Goal: Task Accomplishment & Management: Manage account settings

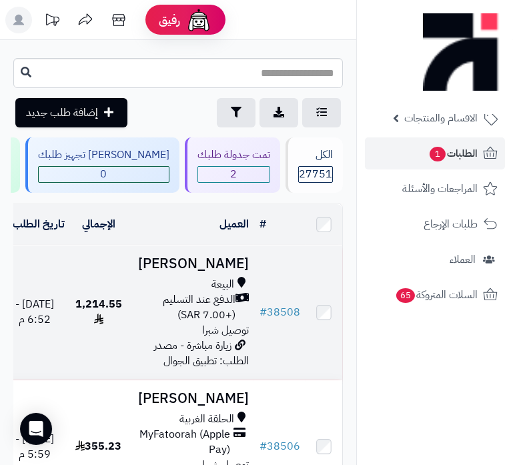
click at [212, 323] on span "الدفع عند التسليم (+7.00 SAR)" at bounding box center [184, 307] width 103 height 31
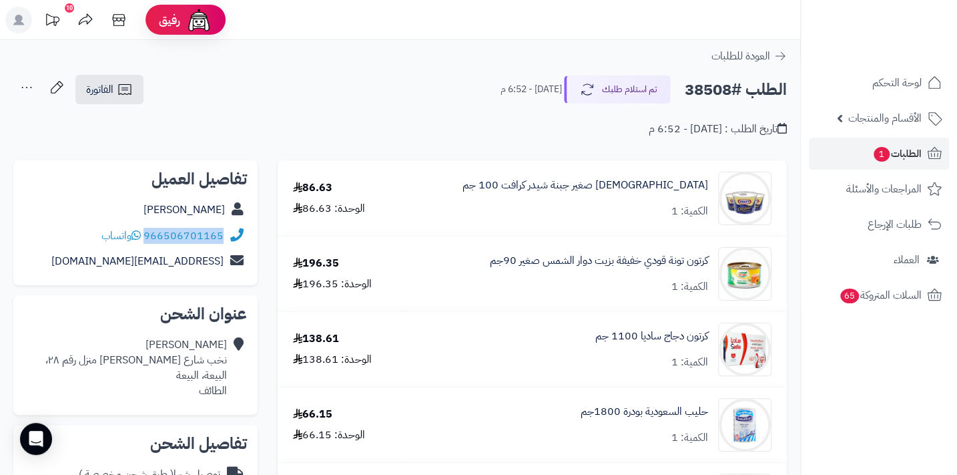
drag, startPoint x: 146, startPoint y: 234, endPoint x: 232, endPoint y: 228, distance: 86.3
click at [232, 228] on div "966506701165 واتساب" at bounding box center [135, 236] width 223 height 26
copy div "966506701165"
click at [513, 153] on span "1" at bounding box center [882, 154] width 16 height 15
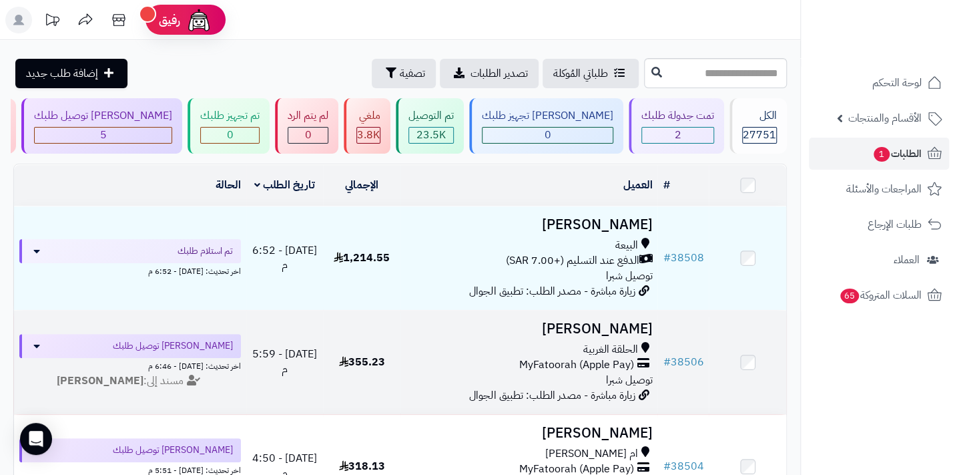
click at [609, 372] on span "MyFatoorah (Apple Pay)" at bounding box center [576, 364] width 115 height 15
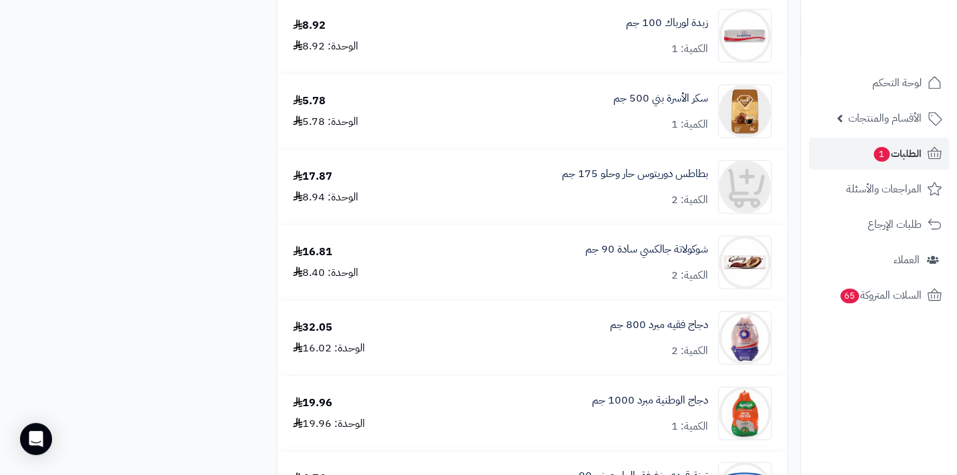
scroll to position [1516, 0]
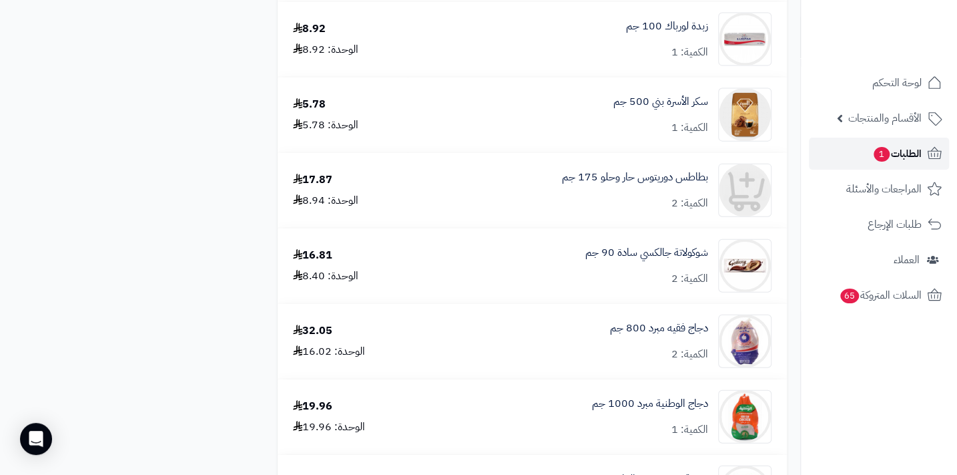
click at [878, 159] on span "1" at bounding box center [882, 154] width 16 height 15
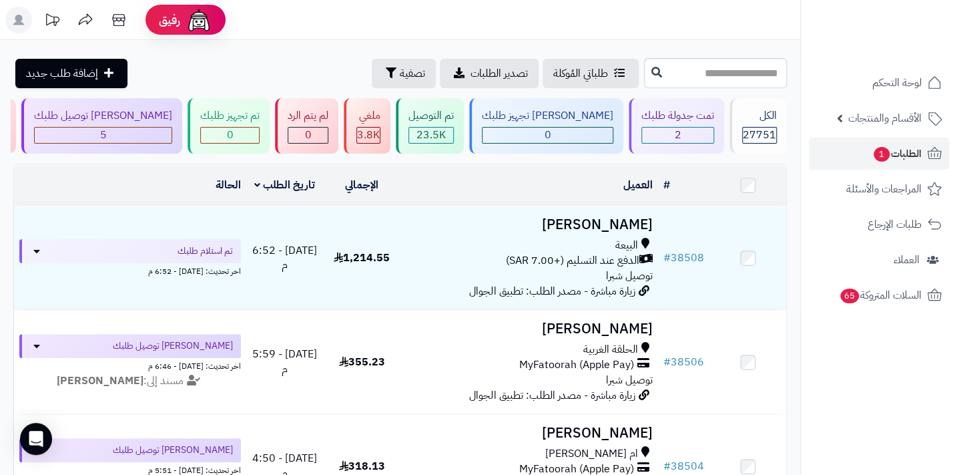
click at [579, 248] on div "البيعة" at bounding box center [529, 245] width 246 height 15
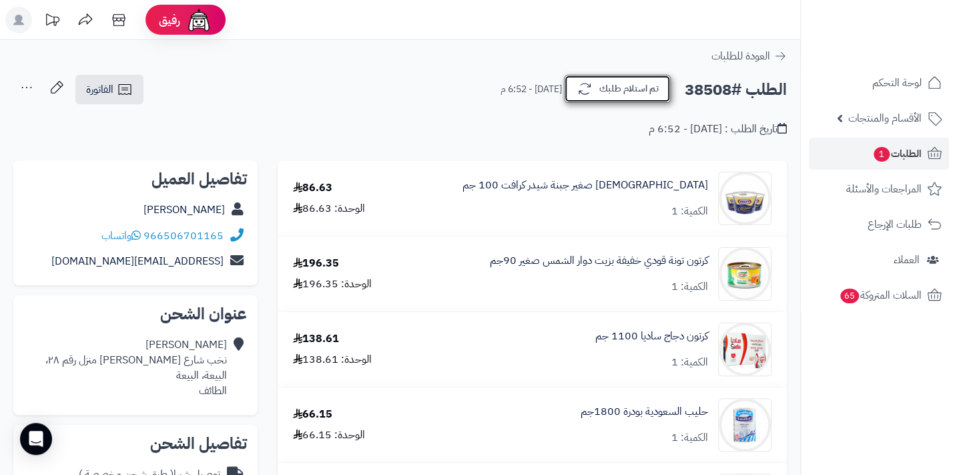
click at [651, 93] on button "تم استلام طلبك" at bounding box center [617, 89] width 107 height 28
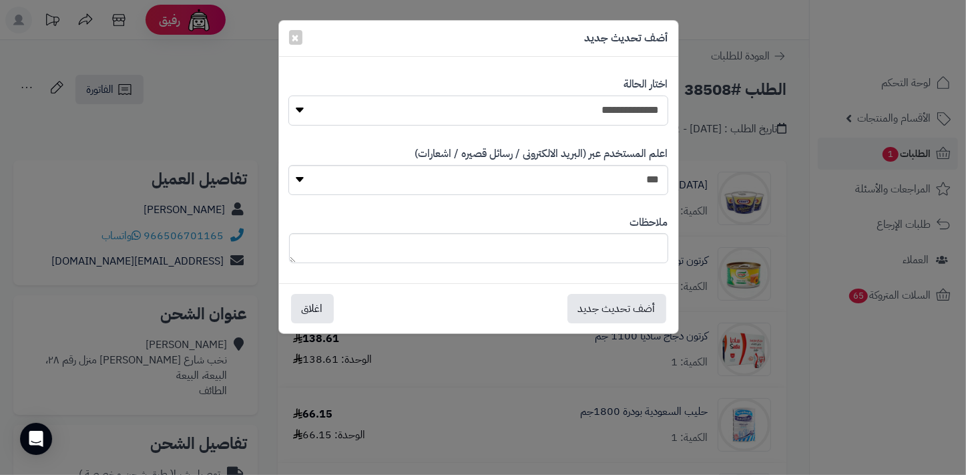
click at [585, 113] on select "**********" at bounding box center [477, 110] width 379 height 30
select select "*"
click at [288, 95] on select "**********" at bounding box center [477, 110] width 379 height 30
click at [541, 258] on textarea at bounding box center [478, 248] width 379 height 30
type textarea "****"
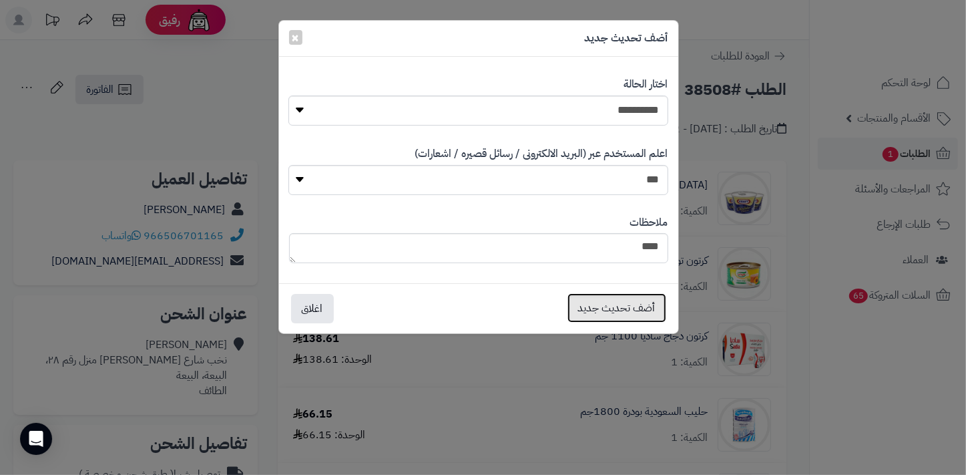
click at [601, 301] on button "أضف تحديث جديد" at bounding box center [616, 307] width 99 height 29
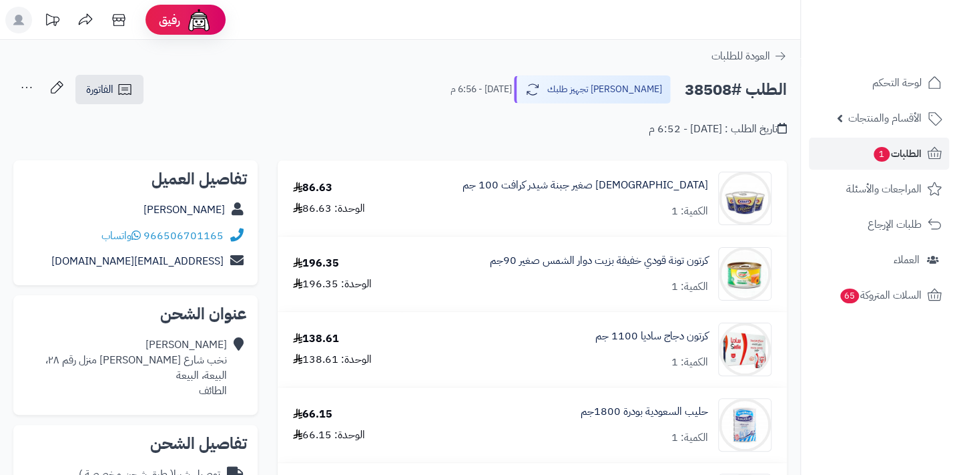
drag, startPoint x: 0, startPoint y: 0, endPoint x: 22, endPoint y: 82, distance: 85.0
click at [22, 82] on icon at bounding box center [26, 87] width 27 height 27
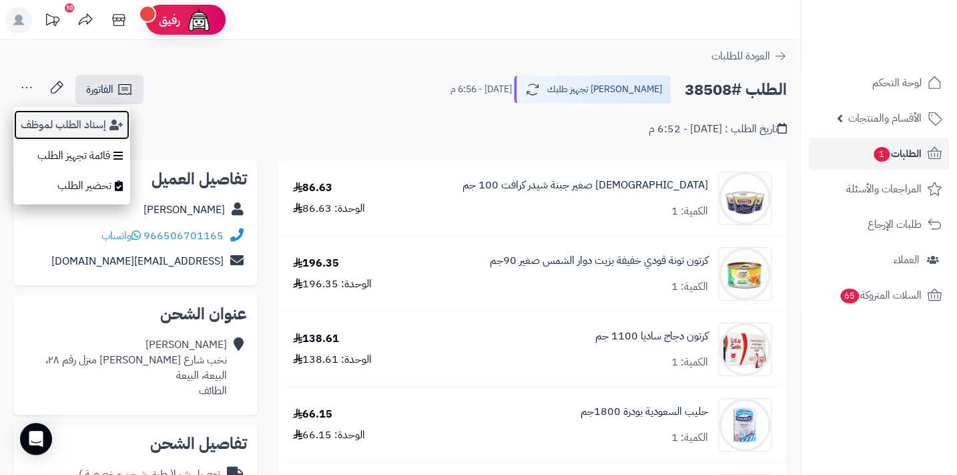
click at [39, 113] on button "إسناد الطلب لموظف" at bounding box center [71, 124] width 117 height 31
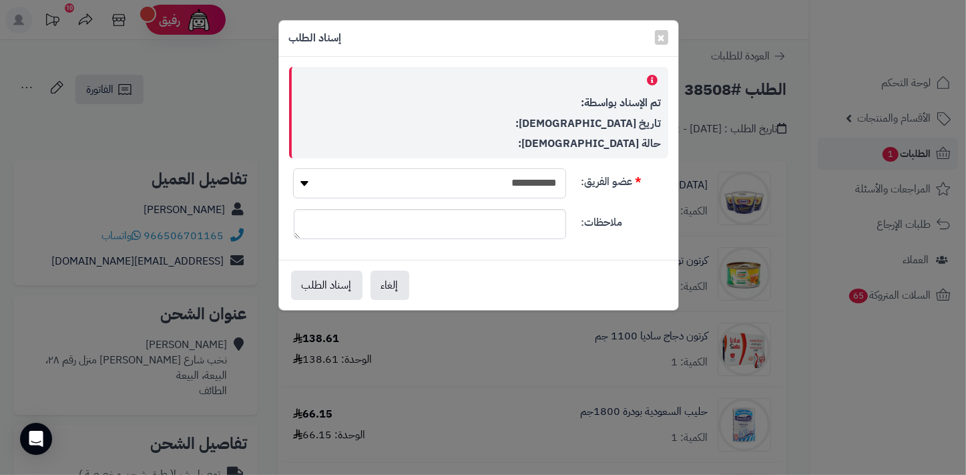
click at [513, 179] on select "**********" at bounding box center [429, 183] width 272 height 30
select select "**"
click at [293, 168] on select "**********" at bounding box center [429, 183] width 272 height 30
click at [347, 279] on button "إسناد الطلب" at bounding box center [326, 284] width 71 height 29
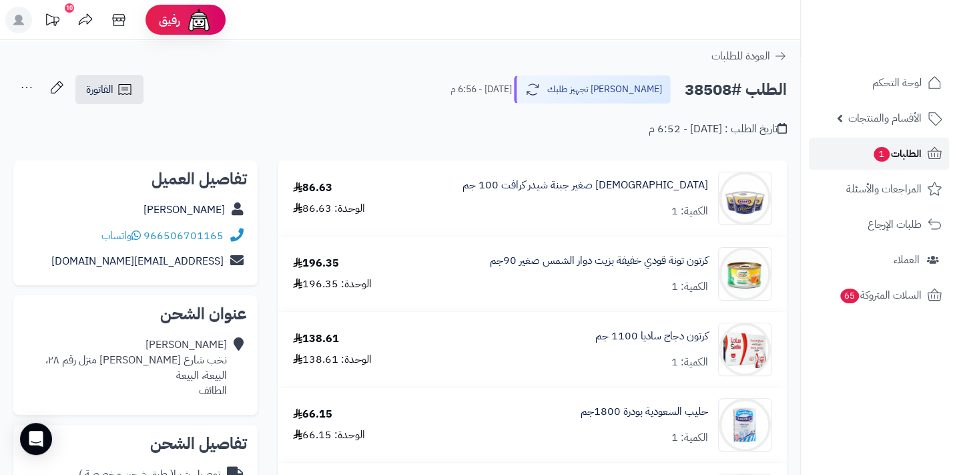
click at [903, 147] on span "الطلبات 1" at bounding box center [896, 153] width 49 height 19
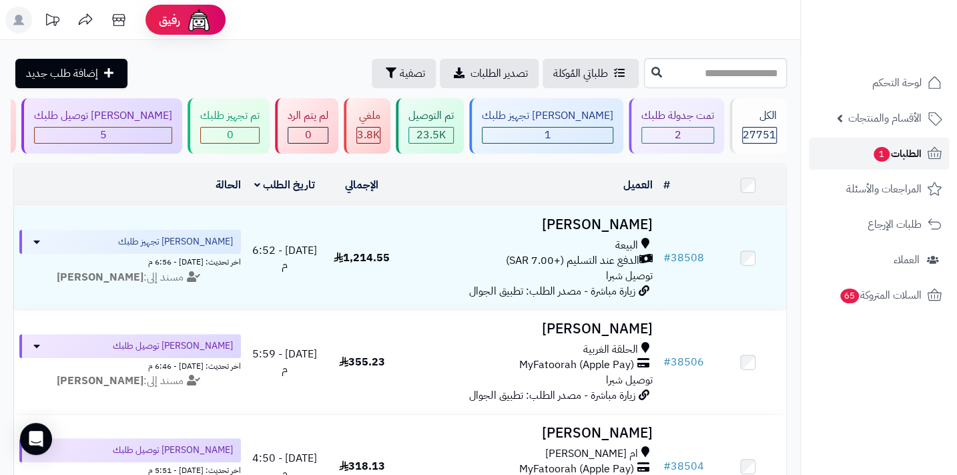
click at [886, 161] on span "الطلبات 1" at bounding box center [896, 153] width 49 height 19
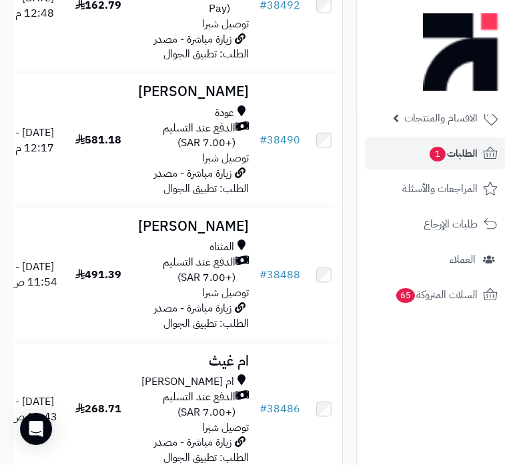
scroll to position [1820, 0]
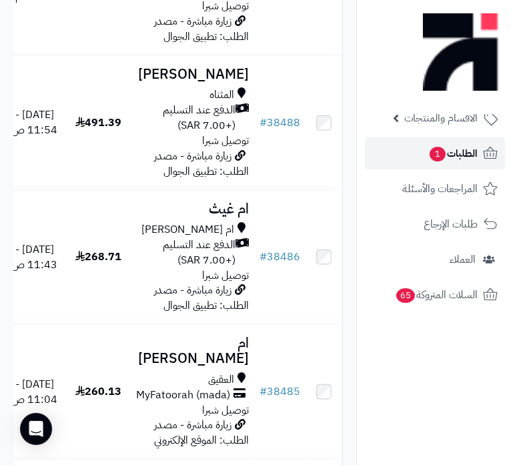
click at [483, 151] on icon at bounding box center [491, 154] width 16 height 16
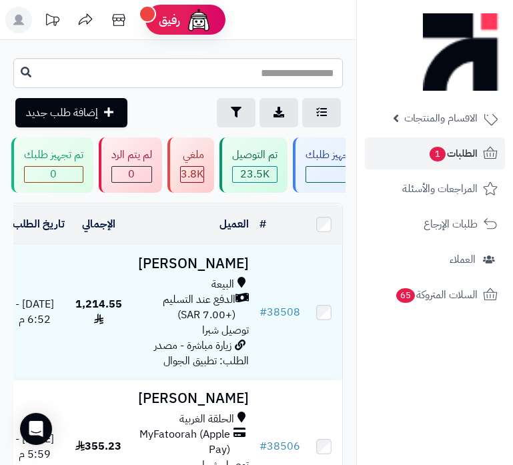
scroll to position [0, -291]
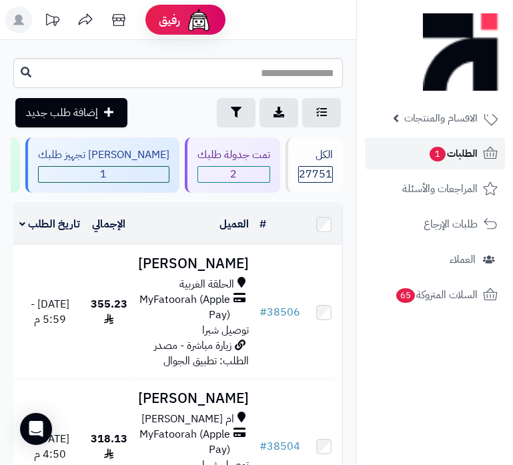
click at [463, 146] on span "الطلبات 1" at bounding box center [452, 153] width 49 height 19
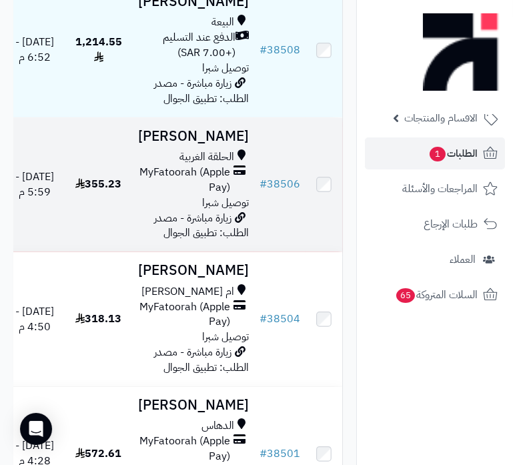
scroll to position [303, 0]
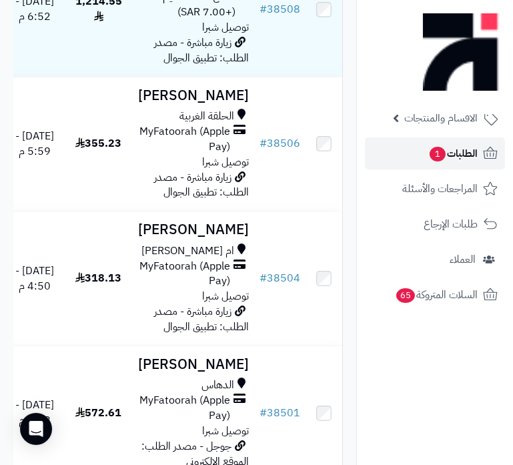
click at [457, 148] on span "الطلبات 1" at bounding box center [452, 153] width 49 height 19
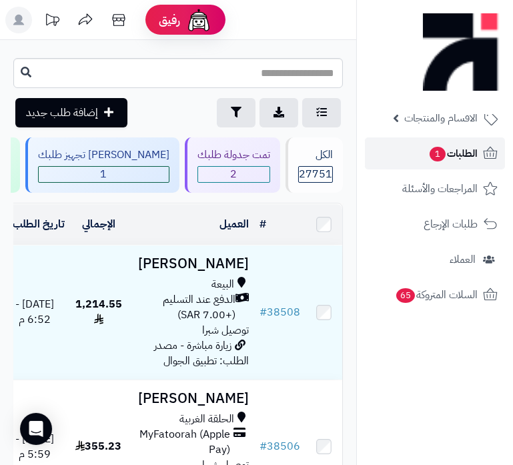
click at [475, 157] on span "الطلبات 1" at bounding box center [452, 153] width 49 height 19
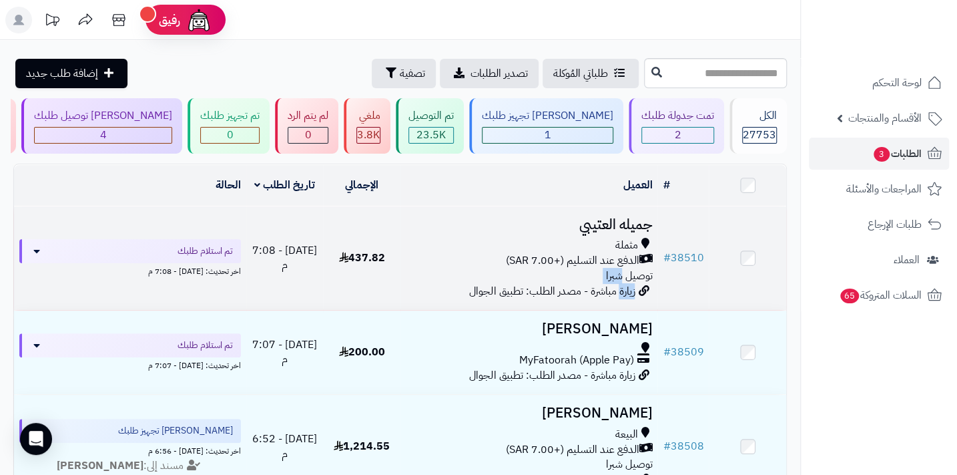
click at [513, 288] on td "جميله العتيبي مثملة الدفع عند التسليم (+7.00 SAR) توصيل شبرا زيارة مباشرة - مصد…" at bounding box center [528, 257] width 257 height 103
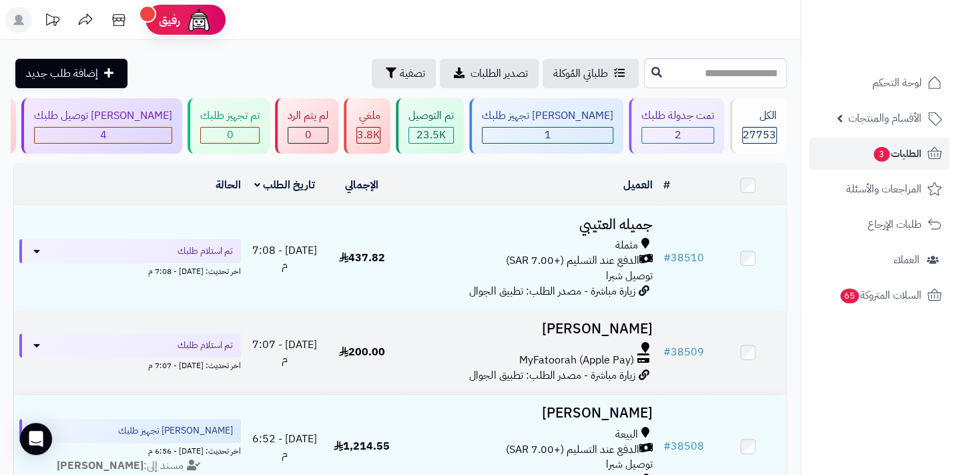
drag, startPoint x: 621, startPoint y: 288, endPoint x: 613, endPoint y: 358, distance: 70.5
click at [513, 358] on span "MyFatoorah (Apple Pay)" at bounding box center [576, 359] width 115 height 15
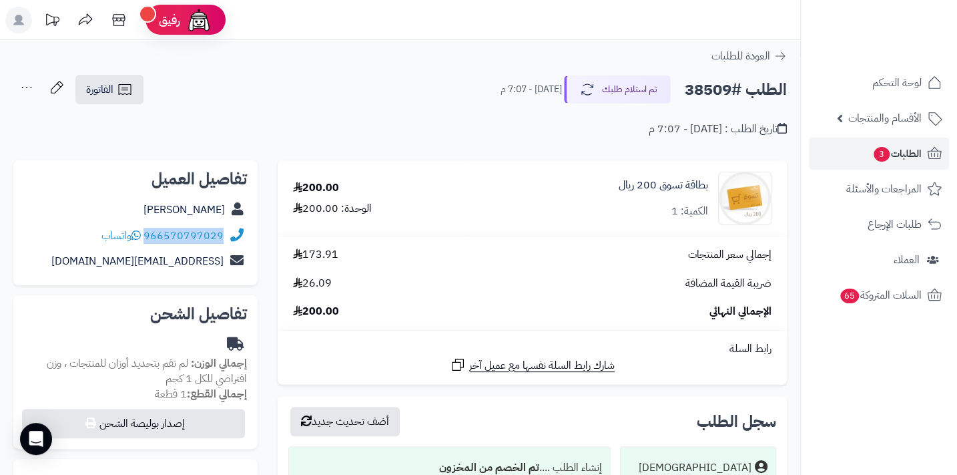
drag, startPoint x: 146, startPoint y: 234, endPoint x: 229, endPoint y: 230, distance: 82.9
click at [229, 230] on div "966570797029 واتساب" at bounding box center [135, 236] width 223 height 26
copy div "966570797029"
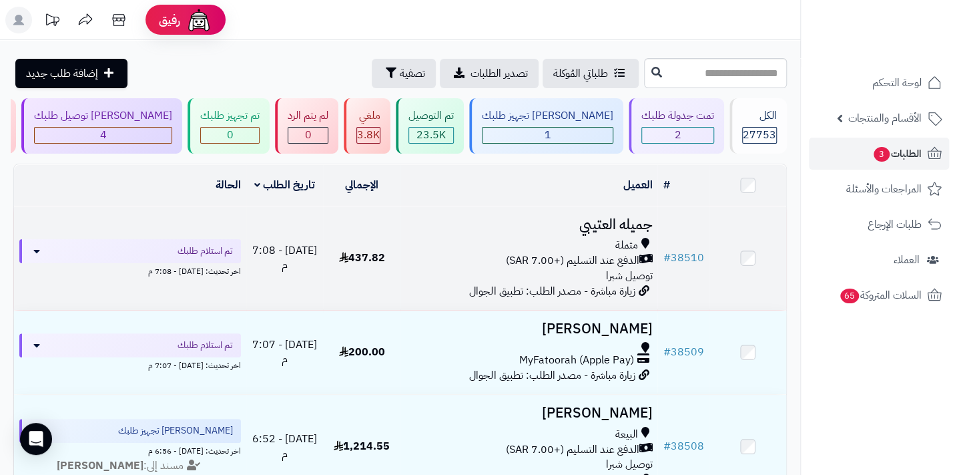
click at [608, 263] on span "الدفع عند التسليم (+7.00 SAR)" at bounding box center [571, 260] width 133 height 15
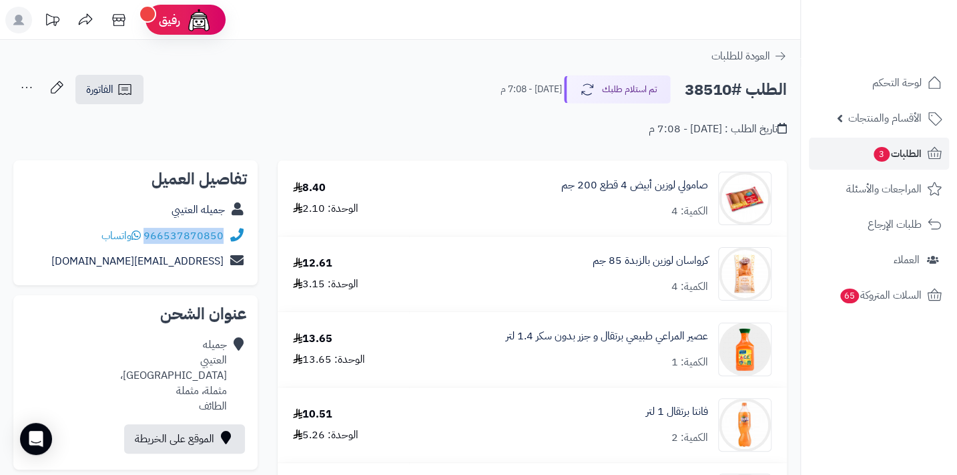
drag, startPoint x: 146, startPoint y: 230, endPoint x: 228, endPoint y: 222, distance: 83.2
click at [228, 223] on div "966537870850 واتساب" at bounding box center [135, 236] width 223 height 26
copy div "966537870850"
click at [604, 89] on button "تم استلام طلبك" at bounding box center [617, 89] width 107 height 28
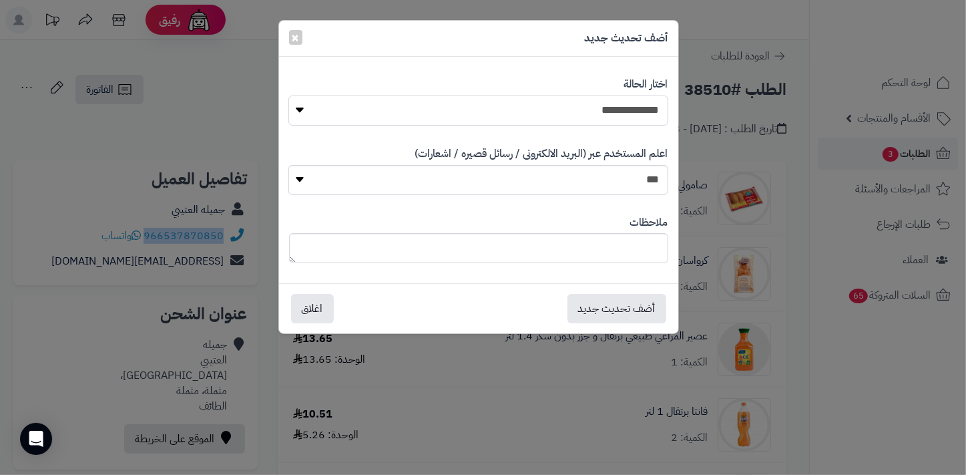
click at [603, 112] on select "**********" at bounding box center [477, 110] width 379 height 30
select select "*"
click at [288, 95] on select "**********" at bounding box center [477, 110] width 379 height 30
click at [555, 265] on div "ملاحظات" at bounding box center [478, 239] width 379 height 69
click at [563, 255] on textarea at bounding box center [478, 248] width 379 height 30
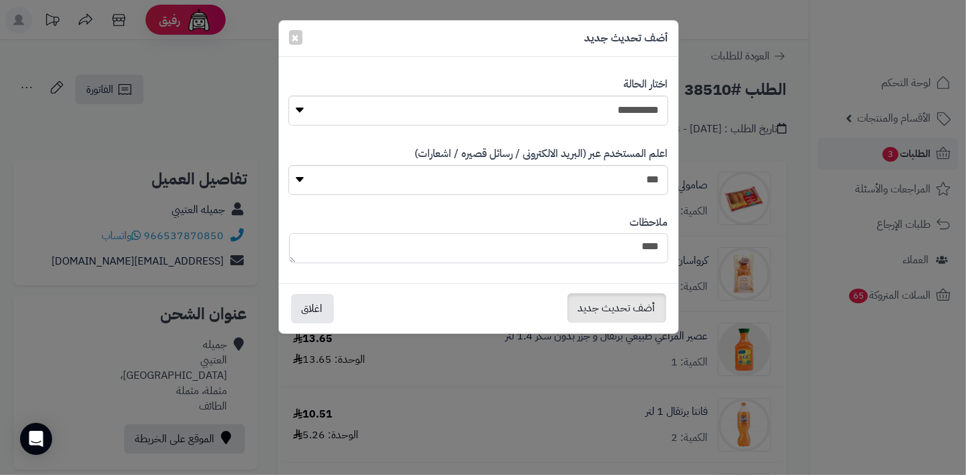
type textarea "****"
click at [586, 310] on button "أضف تحديث جديد" at bounding box center [616, 307] width 99 height 29
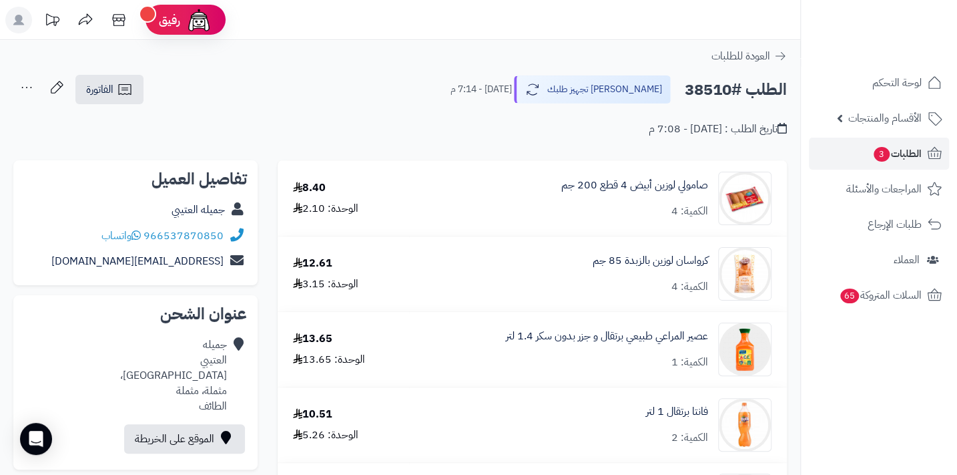
click at [27, 90] on icon at bounding box center [26, 87] width 27 height 27
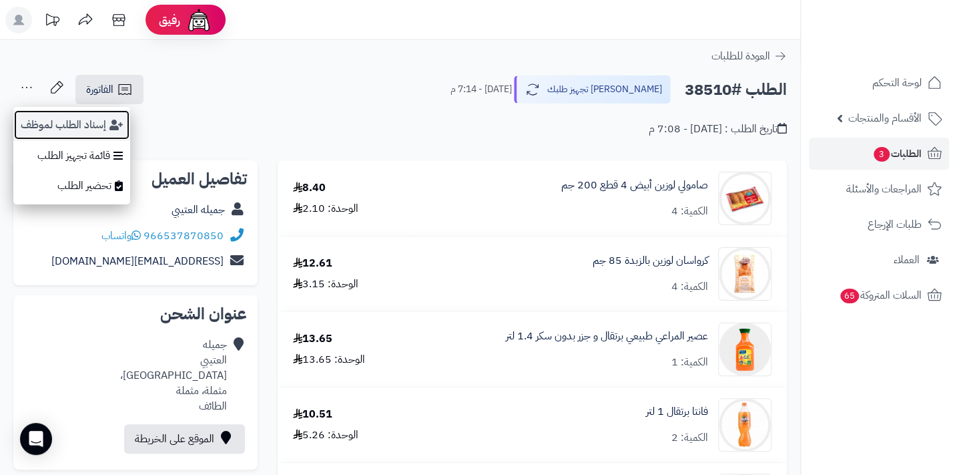
click at [43, 114] on button "إسناد الطلب لموظف" at bounding box center [71, 124] width 117 height 31
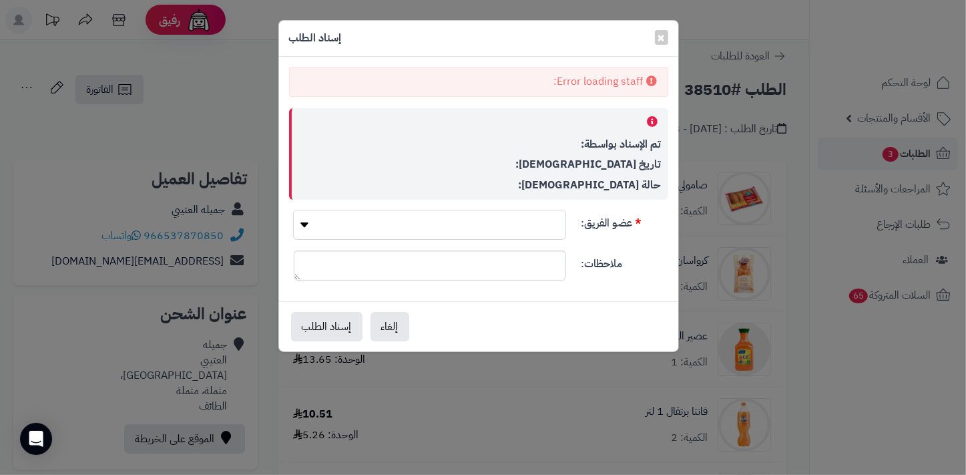
click at [499, 228] on select "عضو الفريق:" at bounding box center [429, 225] width 272 height 30
click at [311, 224] on select "عضو الفريق:" at bounding box center [429, 225] width 272 height 30
click at [304, 222] on select "عضو الفريق:" at bounding box center [429, 225] width 272 height 30
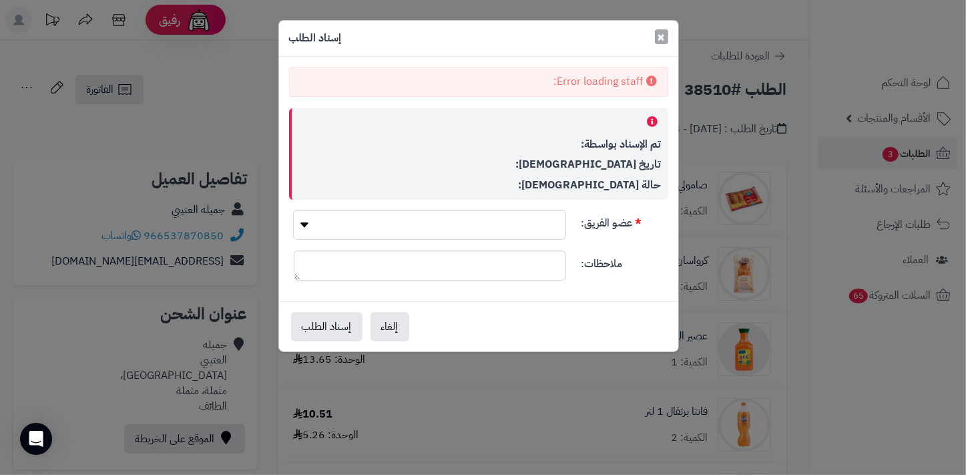
click at [663, 39] on span "×" at bounding box center [661, 37] width 8 height 20
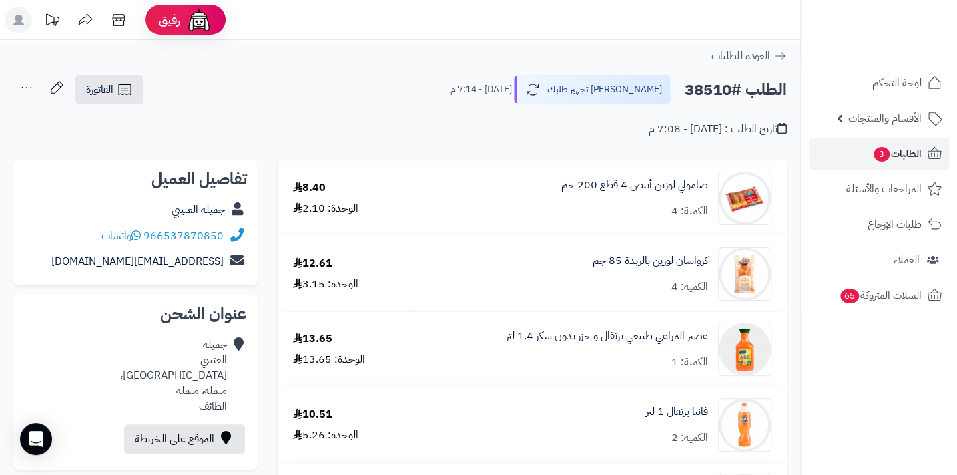
click at [27, 90] on icon at bounding box center [26, 87] width 27 height 27
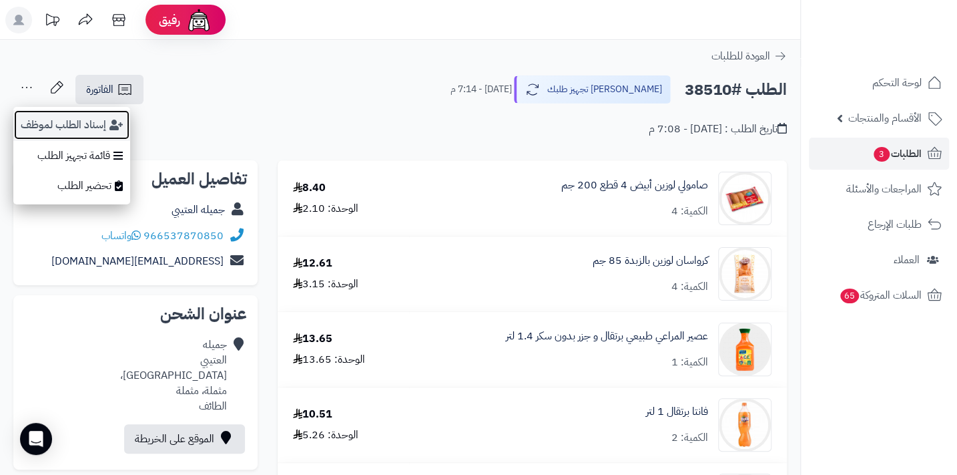
click at [49, 123] on button "إسناد الطلب لموظف" at bounding box center [71, 124] width 117 height 31
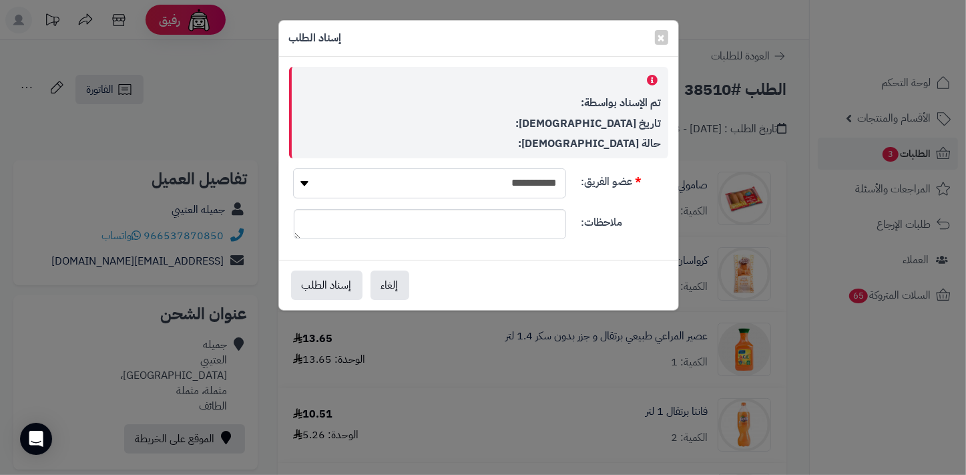
click at [424, 187] on select "**********" at bounding box center [429, 183] width 272 height 30
select select "**"
click at [293, 168] on select "**********" at bounding box center [429, 183] width 272 height 30
click at [326, 292] on button "إسناد الطلب" at bounding box center [326, 284] width 71 height 29
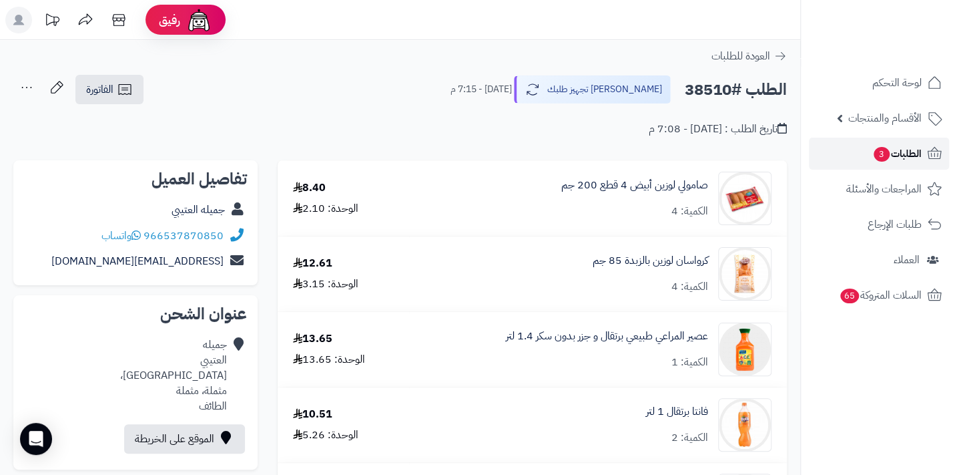
click at [874, 159] on span "3" at bounding box center [882, 154] width 16 height 15
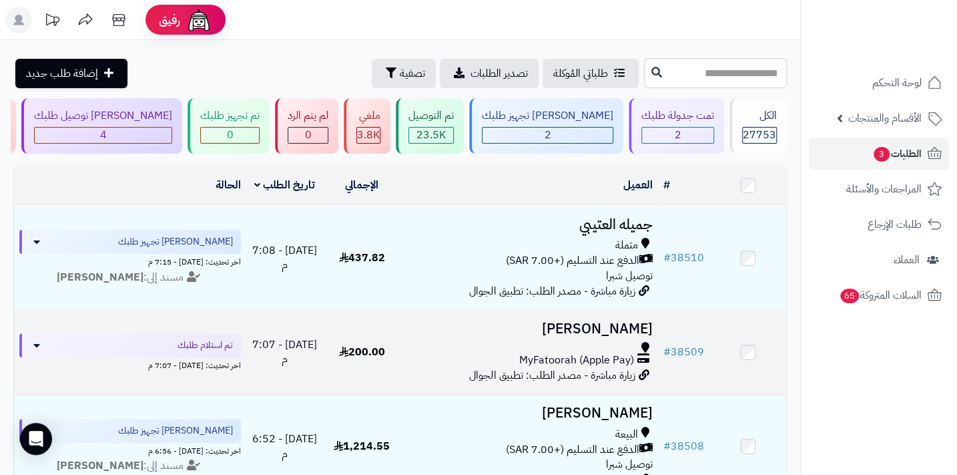
click at [610, 348] on div at bounding box center [529, 347] width 246 height 11
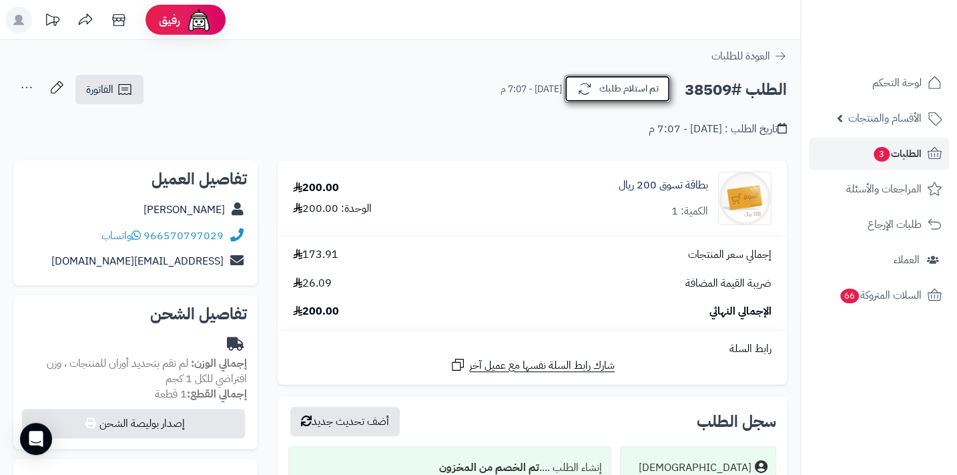
click at [621, 98] on button "تم استلام طلبك" at bounding box center [617, 89] width 107 height 28
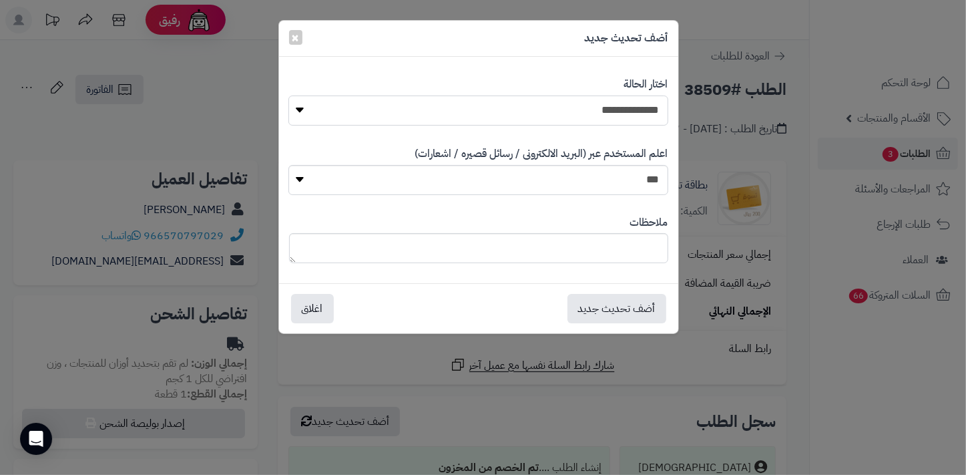
click at [621, 98] on select "**********" at bounding box center [477, 110] width 379 height 30
select select "*"
click at [288, 95] on select "**********" at bounding box center [477, 110] width 379 height 30
click at [597, 311] on button "أضف تحديث جديد" at bounding box center [616, 307] width 99 height 29
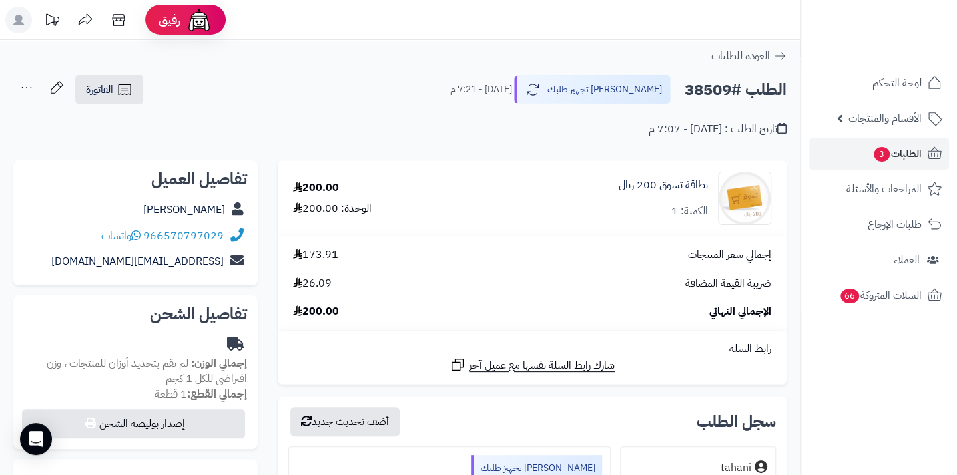
click at [31, 88] on icon at bounding box center [26, 87] width 27 height 27
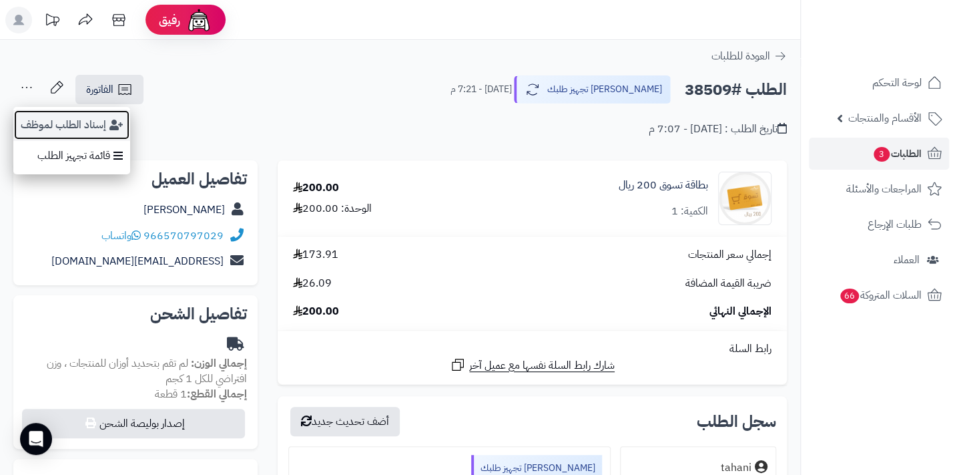
click at [65, 133] on button "إسناد الطلب لموظف" at bounding box center [71, 124] width 117 height 31
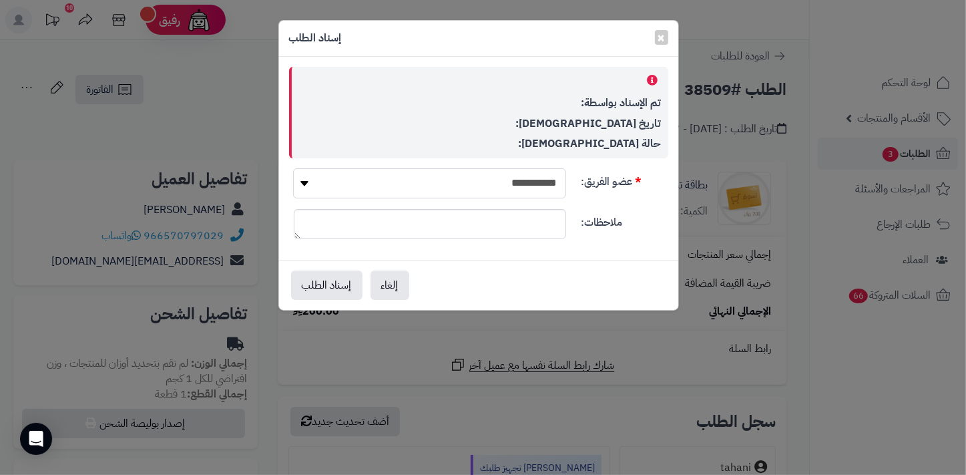
click at [410, 184] on select "**********" at bounding box center [429, 183] width 272 height 30
select select "**"
click at [293, 168] on select "**********" at bounding box center [429, 183] width 272 height 30
click at [336, 280] on button "إسناد الطلب" at bounding box center [326, 284] width 71 height 29
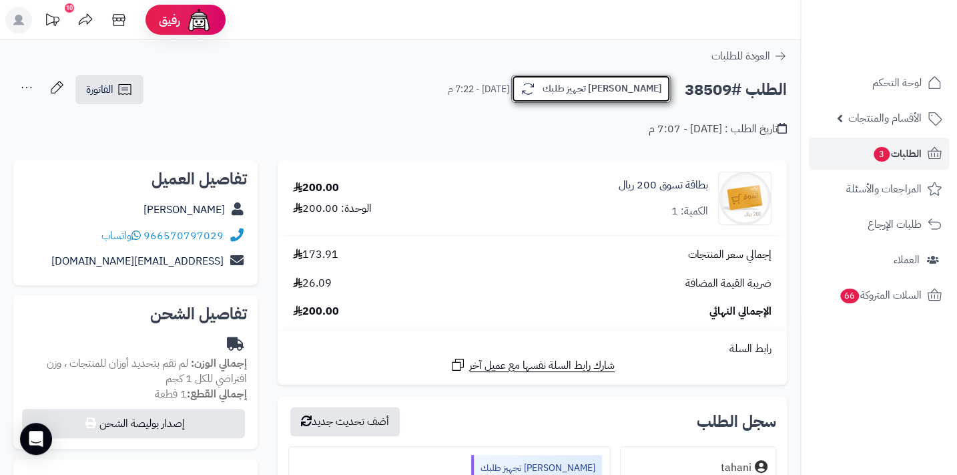
click at [589, 87] on button "[PERSON_NAME] تجهيز طلبك" at bounding box center [591, 89] width 160 height 28
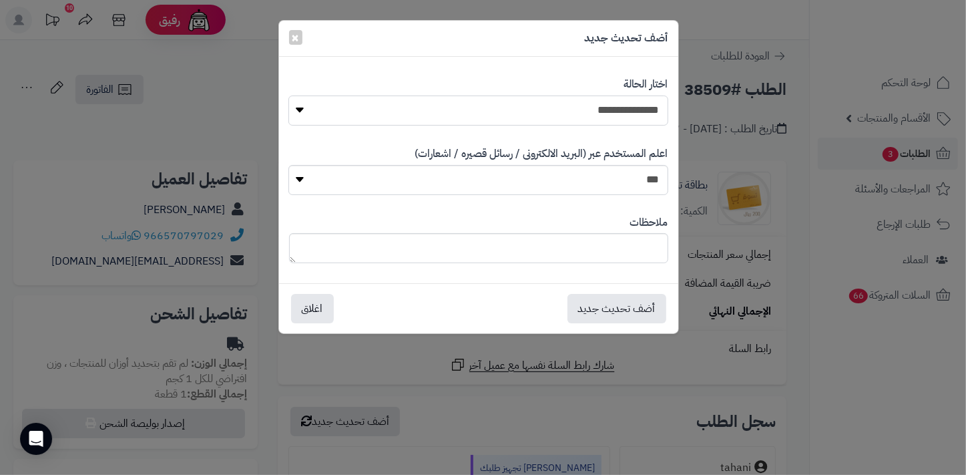
click at [606, 107] on select "**********" at bounding box center [477, 110] width 379 height 30
select select "**"
click at [288, 95] on select "**********" at bounding box center [477, 110] width 379 height 30
click at [657, 310] on button "أضف تحديث جديد" at bounding box center [616, 307] width 99 height 29
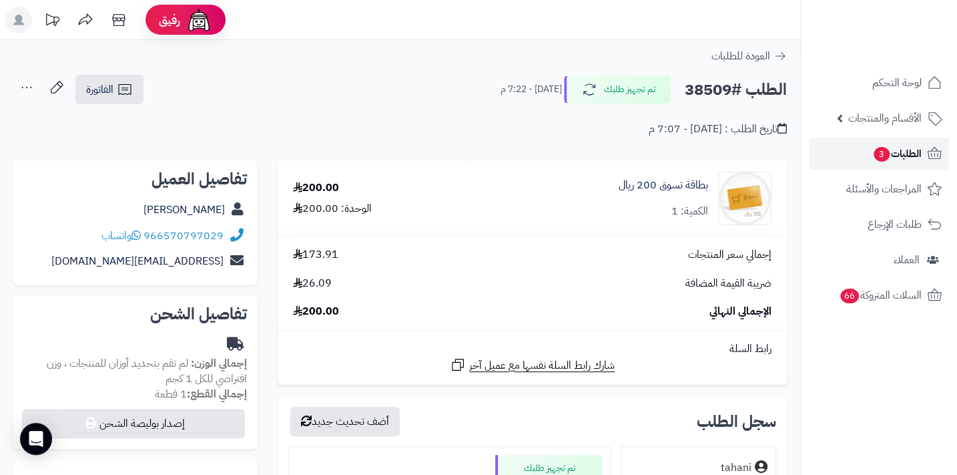
click at [874, 160] on span "الطلبات 3" at bounding box center [896, 153] width 49 height 19
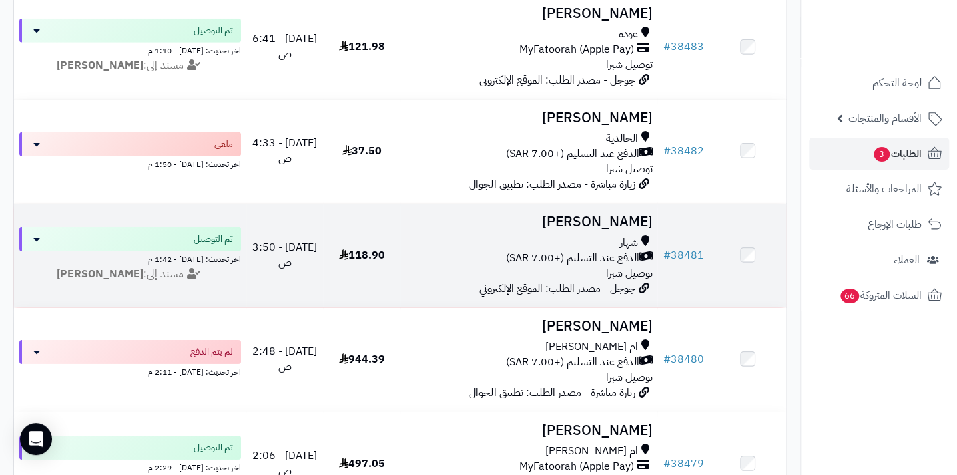
scroll to position [2062, 0]
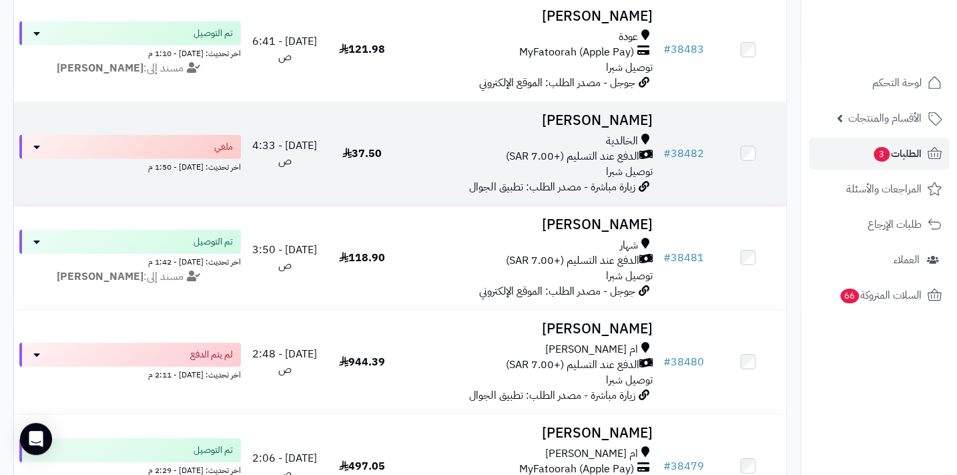
click at [582, 158] on span "الدفع عند التسليم (+7.00 SAR)" at bounding box center [571, 156] width 133 height 15
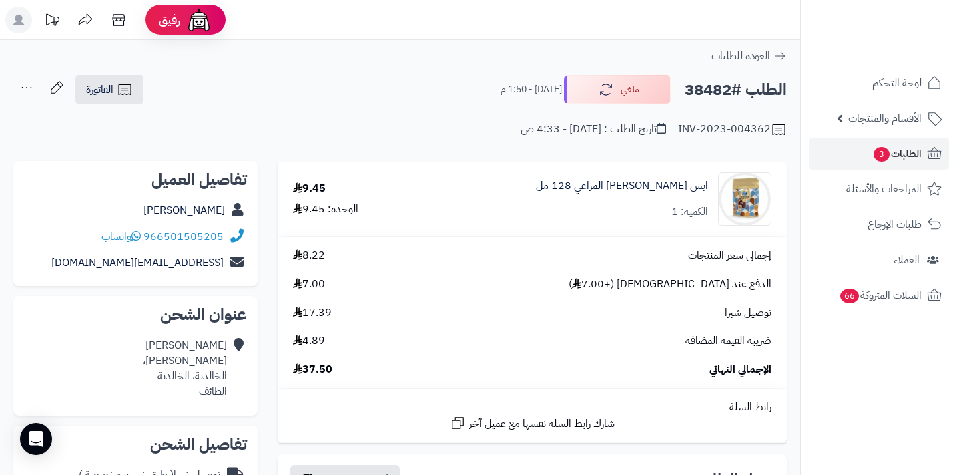
scroll to position [303, 0]
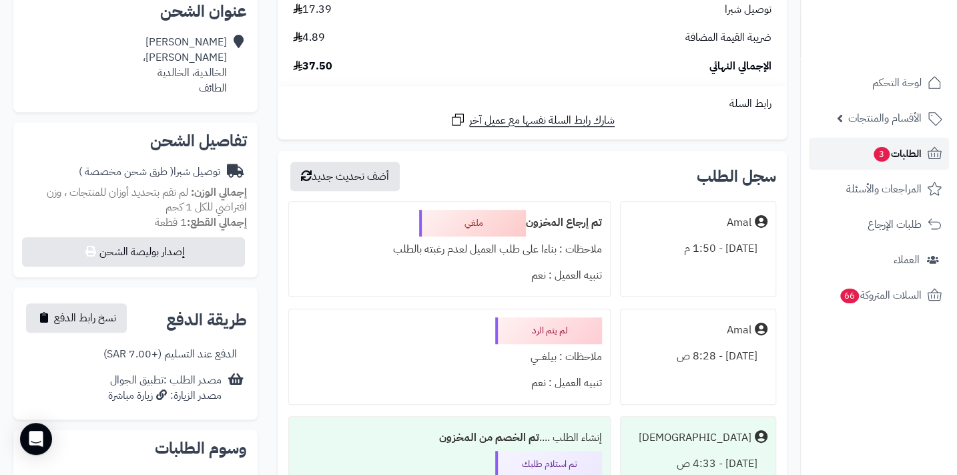
click at [895, 159] on span "الطلبات 3" at bounding box center [896, 153] width 49 height 19
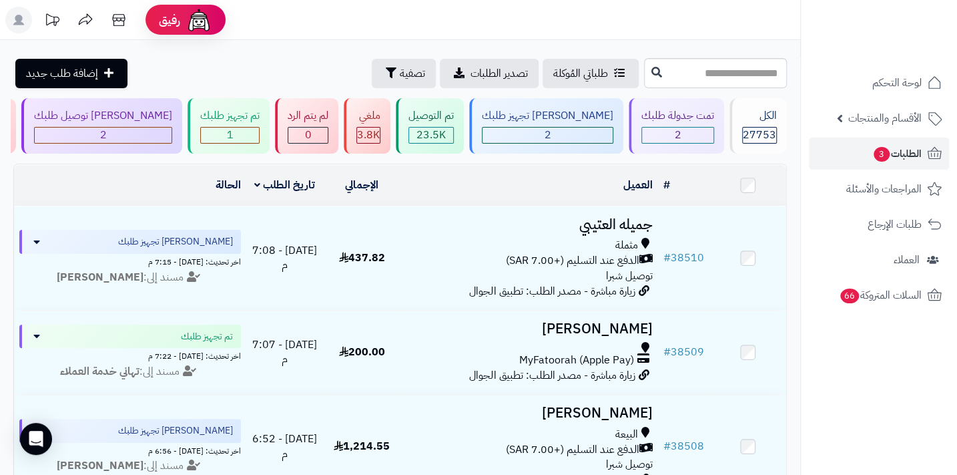
scroll to position [60, 0]
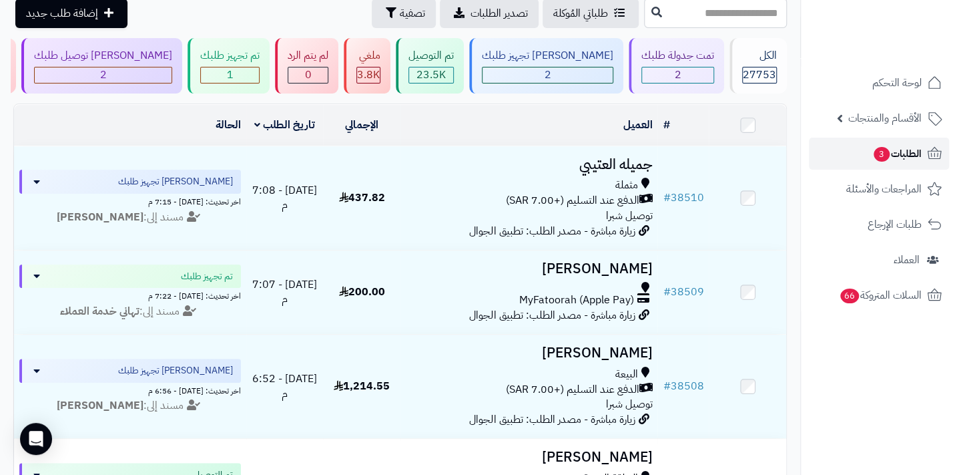
click at [882, 155] on span "3" at bounding box center [882, 154] width 16 height 15
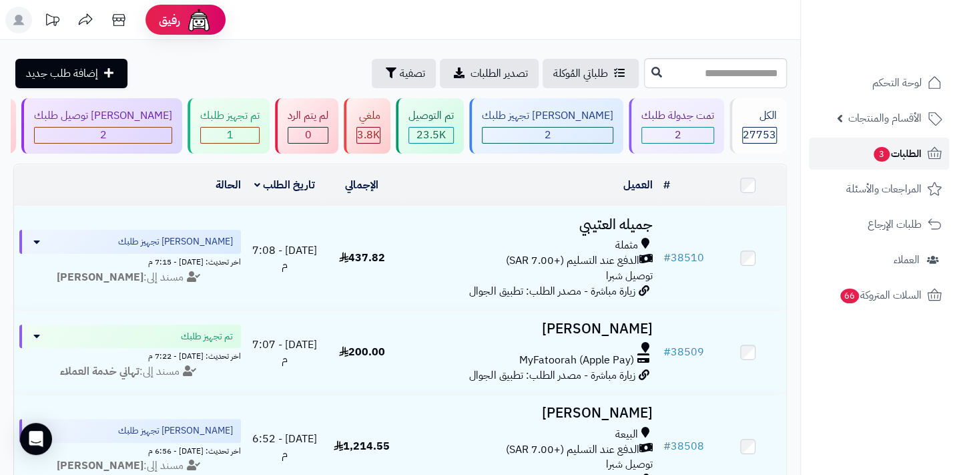
click at [876, 160] on span "3" at bounding box center [882, 154] width 16 height 15
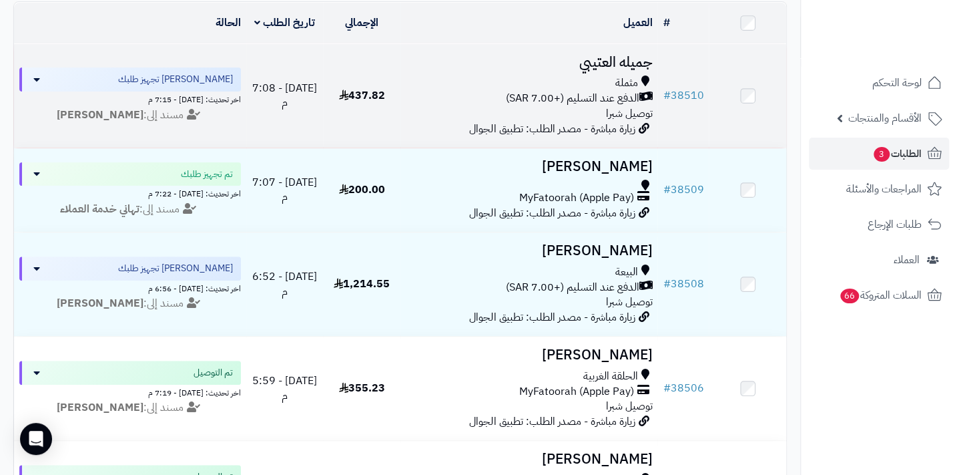
scroll to position [182, 0]
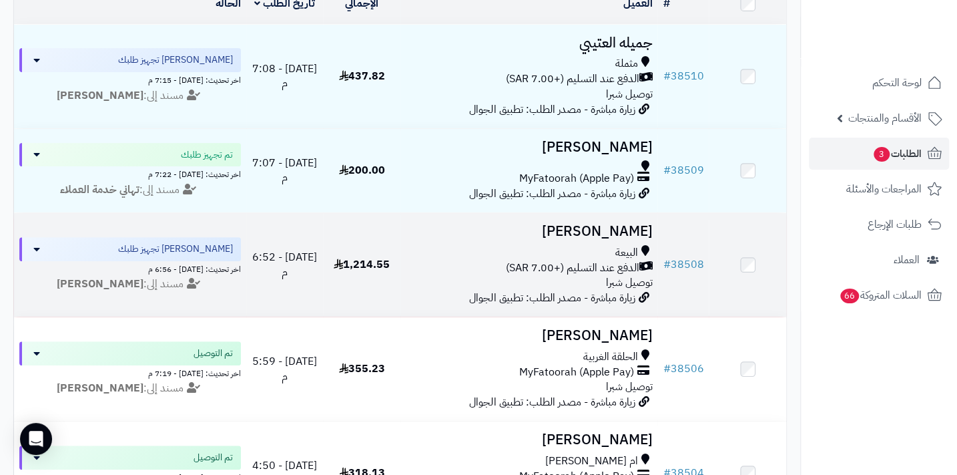
click at [609, 258] on div "البيعة" at bounding box center [529, 252] width 246 height 15
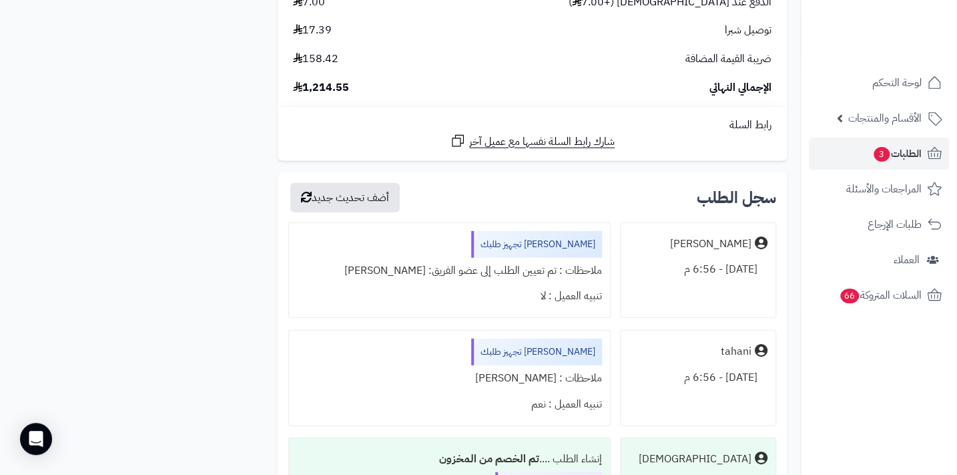
scroll to position [4368, 0]
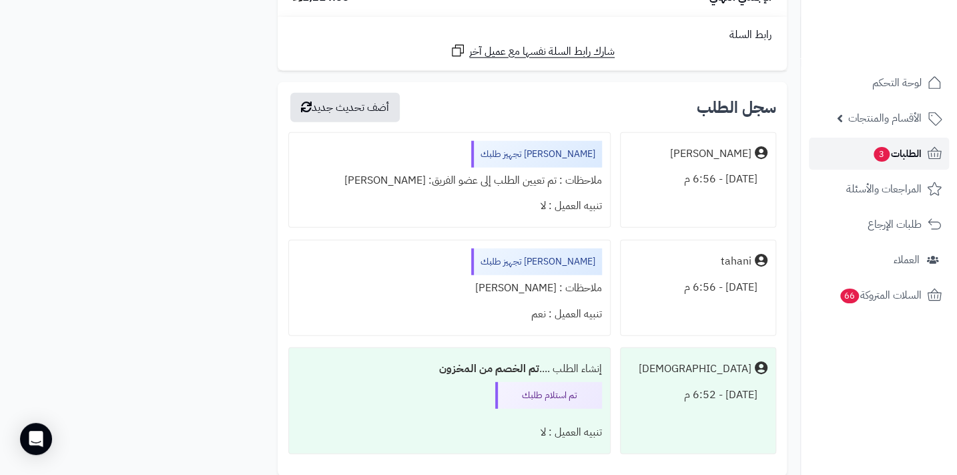
click at [913, 146] on span "الطلبات 3" at bounding box center [896, 153] width 49 height 19
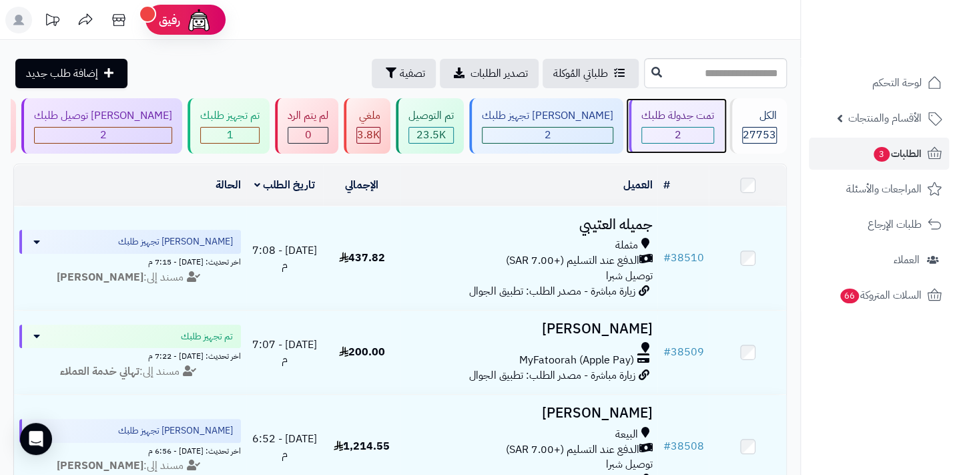
click at [679, 139] on span "2" at bounding box center [678, 135] width 7 height 16
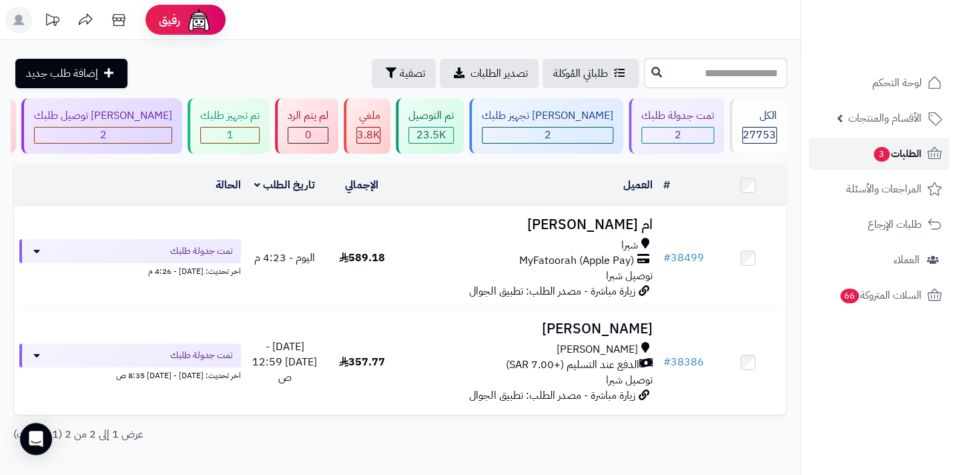
click at [891, 158] on span "الطلبات 3" at bounding box center [896, 153] width 49 height 19
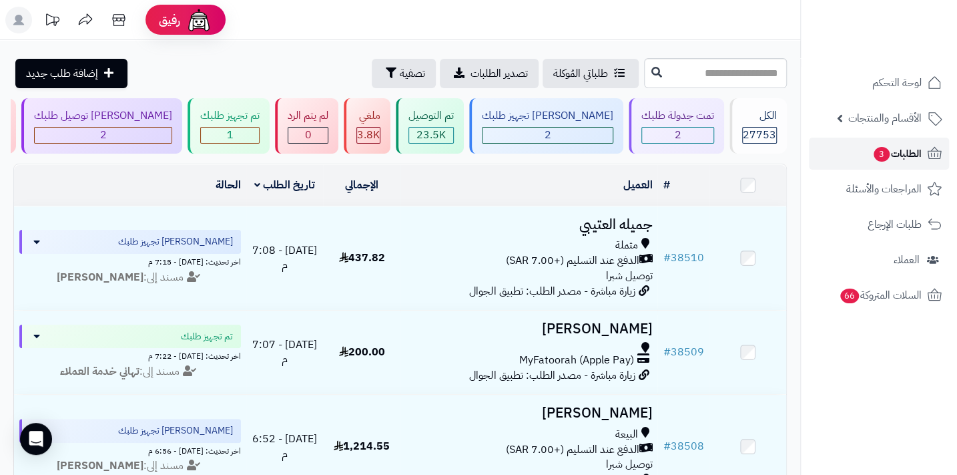
click at [905, 164] on link "الطلبات 3" at bounding box center [879, 153] width 140 height 32
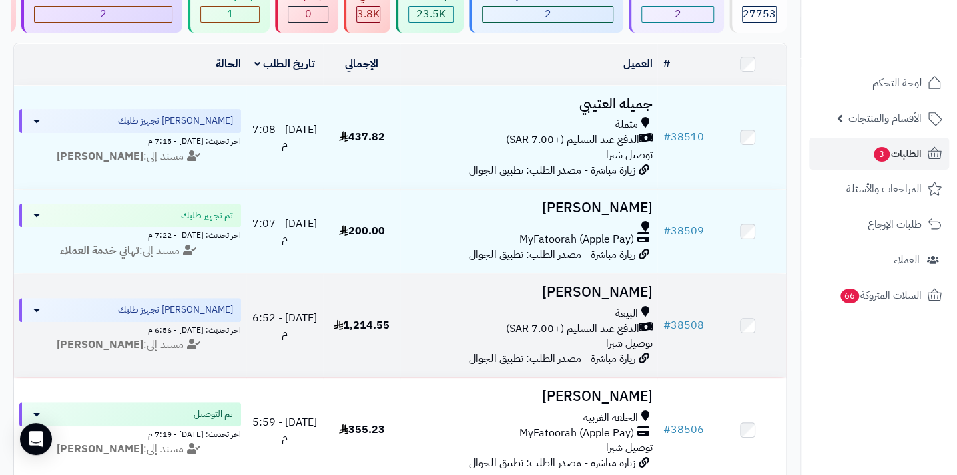
scroll to position [60, 0]
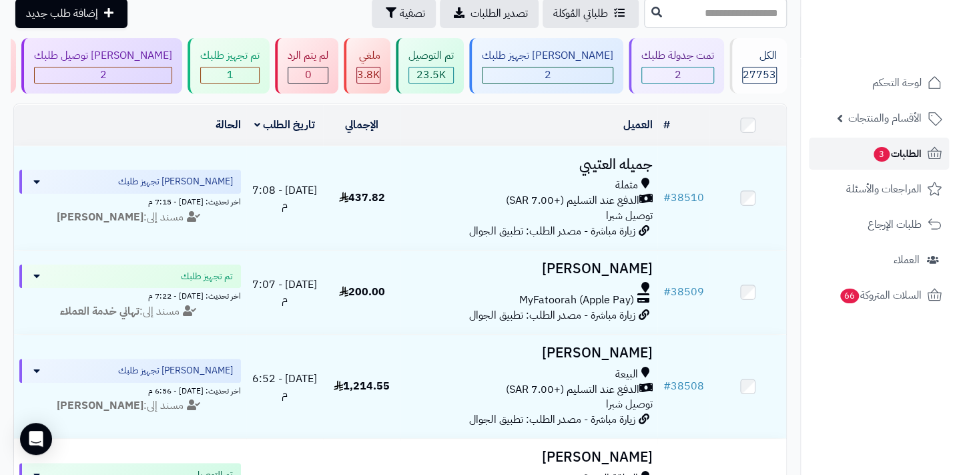
click at [830, 153] on link "الطلبات 3" at bounding box center [879, 153] width 140 height 32
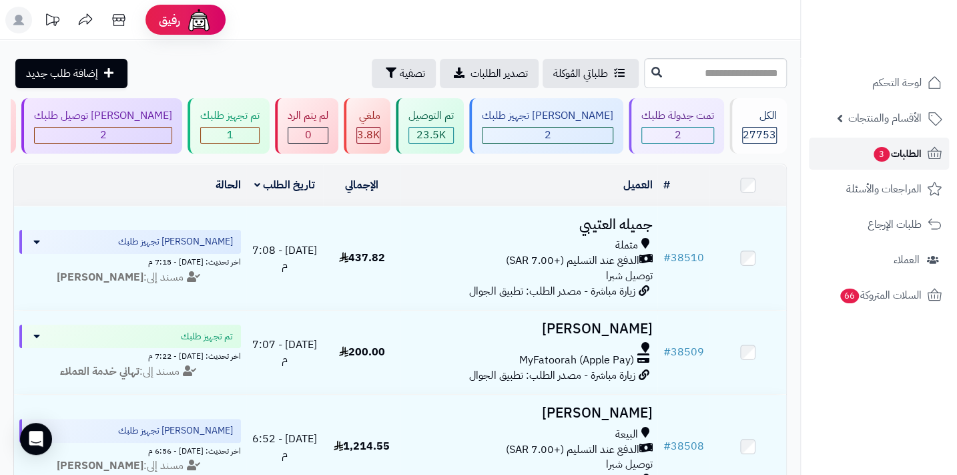
click at [826, 161] on link "الطلبات 3" at bounding box center [879, 153] width 140 height 32
click at [881, 150] on span "3" at bounding box center [882, 154] width 16 height 15
click at [845, 166] on link "الطلبات 3" at bounding box center [879, 153] width 140 height 32
click at [868, 148] on link "الطلبات 3" at bounding box center [879, 153] width 140 height 32
click at [867, 153] on link "الطلبات 3" at bounding box center [879, 153] width 140 height 32
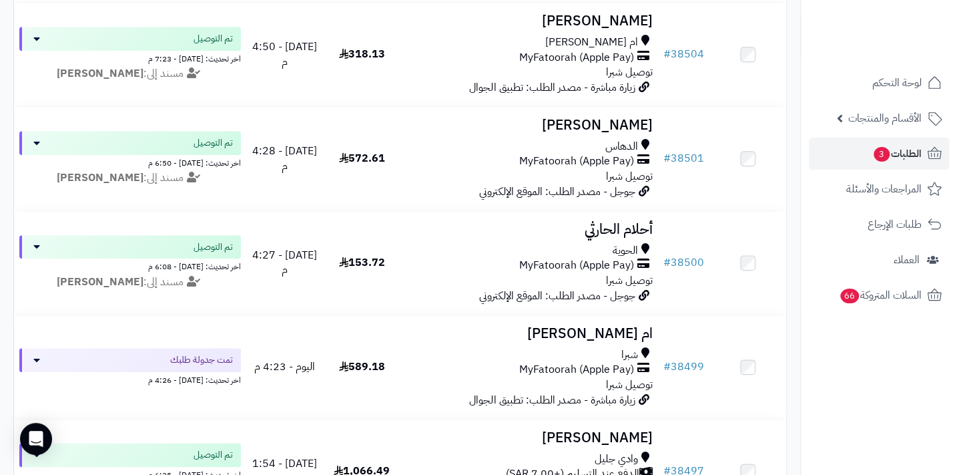
scroll to position [607, 0]
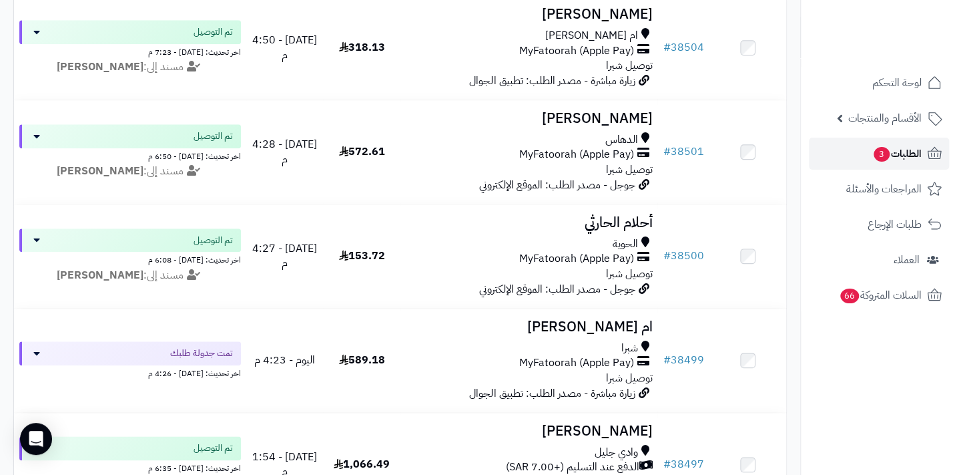
click at [898, 155] on span "الطلبات 3" at bounding box center [896, 153] width 49 height 19
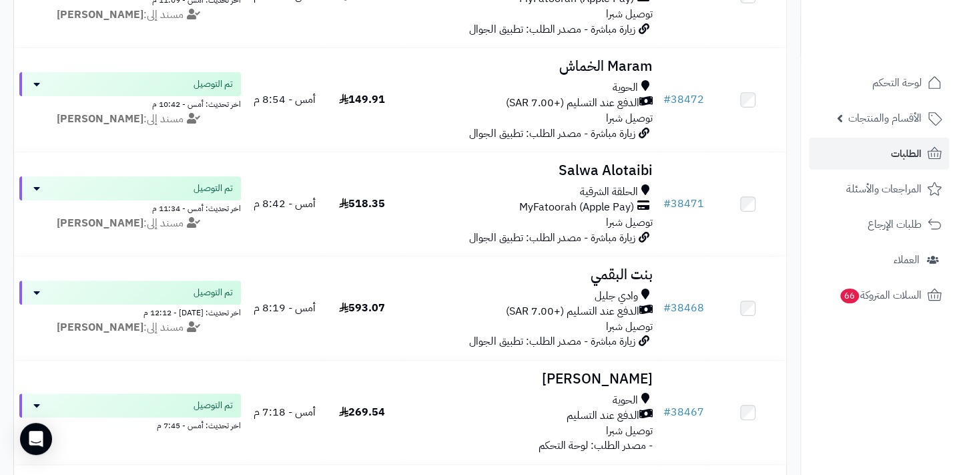
scroll to position [2993, 0]
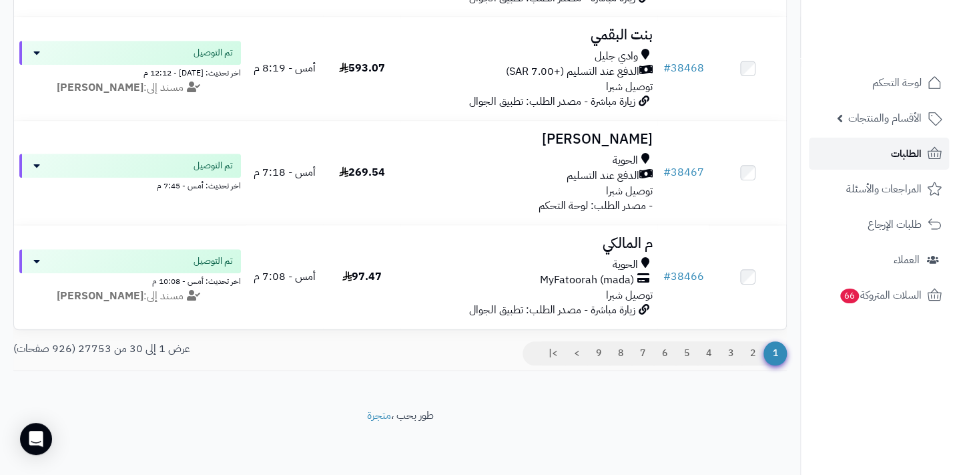
click at [898, 155] on span "الطلبات" at bounding box center [906, 153] width 31 height 19
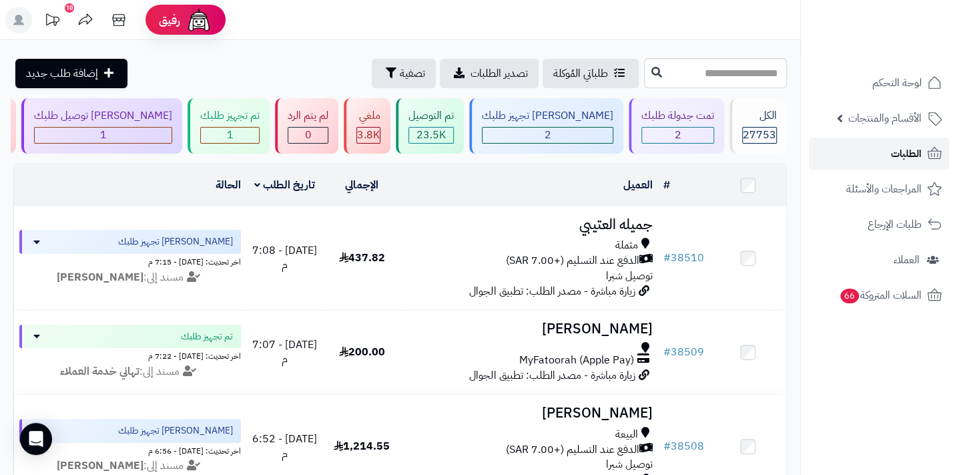
drag, startPoint x: 0, startPoint y: 0, endPoint x: 898, endPoint y: 155, distance: 911.6
click at [898, 155] on span "الطلبات" at bounding box center [906, 153] width 31 height 19
click at [898, 154] on span "الطلبات" at bounding box center [906, 153] width 31 height 19
click at [912, 155] on span "الطلبات" at bounding box center [906, 153] width 31 height 19
click at [882, 146] on link "الطلبات" at bounding box center [879, 153] width 140 height 32
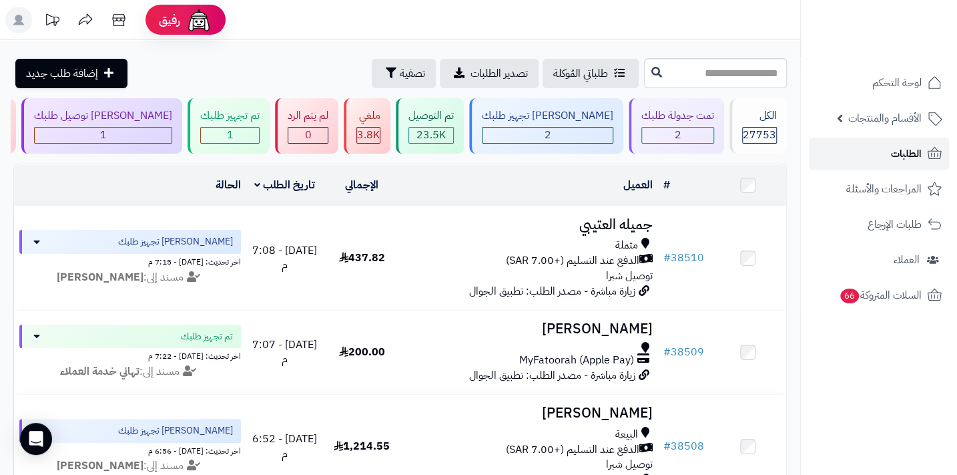
click at [884, 154] on link "الطلبات" at bounding box center [879, 153] width 140 height 32
click at [908, 154] on span "الطلبات" at bounding box center [906, 153] width 31 height 19
click at [914, 154] on span "الطلبات" at bounding box center [906, 153] width 31 height 19
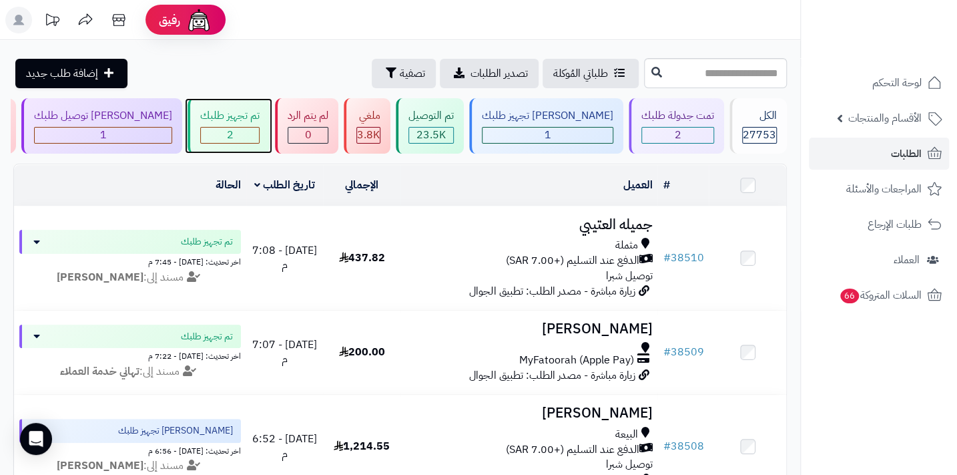
click at [259, 137] on div "2" at bounding box center [230, 134] width 58 height 15
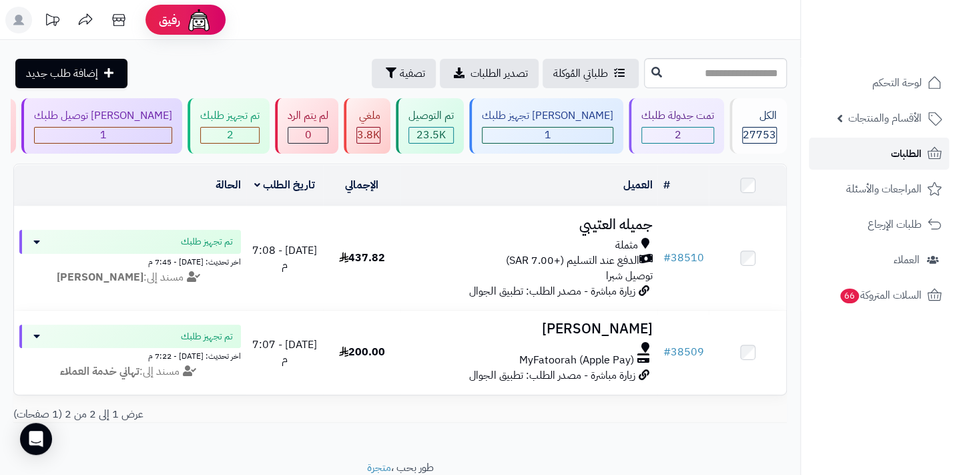
click at [912, 152] on span "الطلبات" at bounding box center [906, 153] width 31 height 19
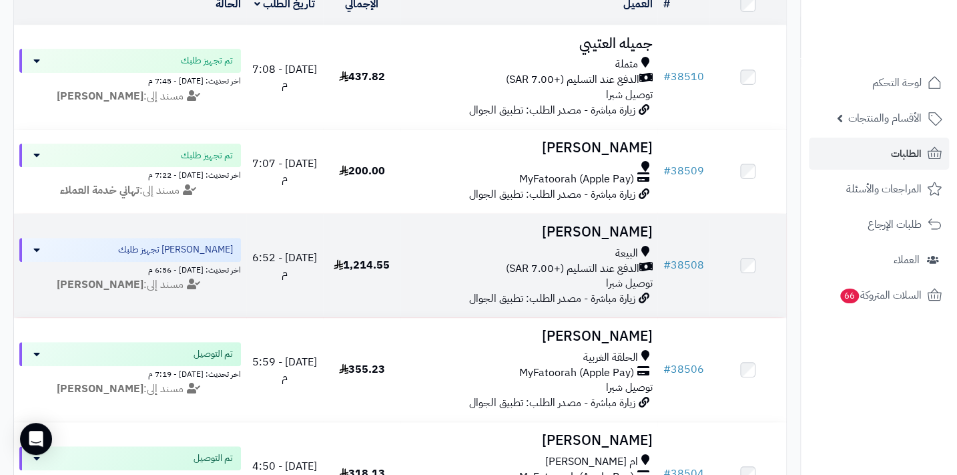
scroll to position [182, 0]
click at [619, 265] on span "الدفع عند التسليم (+7.00 SAR)" at bounding box center [571, 267] width 133 height 15
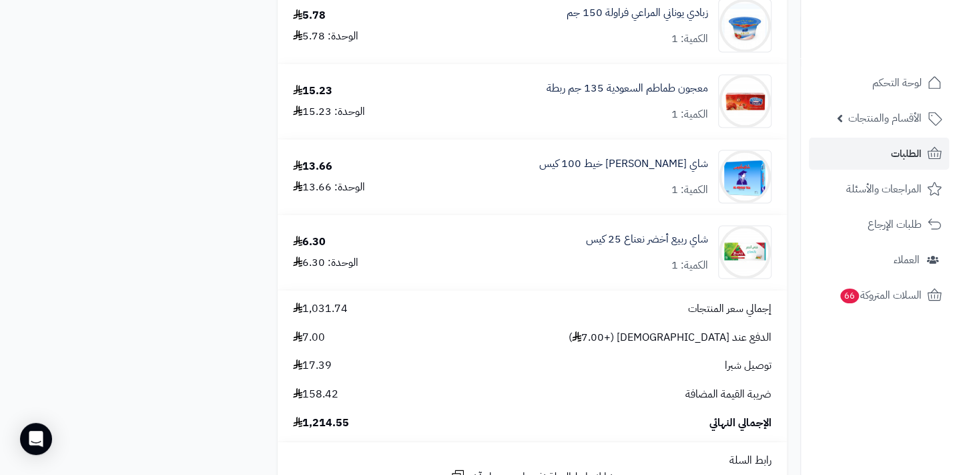
scroll to position [4368, 0]
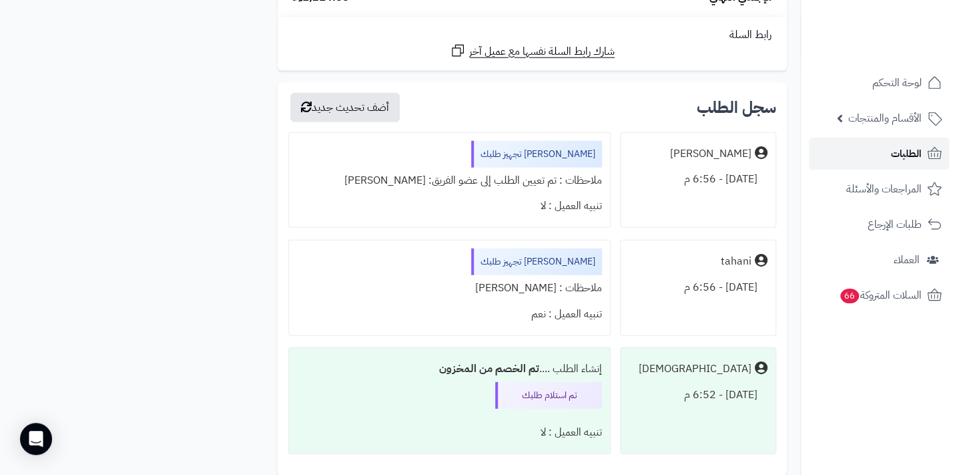
click at [885, 153] on link "الطلبات" at bounding box center [879, 153] width 140 height 32
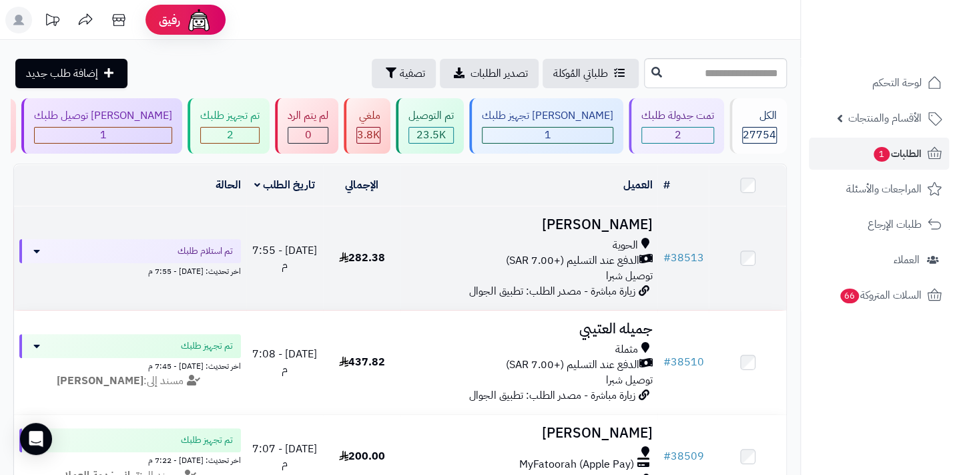
click at [624, 253] on span "الحوية" at bounding box center [624, 245] width 25 height 15
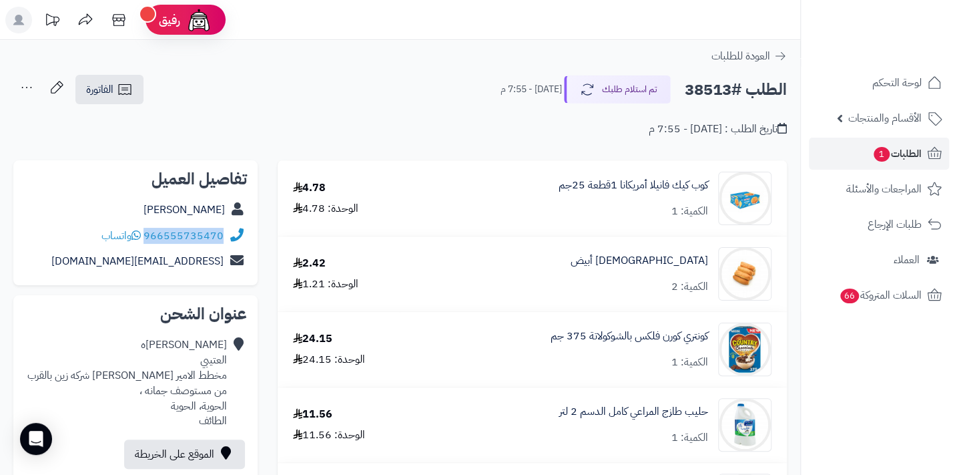
drag, startPoint x: 146, startPoint y: 235, endPoint x: 227, endPoint y: 232, distance: 81.5
click at [227, 232] on div "966555735470 واتساب" at bounding box center [135, 236] width 223 height 26
drag, startPoint x: 227, startPoint y: 232, endPoint x: 208, endPoint y: 236, distance: 19.3
copy div "966555735470"
click at [467, 92] on div "الطلب #38513 تم استلام طلبك اليوم - 7:55 م الفاتورة طباعة الفاتورة إرسال الفاتو…" at bounding box center [400, 89] width 774 height 31
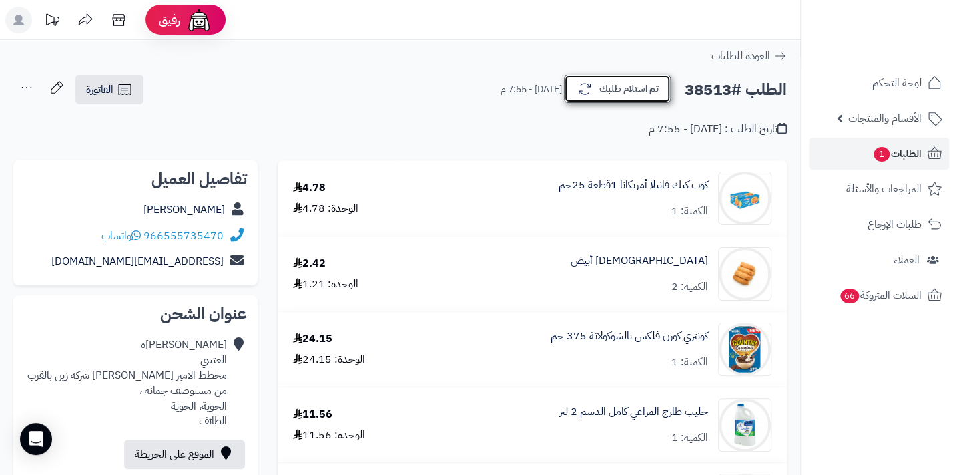
click at [611, 94] on button "تم استلام طلبك" at bounding box center [617, 89] width 107 height 28
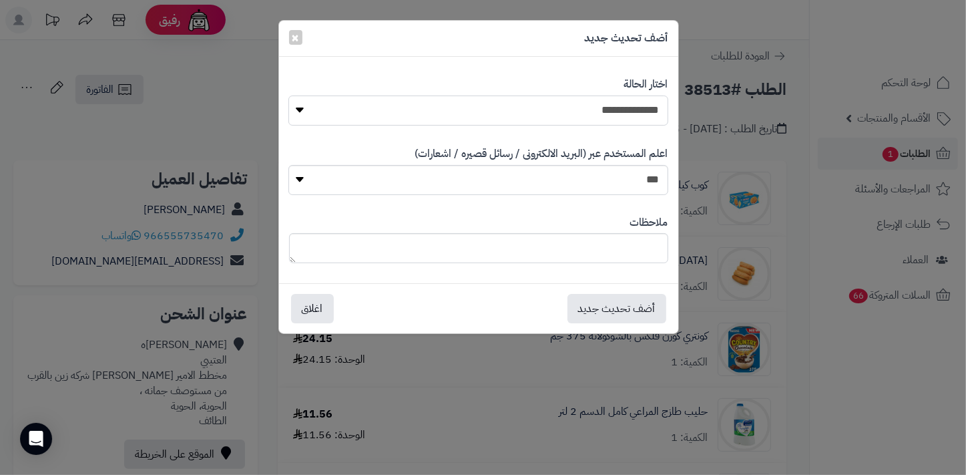
click at [596, 108] on select "**********" at bounding box center [477, 110] width 379 height 30
select select "*"
click at [288, 95] on select "**********" at bounding box center [477, 110] width 379 height 30
click at [583, 261] on textarea at bounding box center [478, 248] width 379 height 30
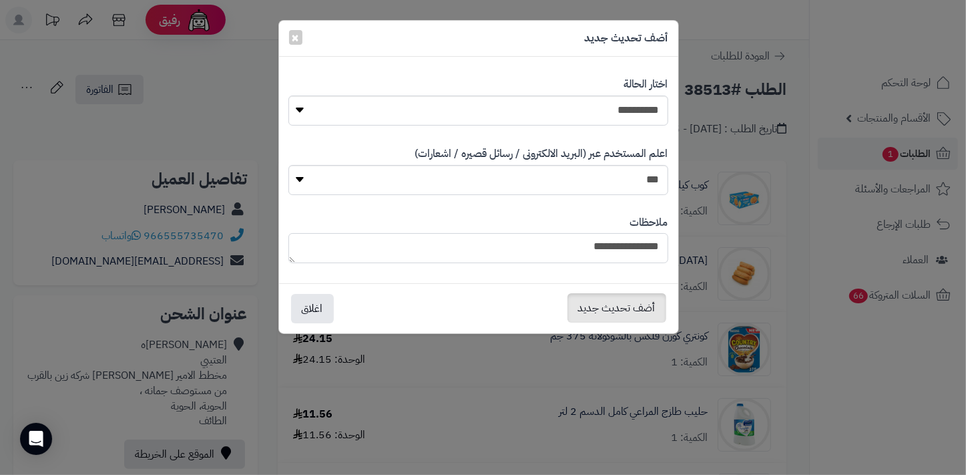
type textarea "**********"
click at [595, 302] on button "أضف تحديث جديد" at bounding box center [616, 307] width 99 height 29
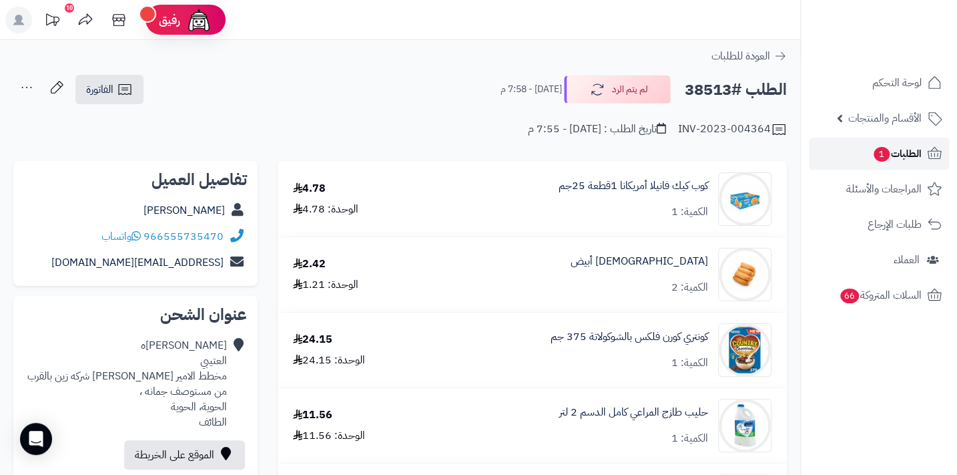
click at [885, 153] on span "1" at bounding box center [882, 154] width 16 height 15
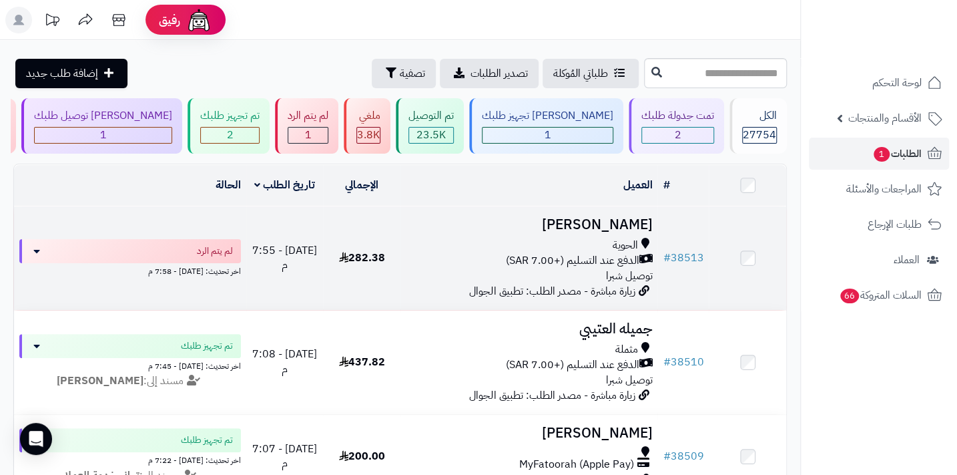
click at [578, 260] on span "الدفع عند التسليم (+7.00 SAR)" at bounding box center [571, 260] width 133 height 15
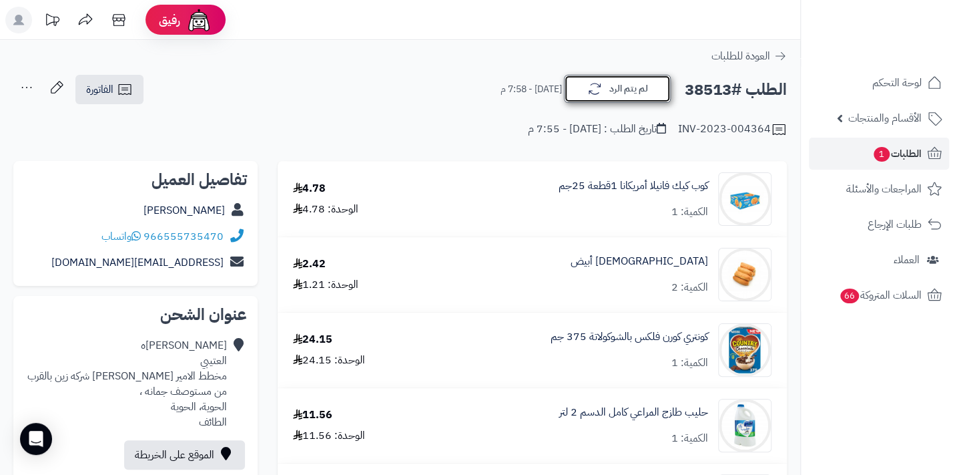
click at [605, 89] on button "لم يتم الرد" at bounding box center [617, 89] width 107 height 28
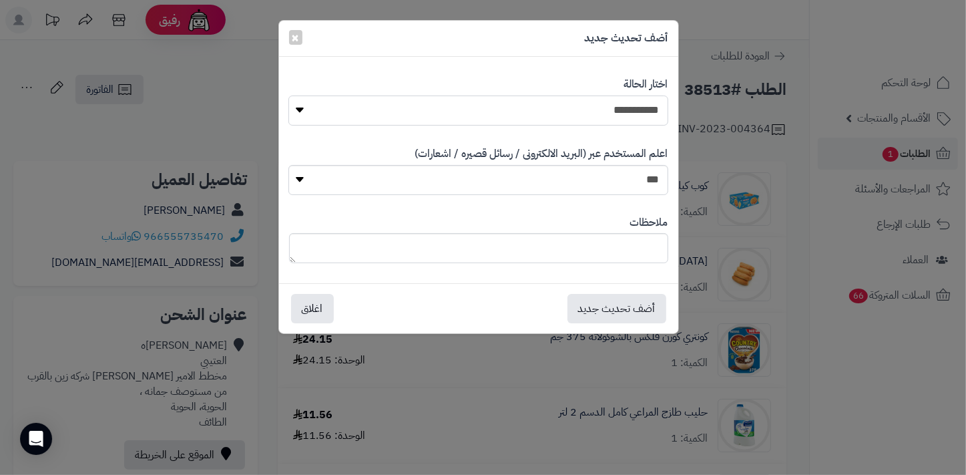
click at [606, 108] on select "**********" at bounding box center [477, 110] width 379 height 30
select select "*"
click at [288, 95] on select "**********" at bounding box center [477, 110] width 379 height 30
click at [599, 236] on textarea at bounding box center [478, 248] width 379 height 30
type textarea "****"
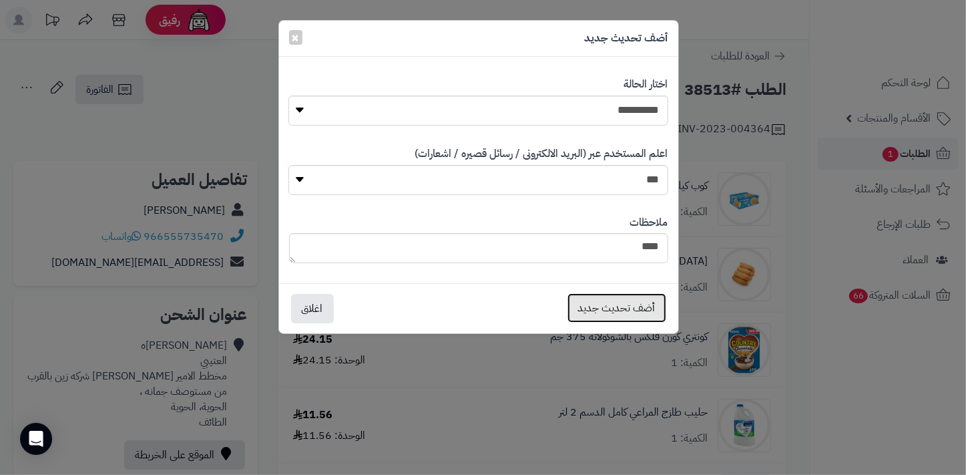
click at [619, 299] on button "أضف تحديث جديد" at bounding box center [616, 307] width 99 height 29
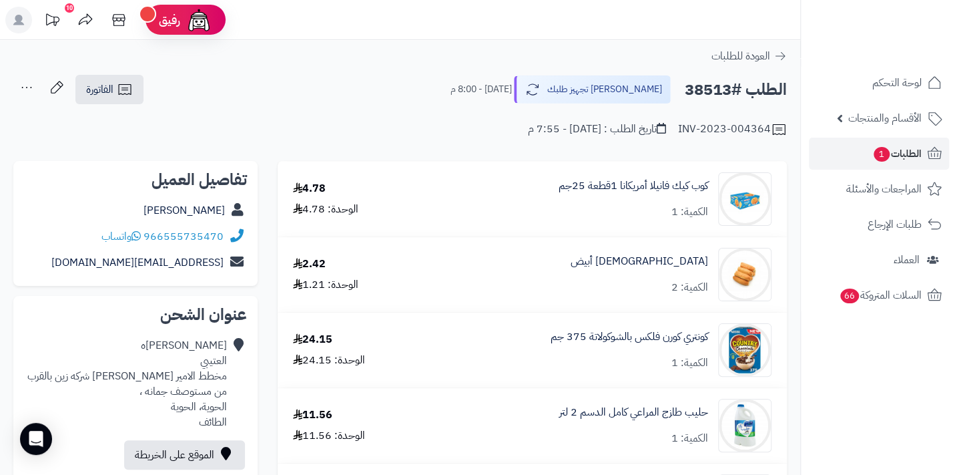
click at [33, 87] on icon at bounding box center [26, 87] width 27 height 27
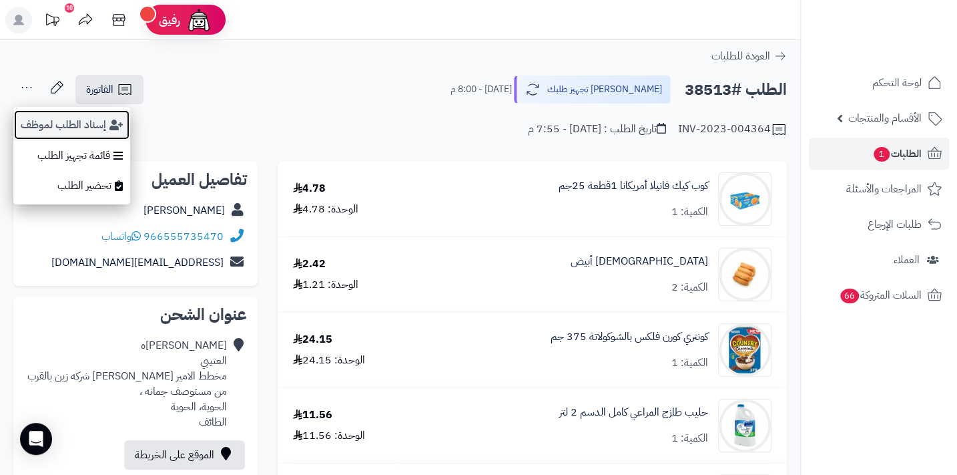
click at [42, 120] on button "إسناد الطلب لموظف" at bounding box center [71, 124] width 117 height 31
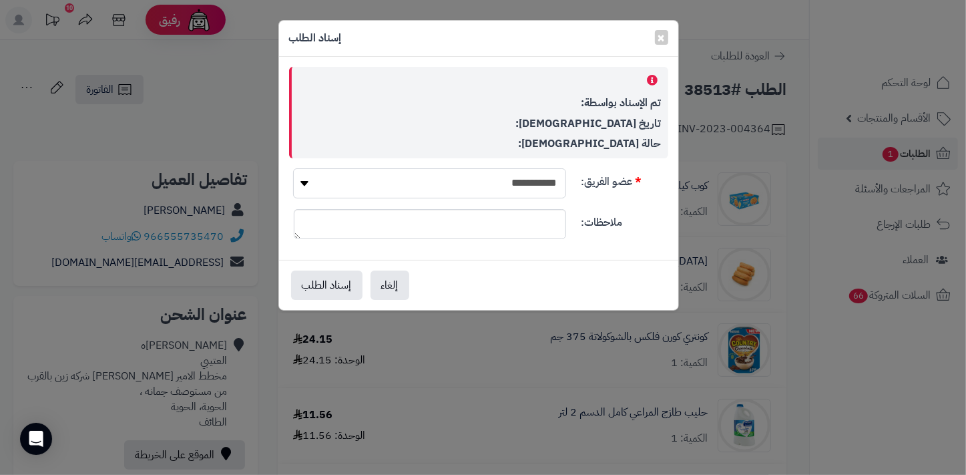
click at [322, 181] on select "**********" at bounding box center [429, 183] width 272 height 30
select select "**"
click at [293, 168] on select "**********" at bounding box center [429, 183] width 272 height 30
click at [344, 278] on button "إسناد الطلب" at bounding box center [326, 284] width 71 height 29
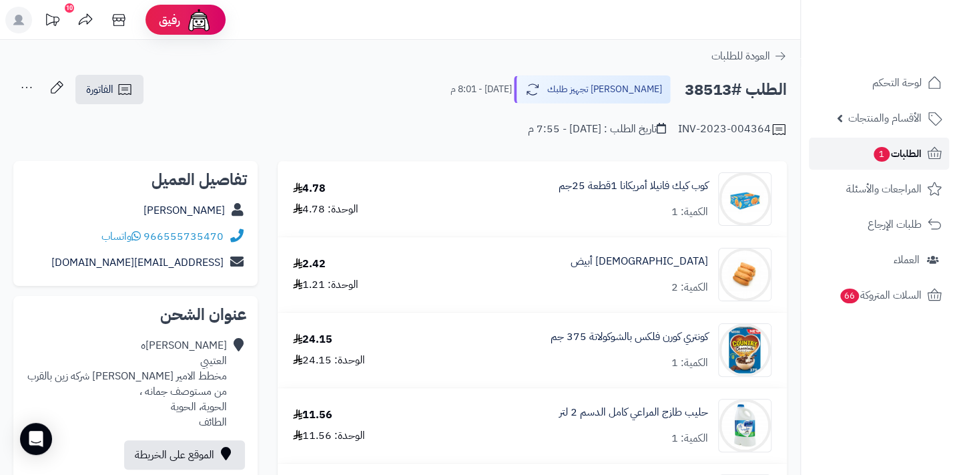
click at [884, 146] on span "الطلبات 1" at bounding box center [896, 153] width 49 height 19
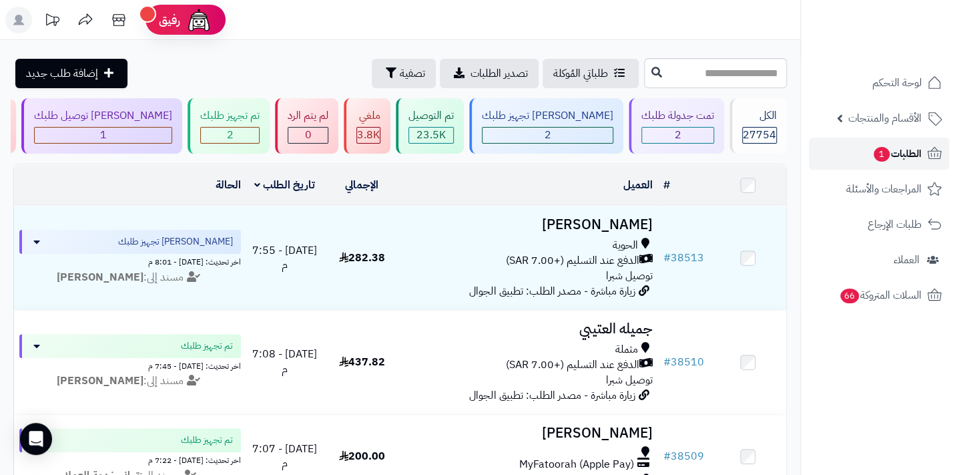
click at [891, 148] on span "الطلبات 1" at bounding box center [896, 153] width 49 height 19
click at [893, 158] on span "الطلبات 1" at bounding box center [896, 153] width 49 height 19
click at [172, 141] on div "1" at bounding box center [103, 134] width 137 height 15
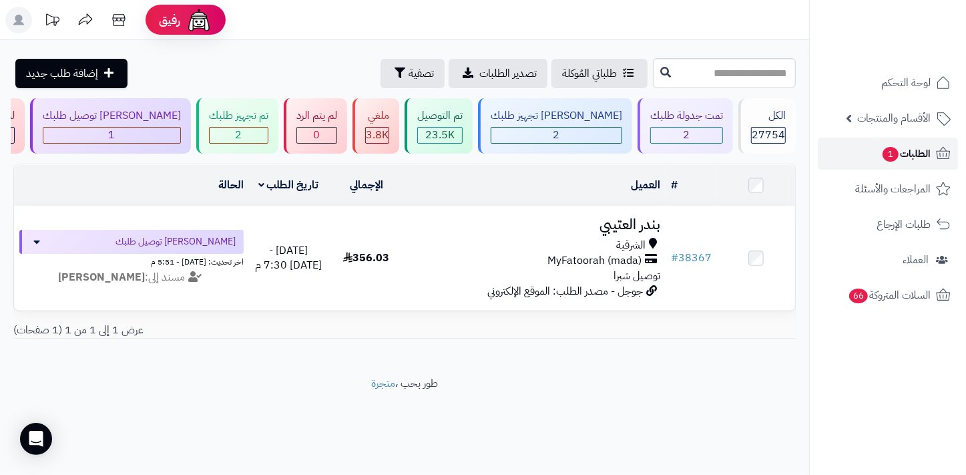
click at [870, 153] on link "الطلبات 1" at bounding box center [888, 153] width 140 height 32
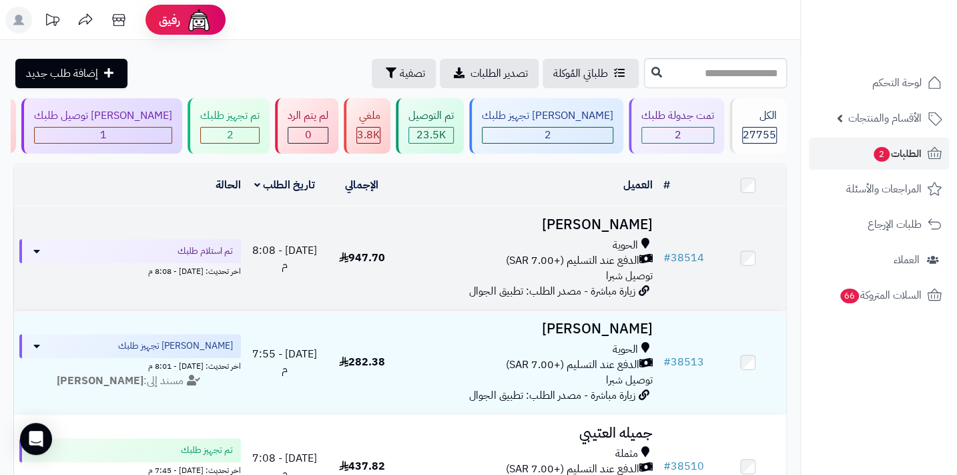
click at [577, 268] on span "الدفع عند التسليم (+7.00 SAR)" at bounding box center [571, 260] width 133 height 15
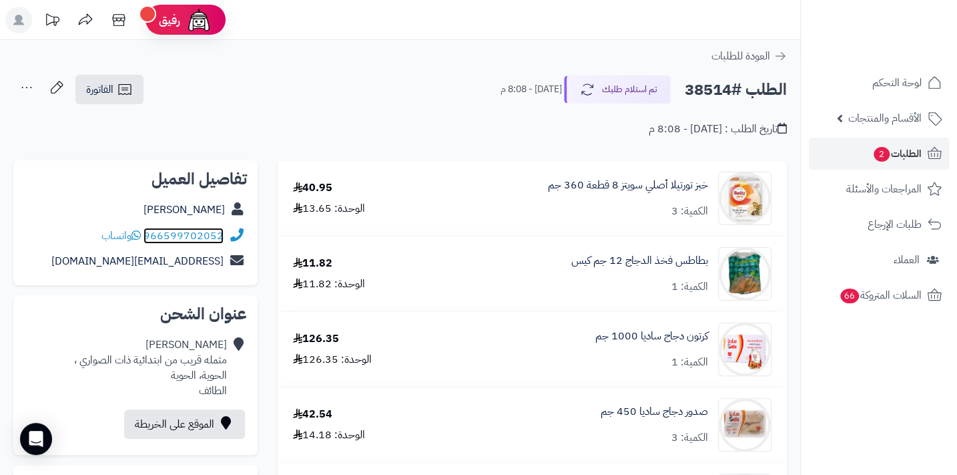
click at [148, 232] on link "966599702052" at bounding box center [183, 236] width 80 height 16
drag, startPoint x: 146, startPoint y: 234, endPoint x: 227, endPoint y: 228, distance: 81.0
click at [227, 228] on div "966599702052 واتساب" at bounding box center [135, 236] width 223 height 26
copy div "966599702052"
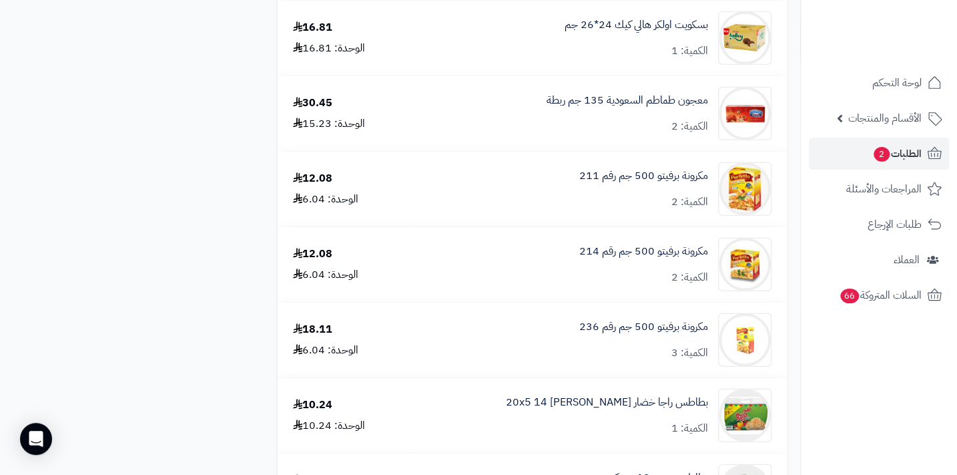
scroll to position [1942, 0]
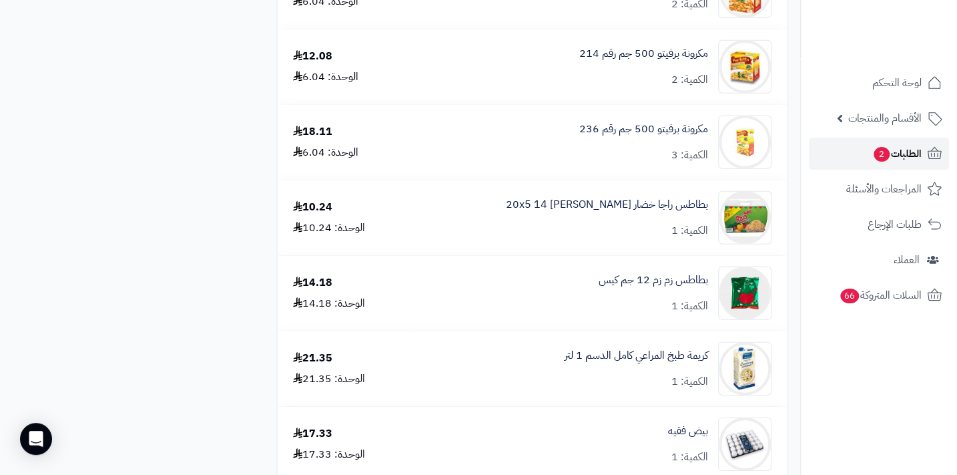
click at [878, 156] on span "2" at bounding box center [882, 154] width 16 height 15
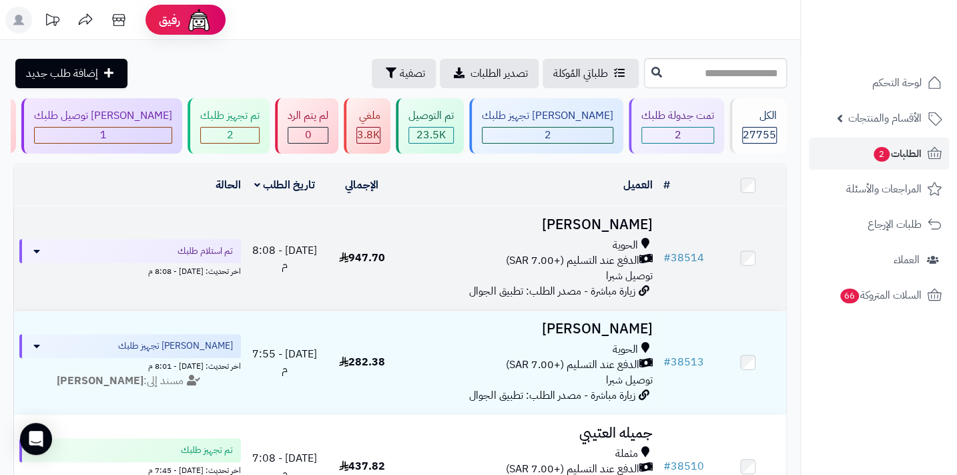
click at [613, 247] on span "الحوية" at bounding box center [624, 245] width 25 height 15
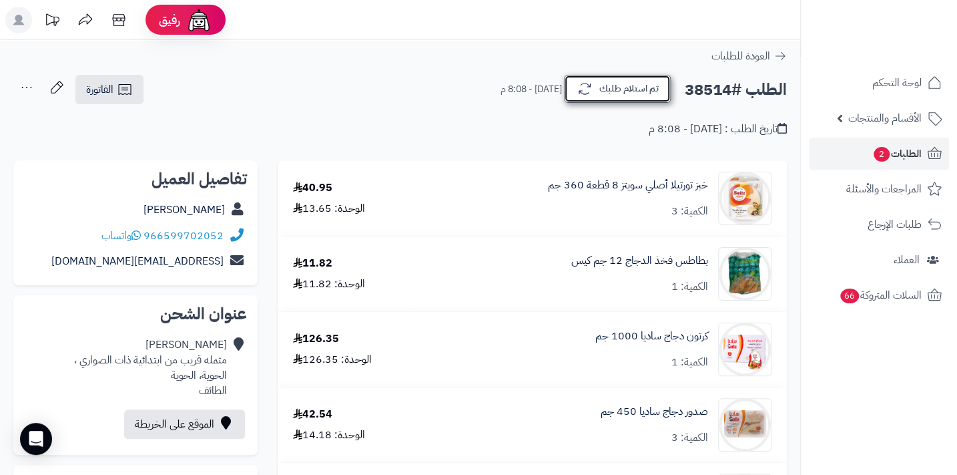
click at [623, 83] on button "تم استلام طلبك" at bounding box center [617, 89] width 107 height 28
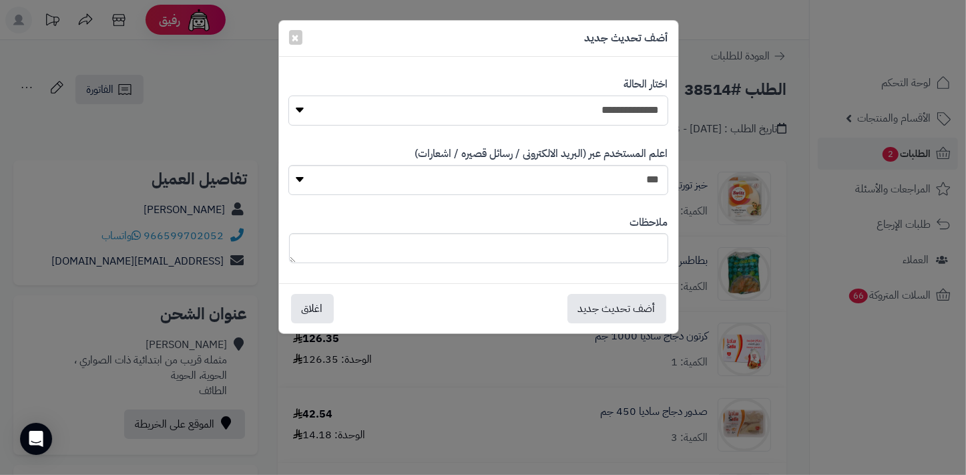
click at [636, 105] on select "**********" at bounding box center [477, 110] width 379 height 30
select select "*"
click at [288, 95] on select "**********" at bounding box center [477, 110] width 379 height 30
click at [591, 245] on textarea at bounding box center [478, 248] width 379 height 30
type textarea "****"
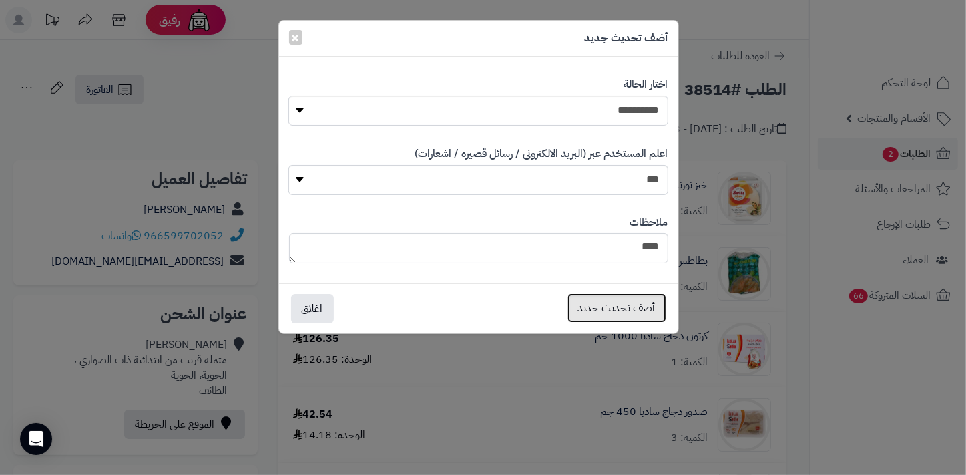
click at [633, 310] on button "أضف تحديث جديد" at bounding box center [616, 307] width 99 height 29
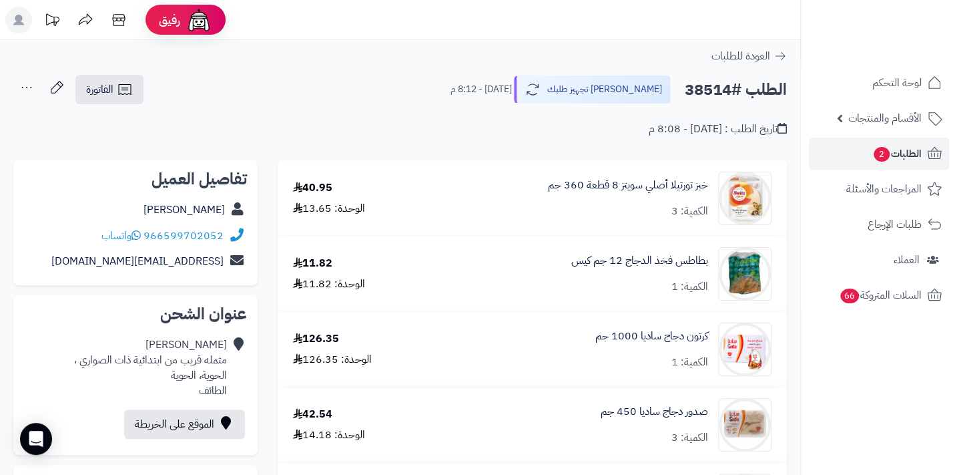
click at [25, 83] on icon at bounding box center [26, 87] width 27 height 27
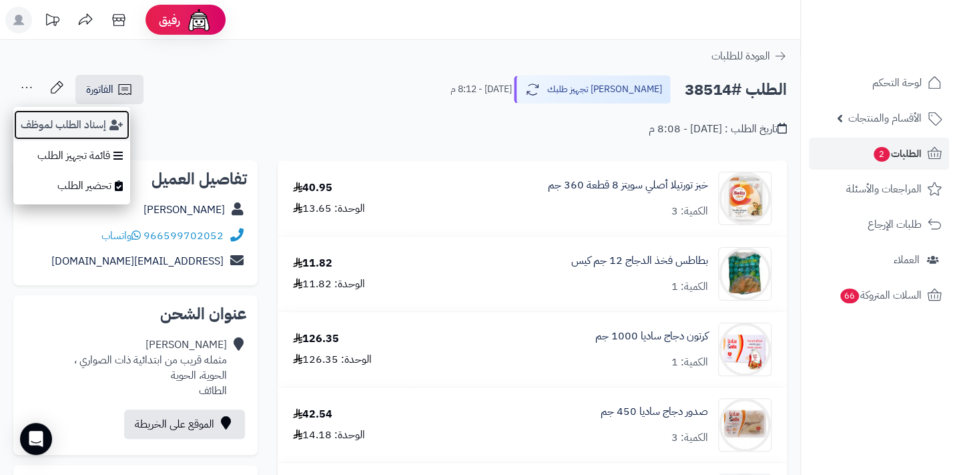
click at [66, 129] on button "إسناد الطلب لموظف" at bounding box center [71, 124] width 117 height 31
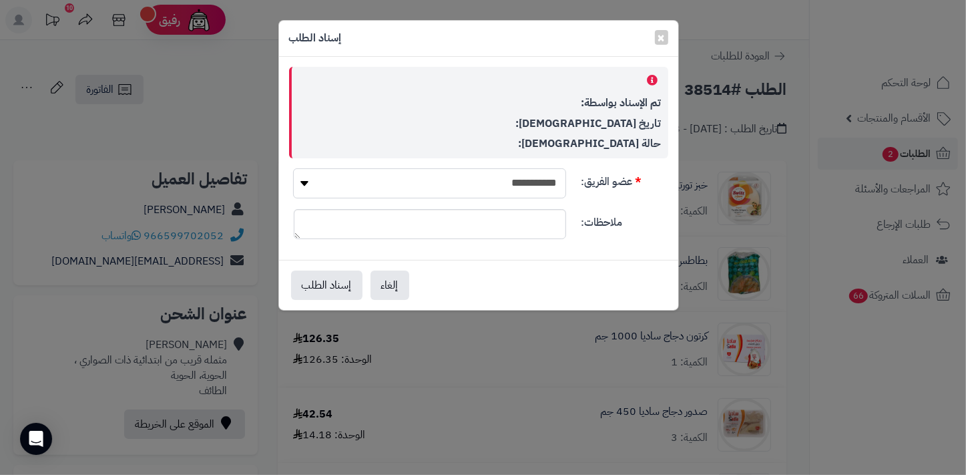
click at [433, 178] on select "**********" at bounding box center [429, 183] width 272 height 30
select select "**"
click at [293, 168] on select "**********" at bounding box center [429, 183] width 272 height 30
click at [339, 289] on button "إسناد الطلب" at bounding box center [326, 284] width 71 height 29
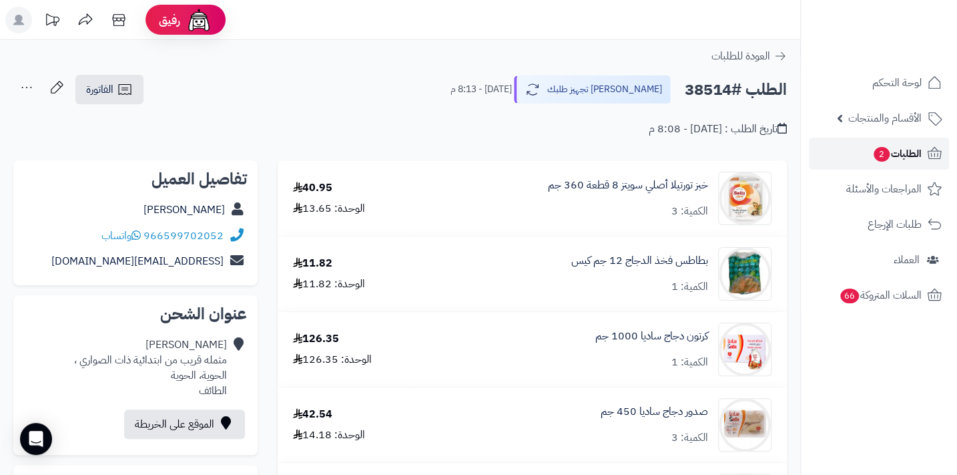
click at [902, 157] on span "الطلبات 2" at bounding box center [896, 153] width 49 height 19
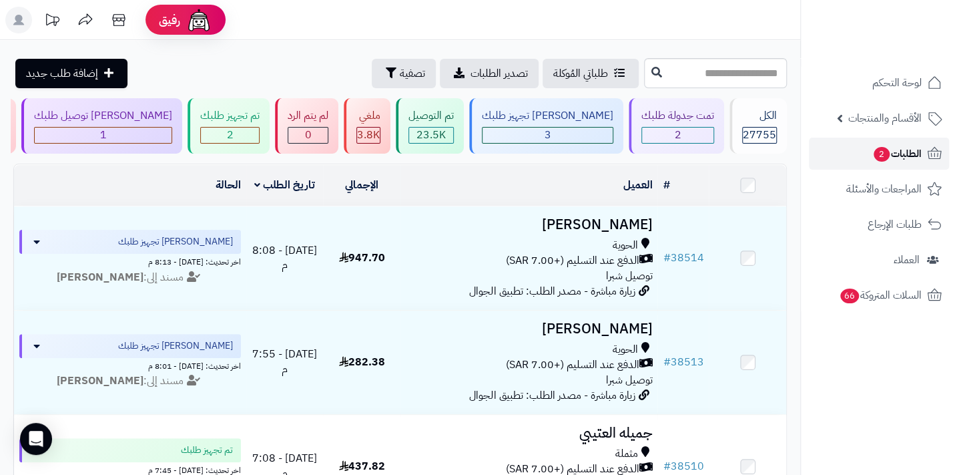
click at [882, 150] on span "2" at bounding box center [882, 154] width 16 height 15
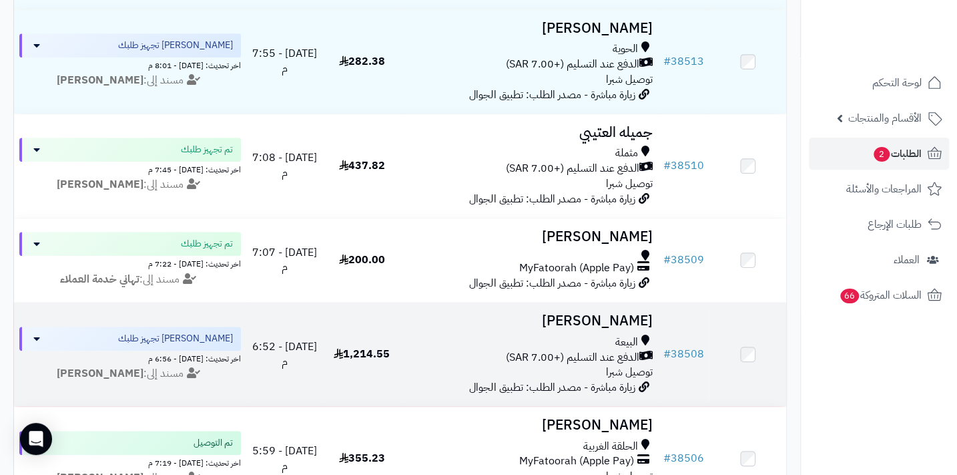
scroll to position [303, 0]
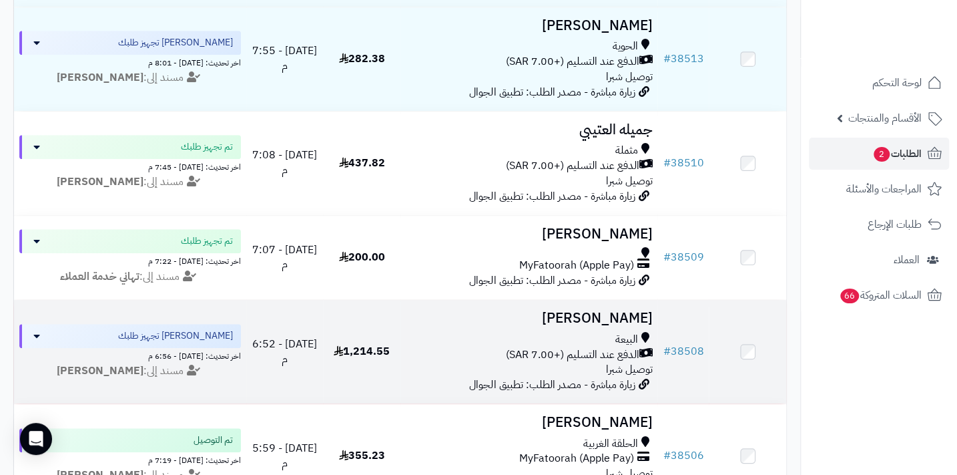
click at [599, 347] on div "البيعة" at bounding box center [529, 339] width 246 height 15
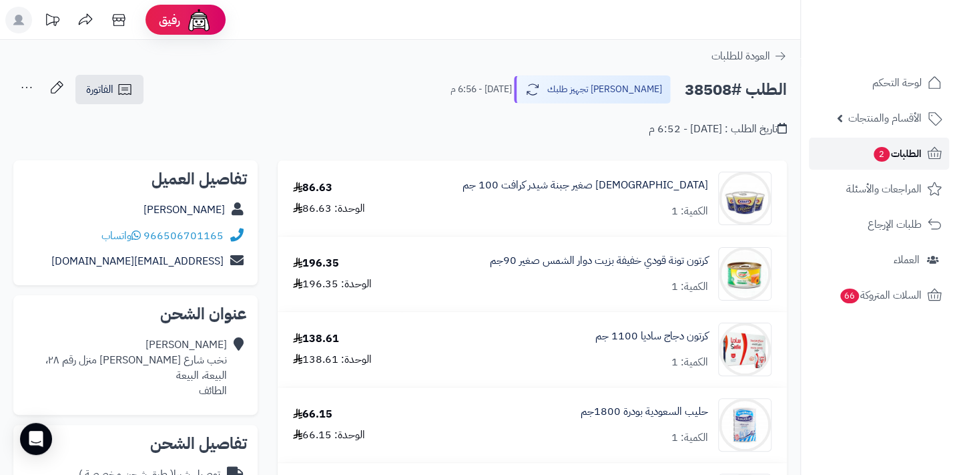
click at [904, 159] on span "الطلبات 2" at bounding box center [896, 153] width 49 height 19
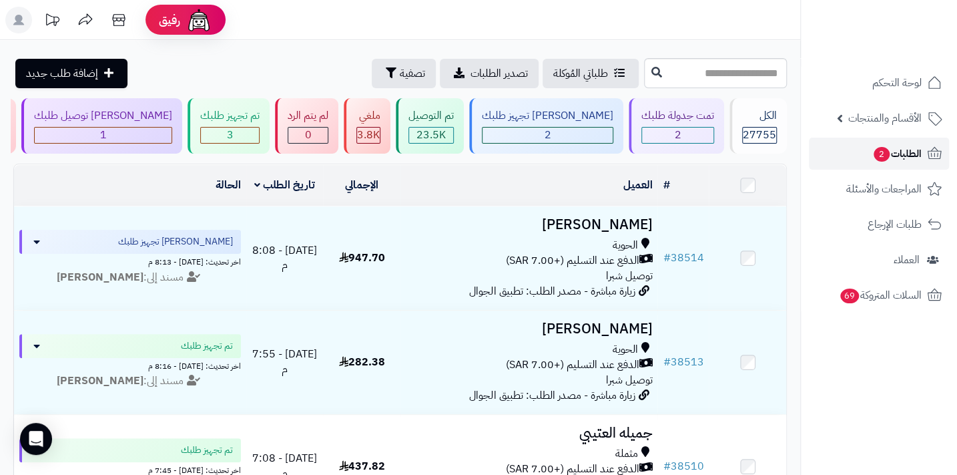
click at [894, 150] on span "الطلبات 2" at bounding box center [896, 153] width 49 height 19
click at [860, 163] on link "الطلبات 2" at bounding box center [879, 153] width 140 height 32
click at [872, 152] on span "الطلبات 2" at bounding box center [896, 153] width 49 height 19
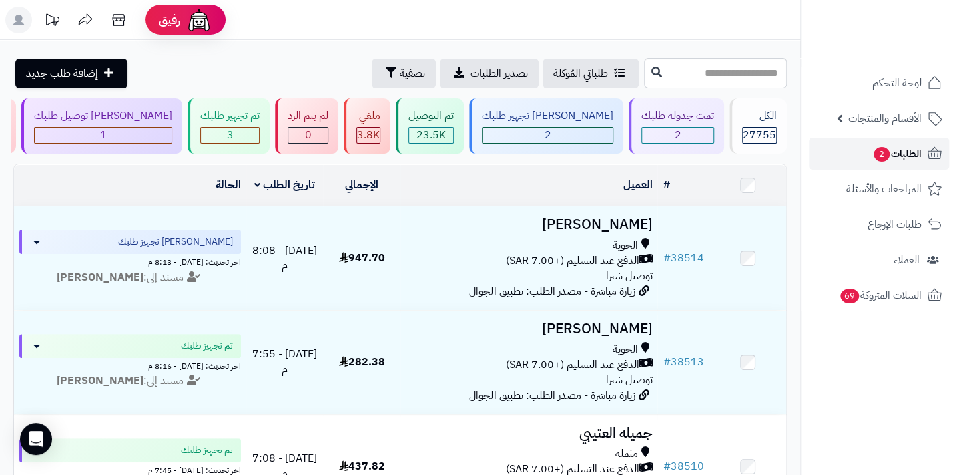
click at [872, 152] on span "الطلبات 2" at bounding box center [896, 153] width 49 height 19
click at [872, 160] on span "الطلبات 2" at bounding box center [896, 153] width 49 height 19
click at [872, 156] on span "الطلبات 2" at bounding box center [896, 153] width 49 height 19
click at [850, 158] on link "الطلبات" at bounding box center [879, 153] width 140 height 32
click at [860, 149] on link "الطلبات" at bounding box center [879, 153] width 140 height 32
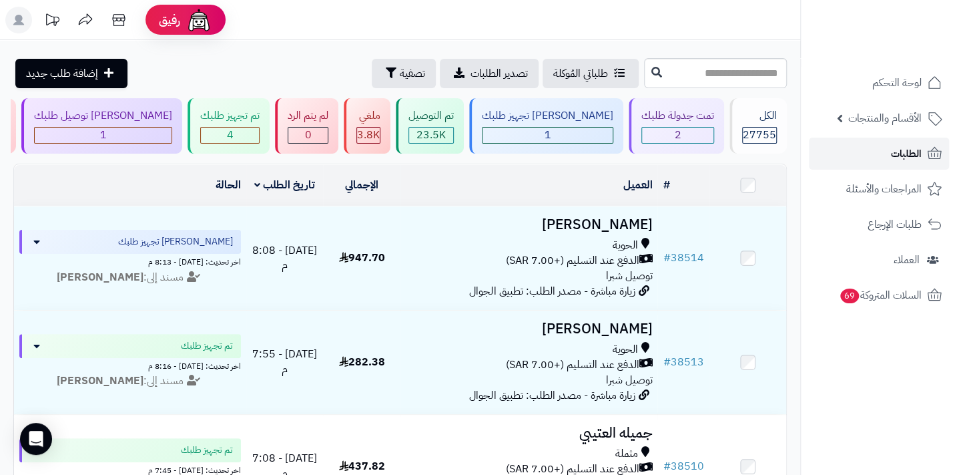
click at [872, 152] on link "الطلبات" at bounding box center [879, 153] width 140 height 32
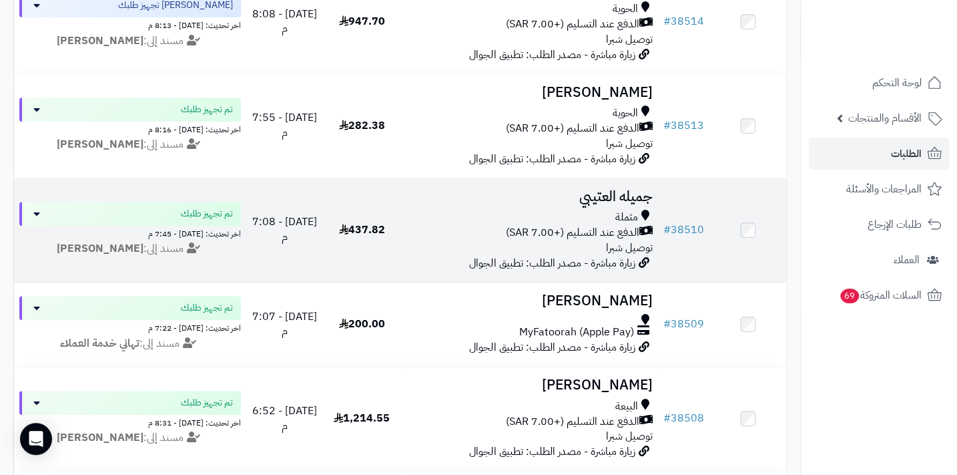
scroll to position [242, 0]
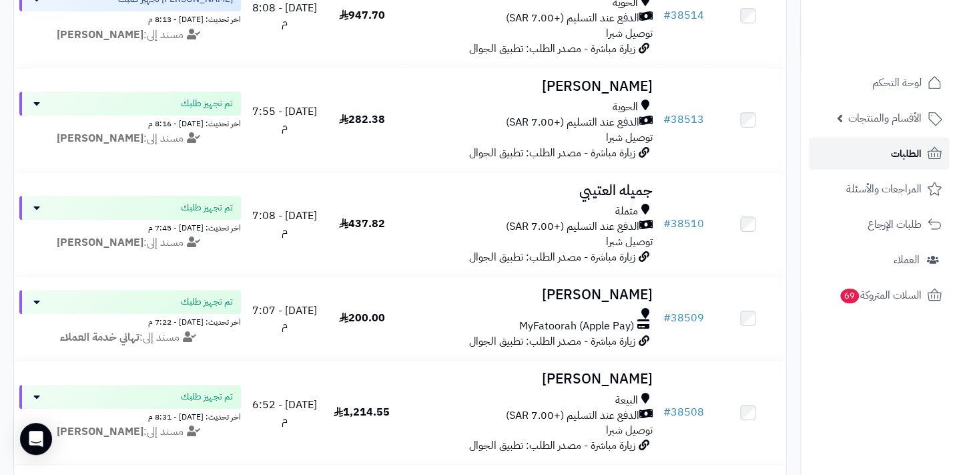
click at [891, 154] on span "الطلبات" at bounding box center [906, 153] width 31 height 19
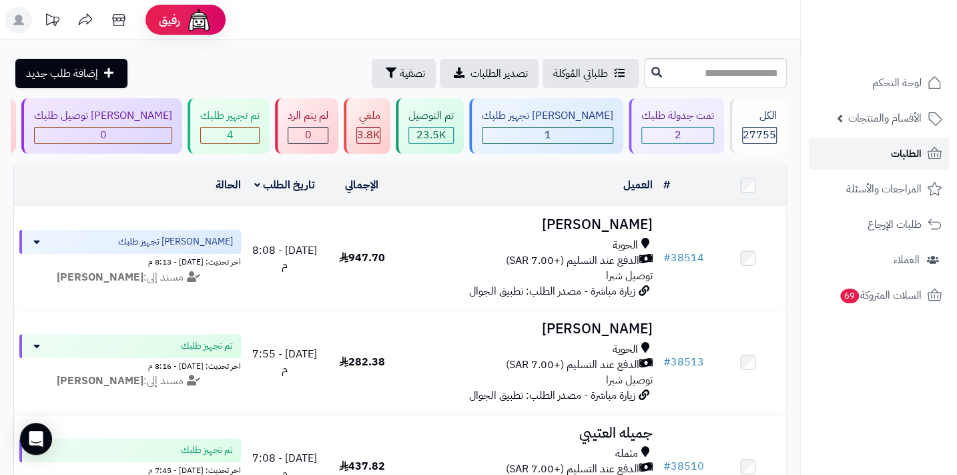
click at [910, 156] on span "الطلبات" at bounding box center [906, 153] width 31 height 19
click at [652, 19] on header "رفيق ! الطلبات معالجة مكتمل إرجاع المنتجات العملاء المتواجدون الان 28470 عملاء …" at bounding box center [478, 20] width 957 height 40
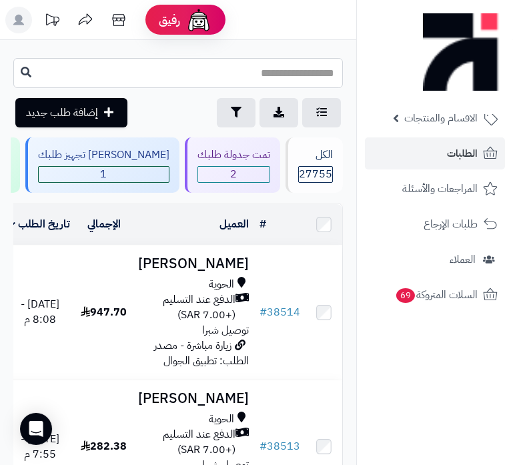
click at [327, 77] on input "text" at bounding box center [178, 73] width 330 height 30
type input "*****"
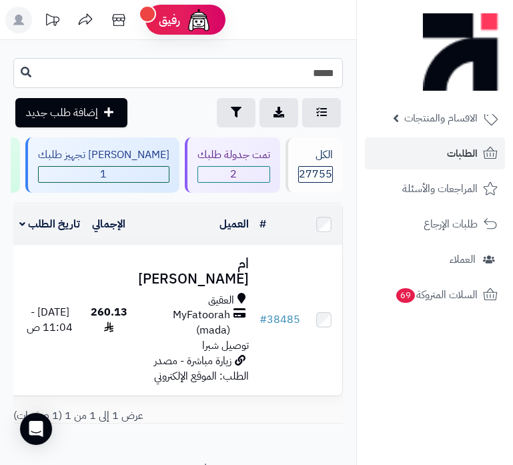
click at [294, 73] on input "*****" at bounding box center [178, 73] width 330 height 30
click at [282, 69] on input "*****" at bounding box center [178, 73] width 330 height 30
type input "*****"
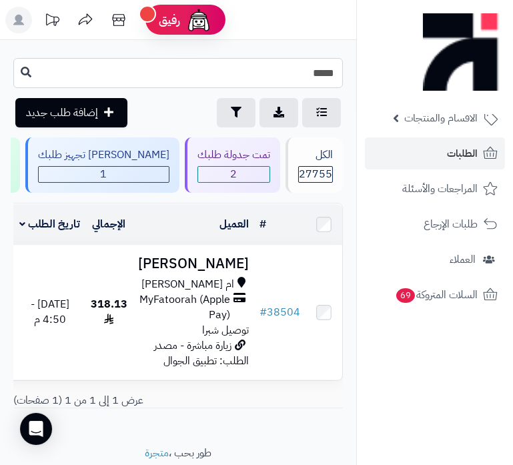
click at [250, 83] on input "*****" at bounding box center [178, 73] width 330 height 30
type input "*****"
click at [289, 77] on input "*****" at bounding box center [178, 73] width 330 height 30
type input "*****"
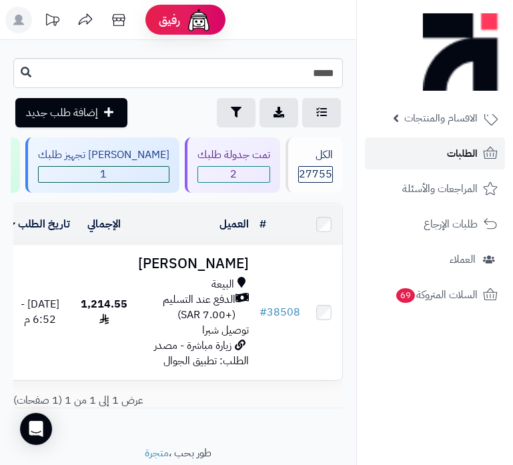
click at [415, 160] on link "الطلبات" at bounding box center [435, 153] width 140 height 32
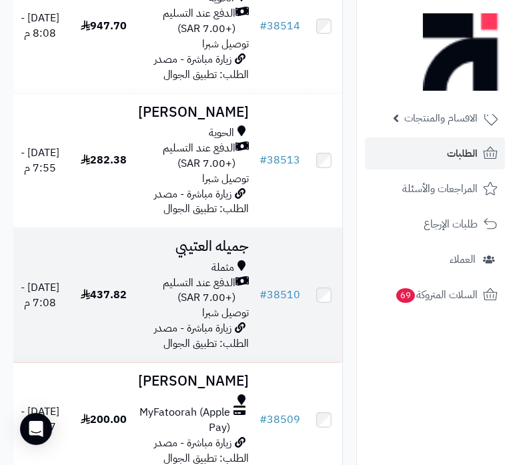
scroll to position [303, 0]
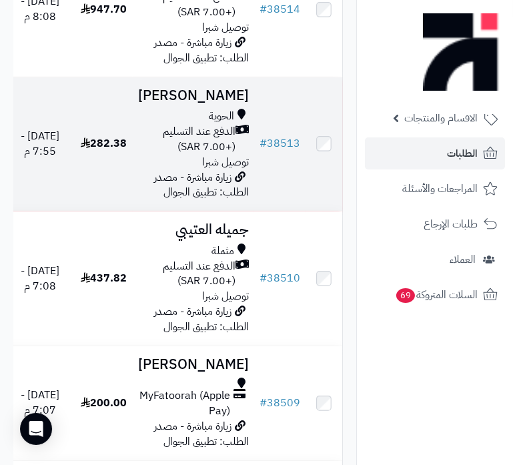
click at [204, 201] on span "زيارة مباشرة - مصدر الطلب: تطبيق الجوال" at bounding box center [201, 185] width 95 height 31
click at [194, 155] on span "الدفع عند التسليم (+7.00 SAR)" at bounding box center [186, 139] width 97 height 31
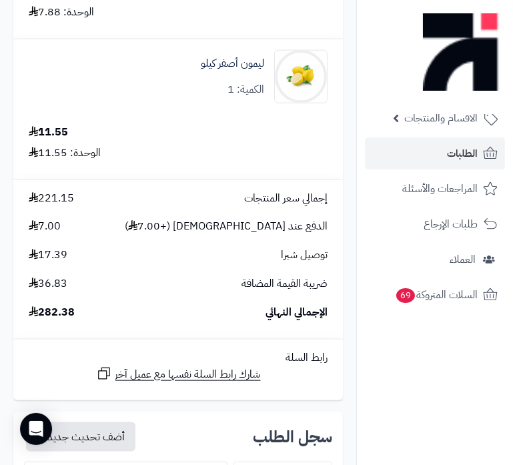
scroll to position [1820, 0]
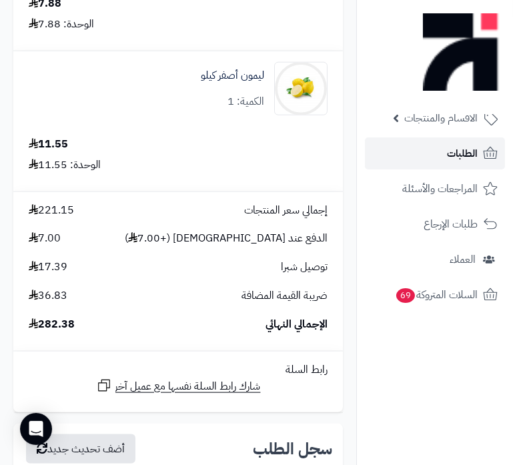
click at [469, 146] on span "الطلبات" at bounding box center [462, 153] width 31 height 19
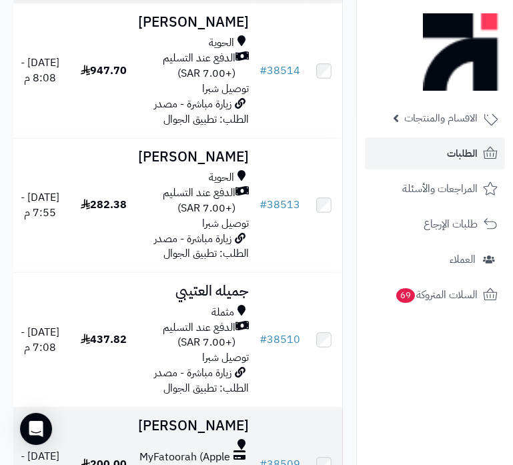
scroll to position [242, 0]
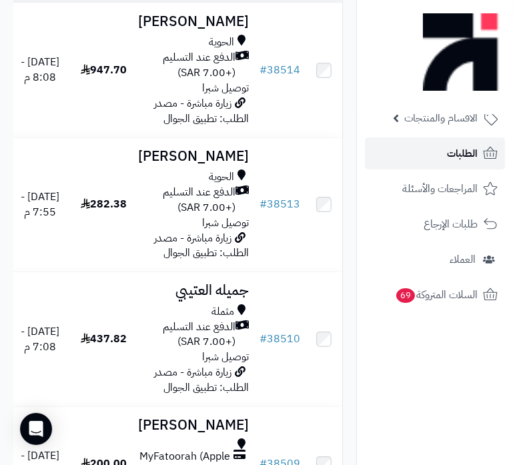
click at [456, 147] on span "الطلبات" at bounding box center [462, 153] width 31 height 19
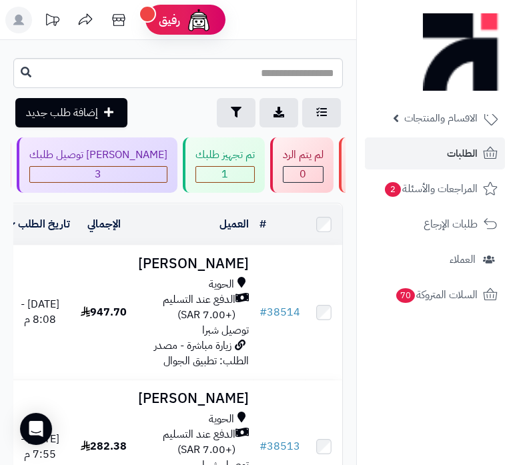
scroll to position [0, -477]
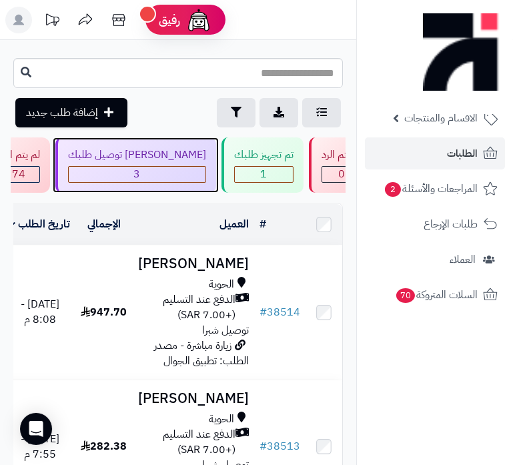
click at [206, 174] on span "3" at bounding box center [137, 174] width 137 height 15
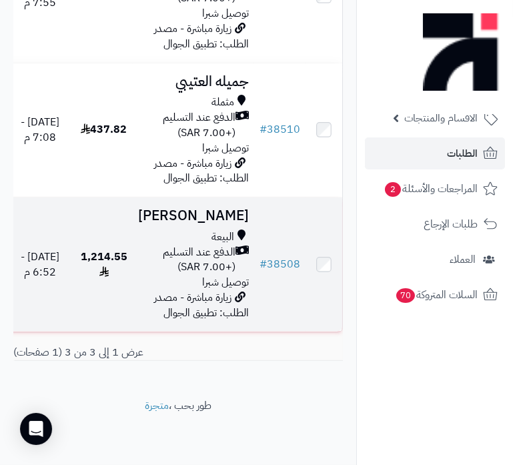
scroll to position [607, 0]
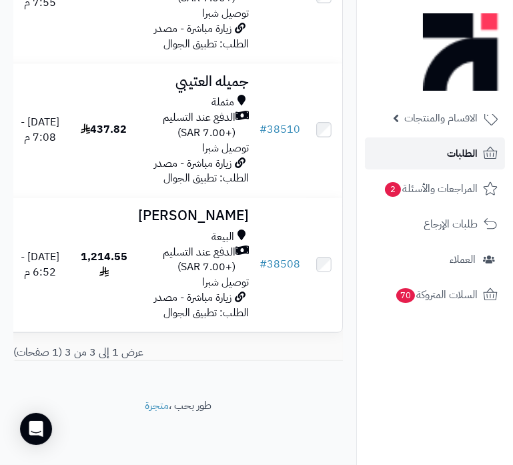
click at [448, 159] on span "الطلبات" at bounding box center [462, 153] width 31 height 19
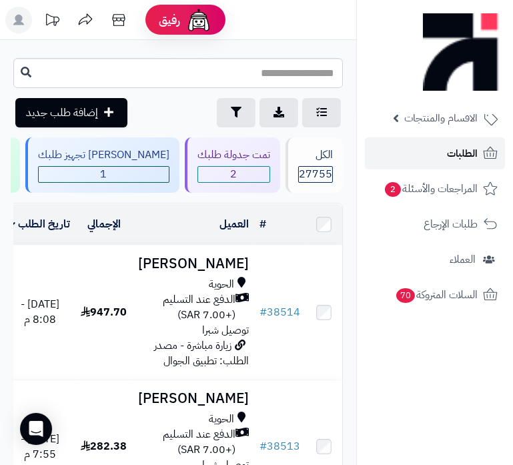
click at [451, 160] on span "الطلبات" at bounding box center [462, 153] width 31 height 19
click at [465, 151] on span "الطلبات" at bounding box center [462, 153] width 31 height 19
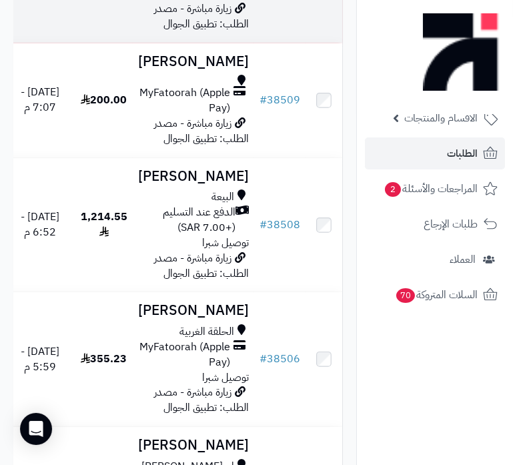
scroll to position [607, 0]
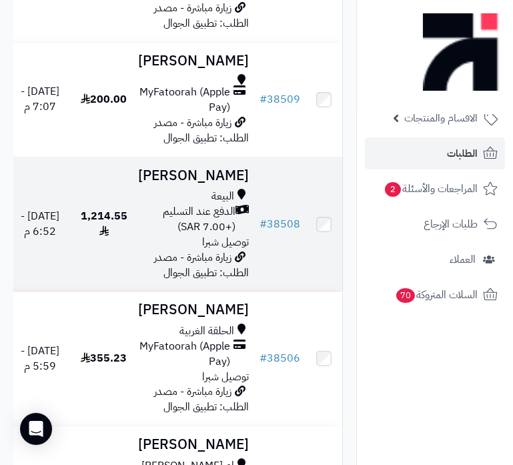
click at [207, 184] on h3 "[PERSON_NAME]" at bounding box center [193, 175] width 111 height 15
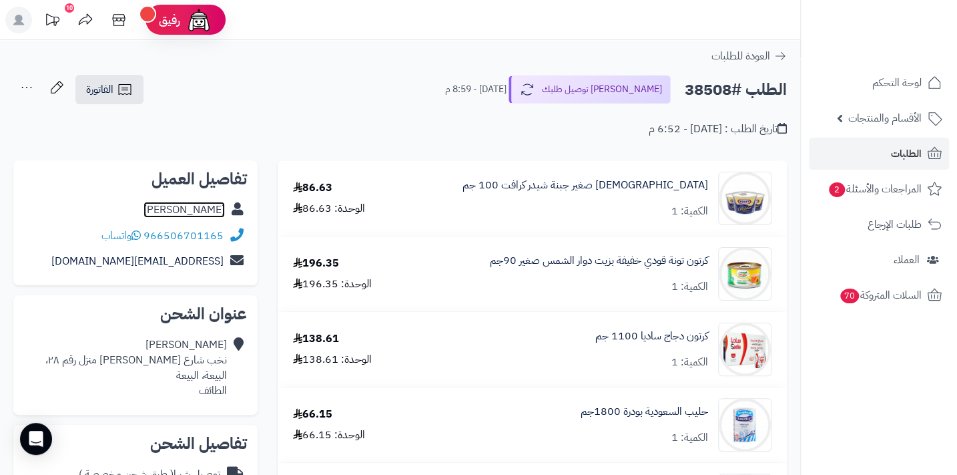
click at [194, 209] on link "Faiza Alqarni" at bounding box center [183, 210] width 81 height 16
click at [513, 154] on link "الطلبات" at bounding box center [879, 153] width 140 height 32
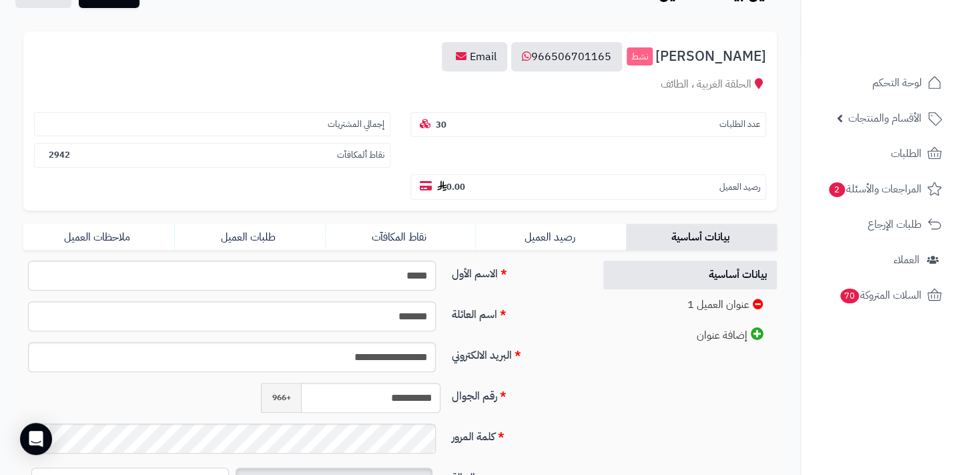
scroll to position [98, 0]
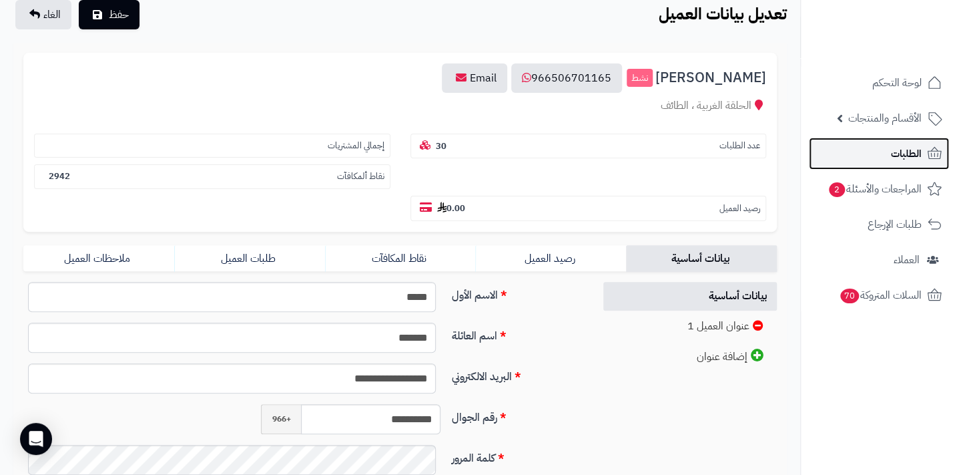
click at [903, 151] on span "الطلبات" at bounding box center [906, 153] width 31 height 19
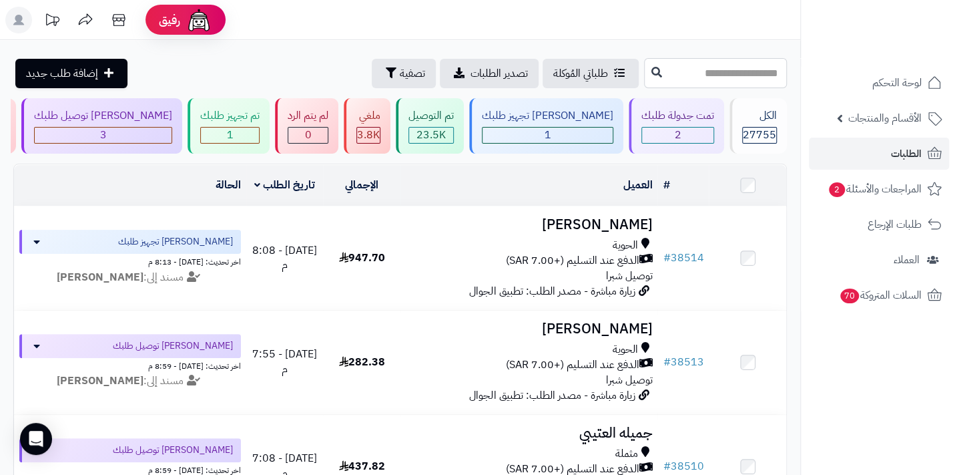
click at [646, 83] on input "text" at bounding box center [715, 73] width 143 height 30
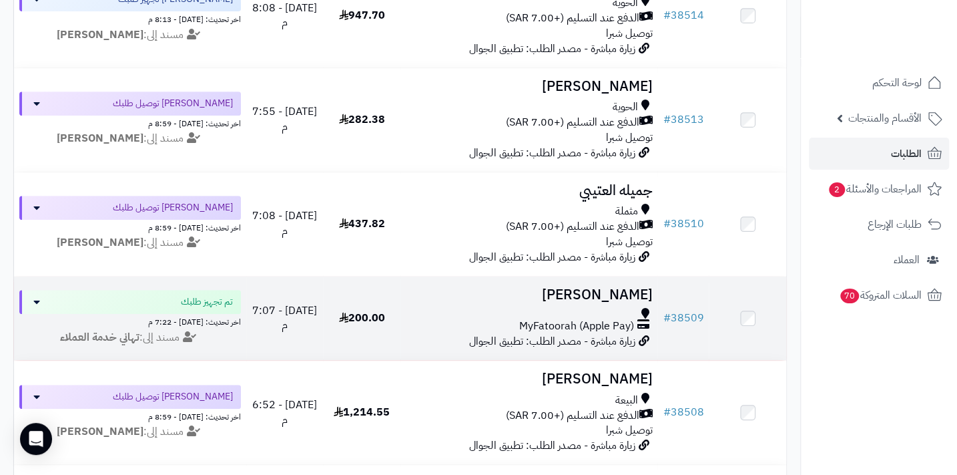
scroll to position [303, 0]
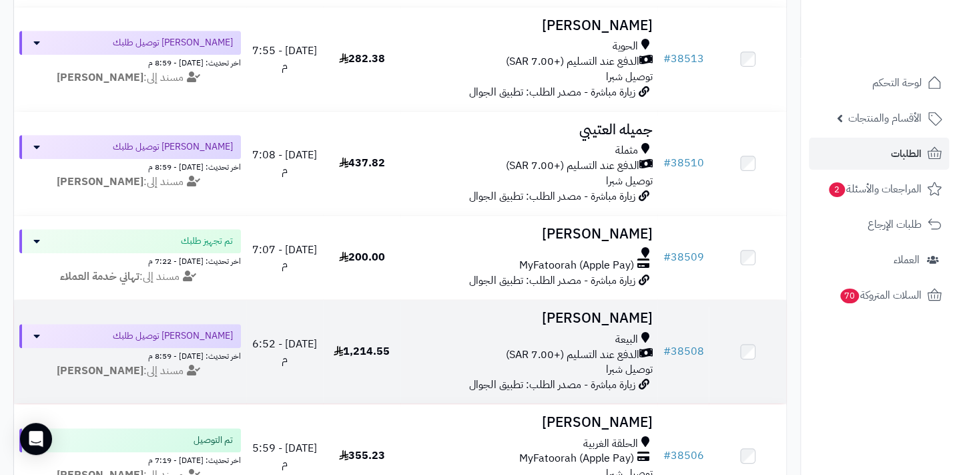
click at [606, 326] on h3 "Faiza Alqarni" at bounding box center [529, 317] width 246 height 15
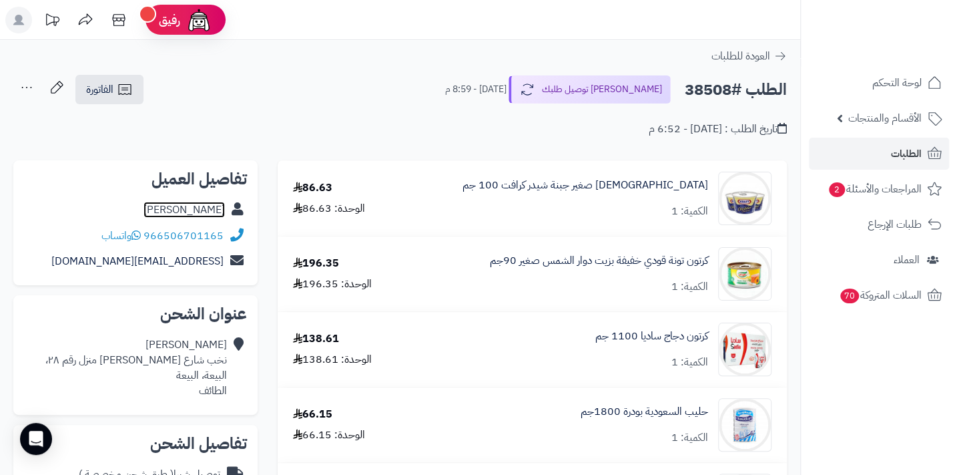
click at [187, 203] on link "Faiza Alqarni" at bounding box center [183, 210] width 81 height 16
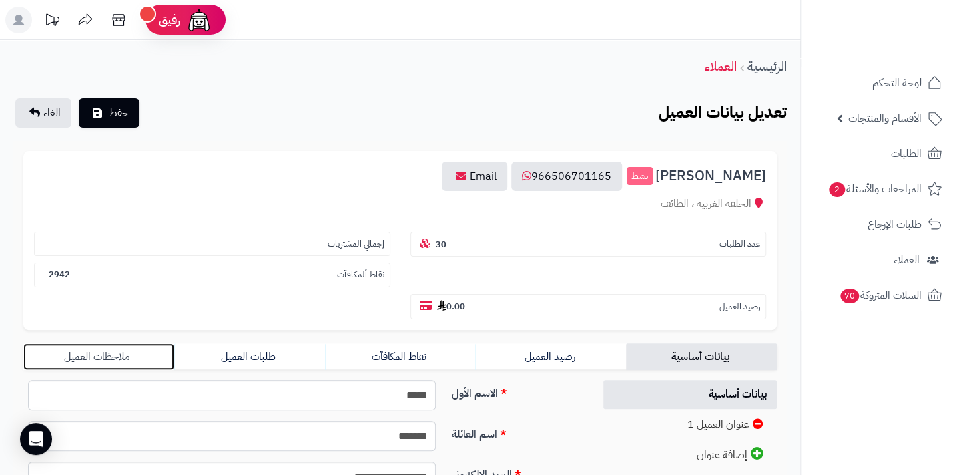
click at [109, 343] on link "ملاحظات العميل" at bounding box center [98, 356] width 151 height 27
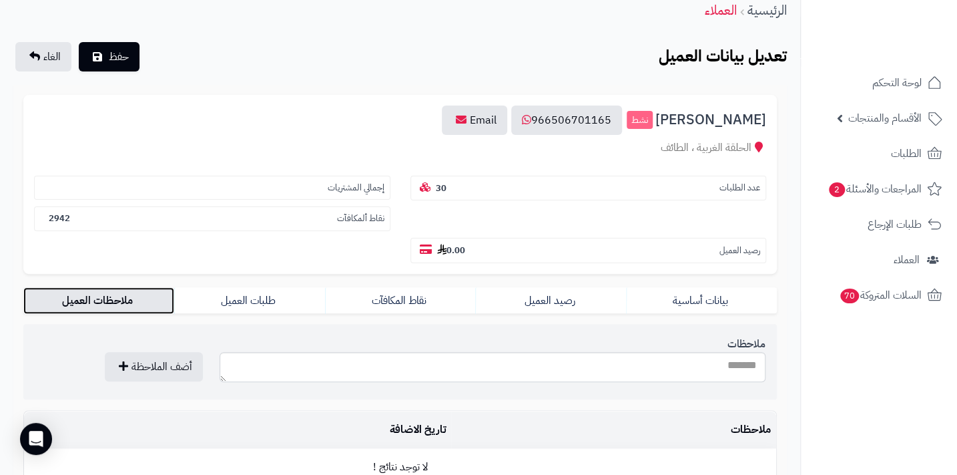
scroll to position [55, 0]
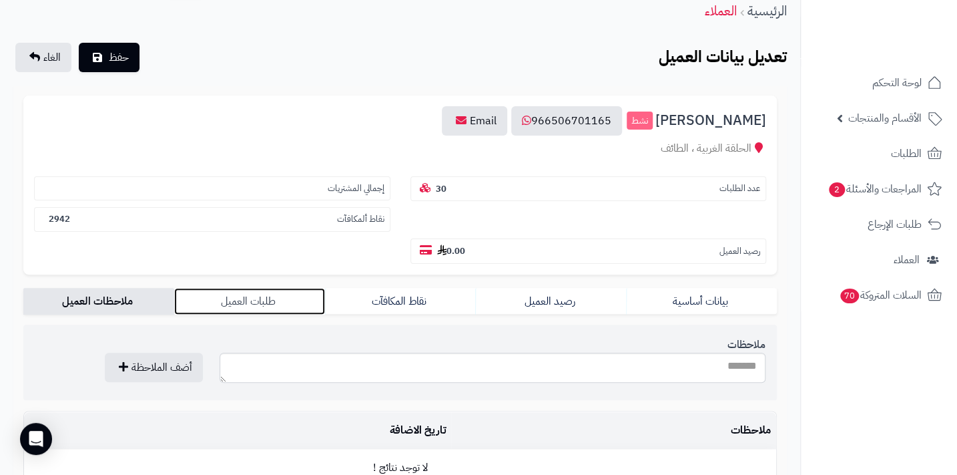
click at [236, 288] on link "طلبات العميل" at bounding box center [249, 301] width 151 height 27
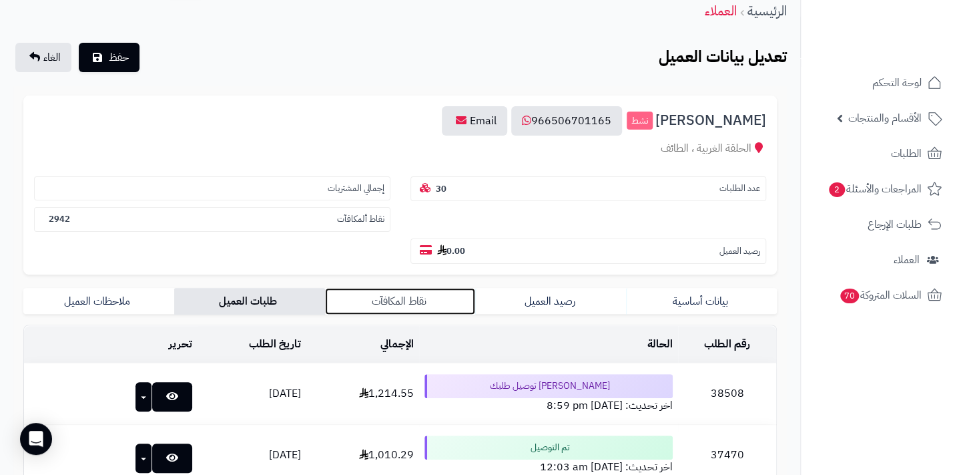
click at [402, 288] on link "نقاط المكافآت" at bounding box center [400, 301] width 151 height 27
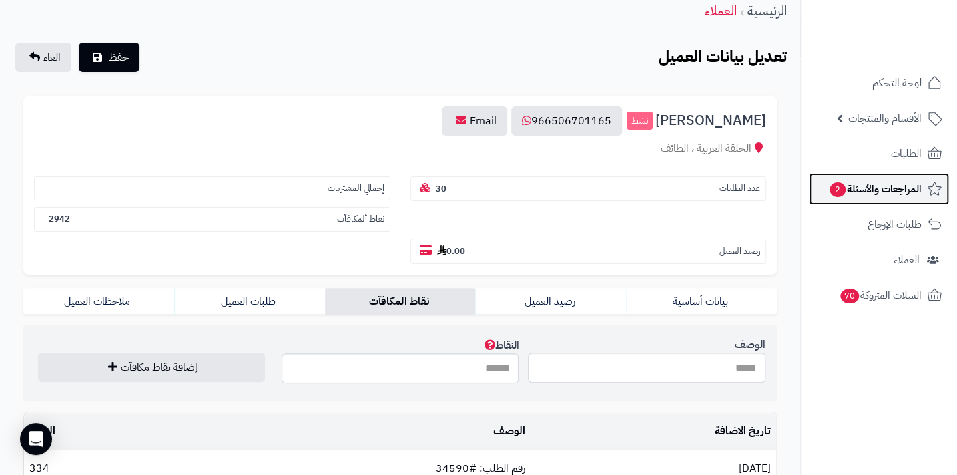
click at [864, 197] on span "المراجعات والأسئلة 2" at bounding box center [874, 189] width 93 height 19
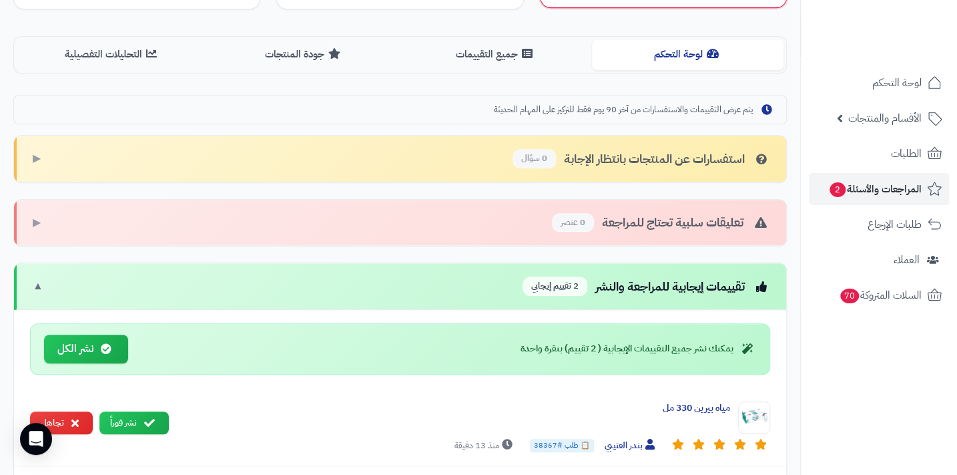
scroll to position [546, 0]
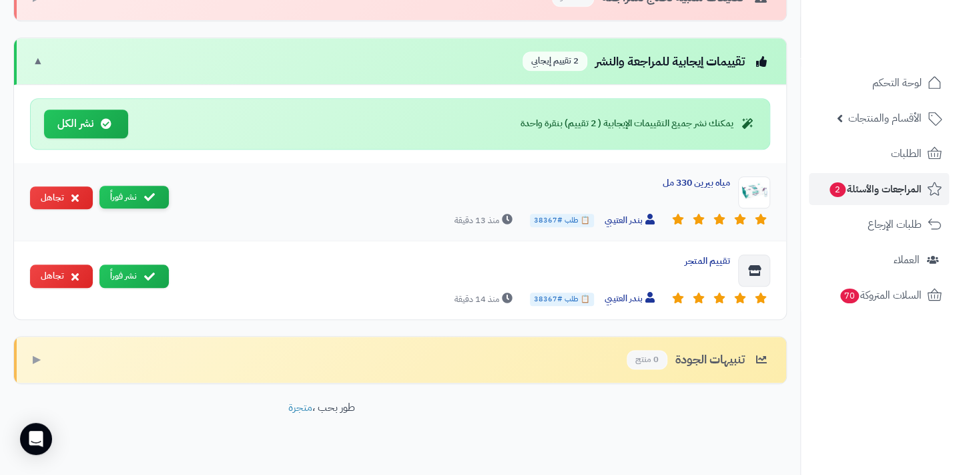
click at [142, 196] on button "نشر فوراً" at bounding box center [133, 197] width 69 height 23
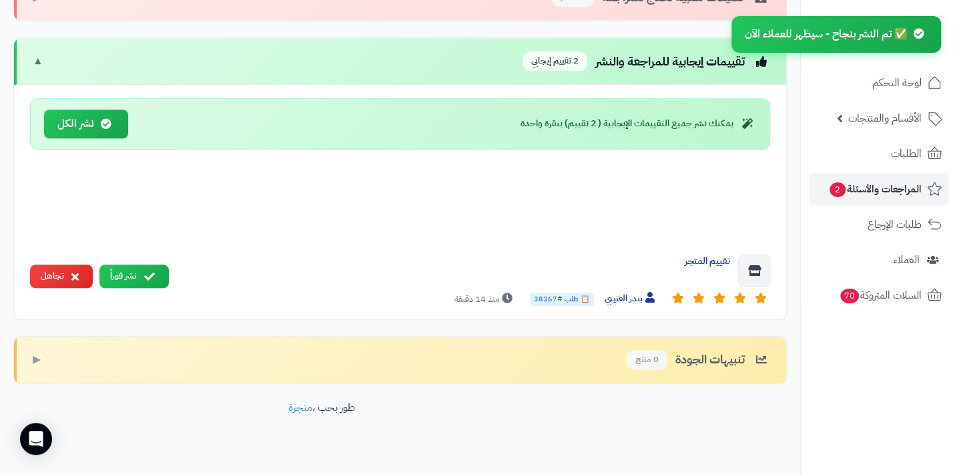
scroll to position [483, 0]
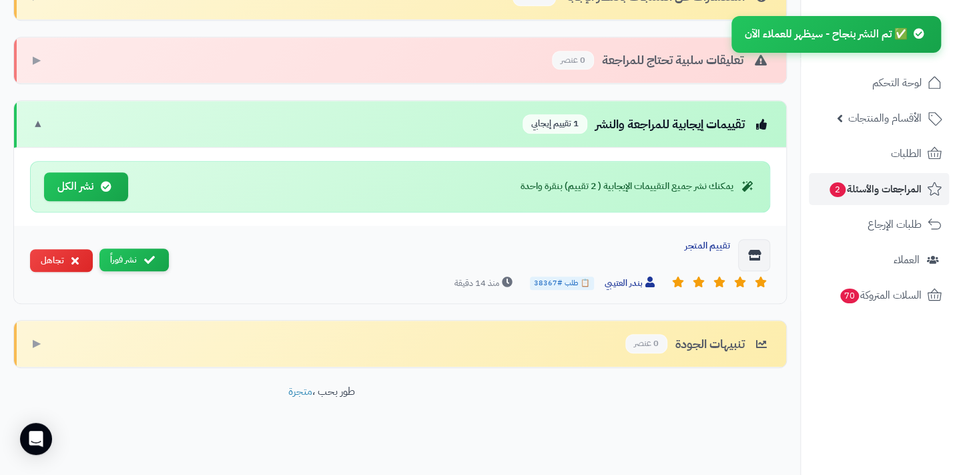
click at [136, 259] on button "نشر فوراً" at bounding box center [133, 259] width 69 height 23
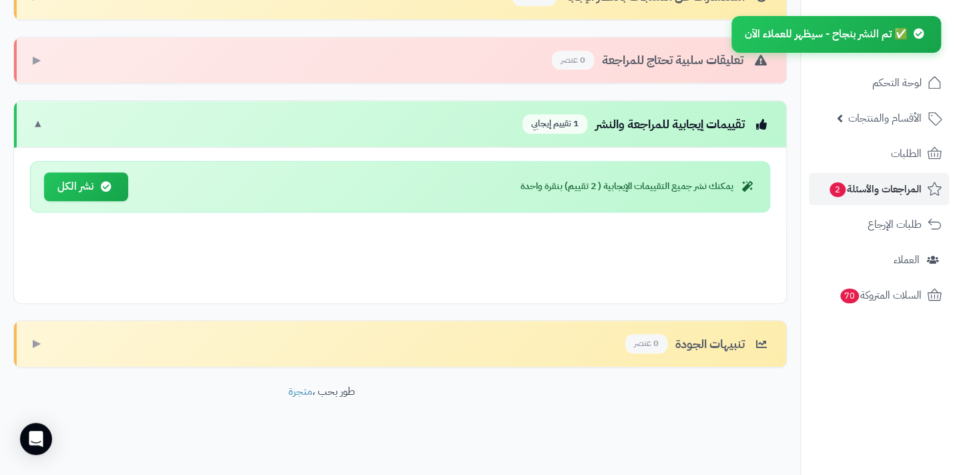
scroll to position [406, 0]
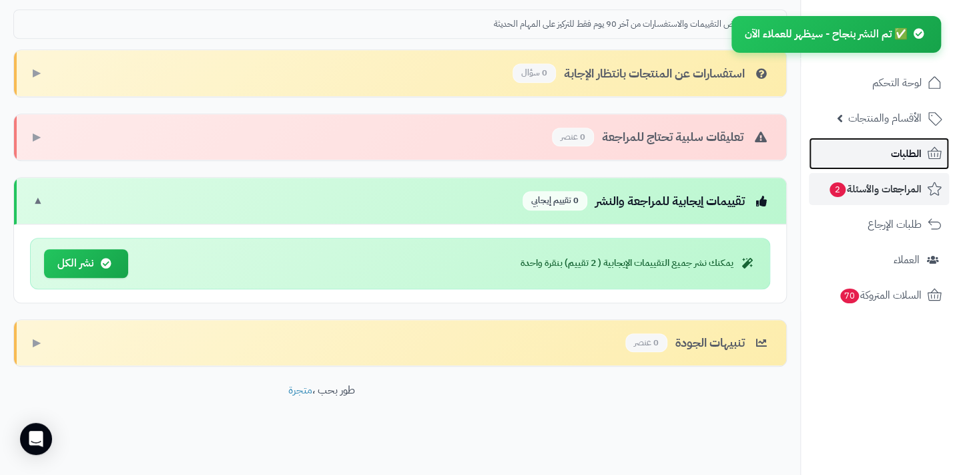
click at [898, 156] on span "الطلبات" at bounding box center [906, 153] width 31 height 19
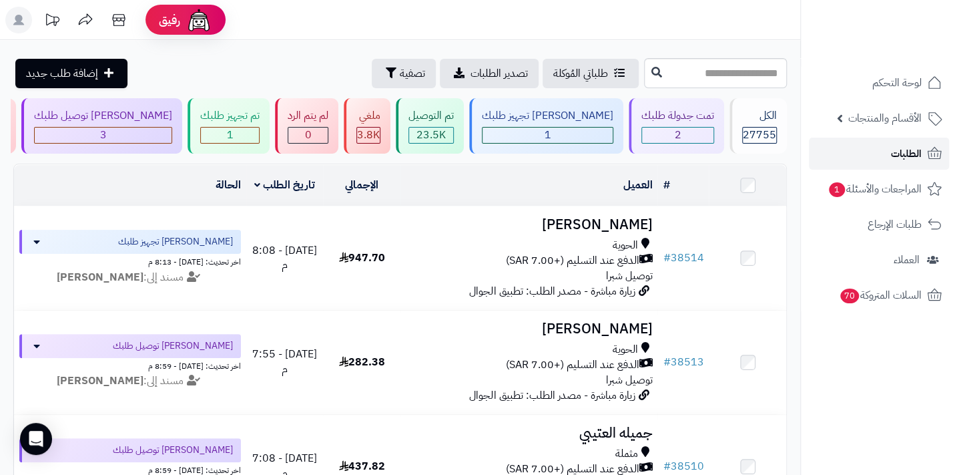
click at [892, 159] on span "الطلبات" at bounding box center [906, 153] width 31 height 19
click at [400, 72] on span "تصفية" at bounding box center [412, 73] width 25 height 16
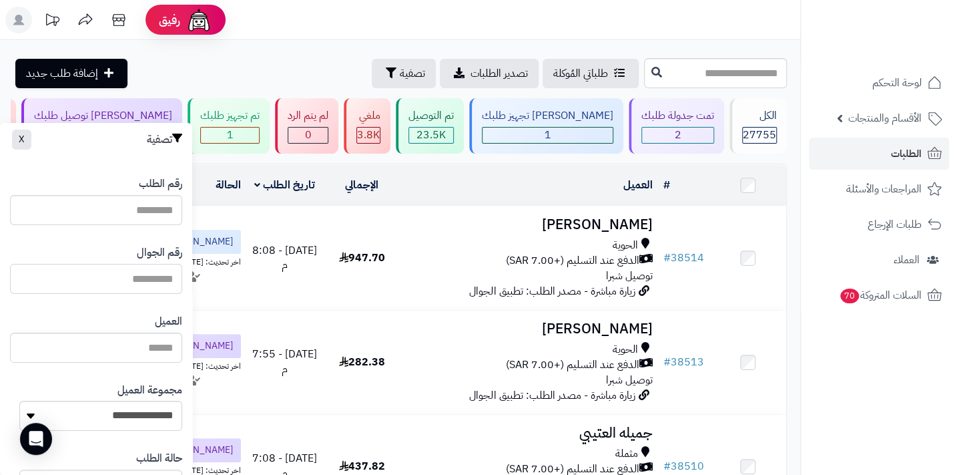
click at [142, 276] on input "text" at bounding box center [96, 279] width 172 height 30
paste input "**********"
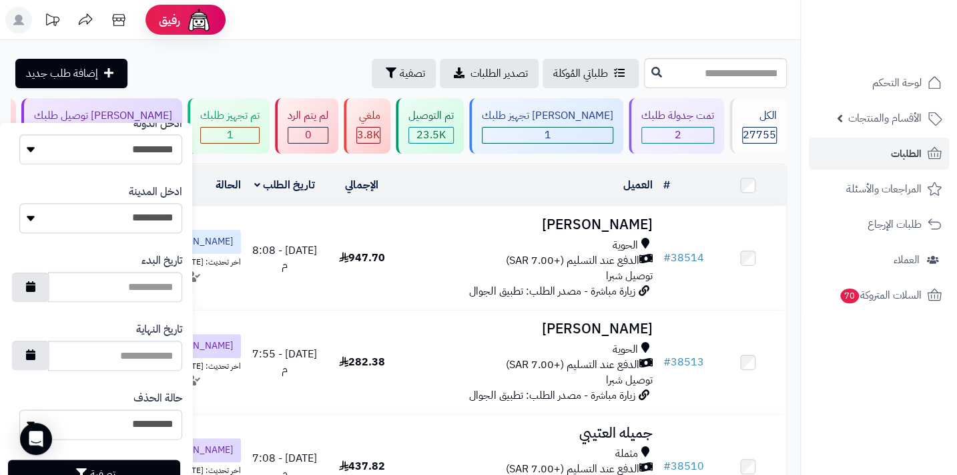
scroll to position [723, 0]
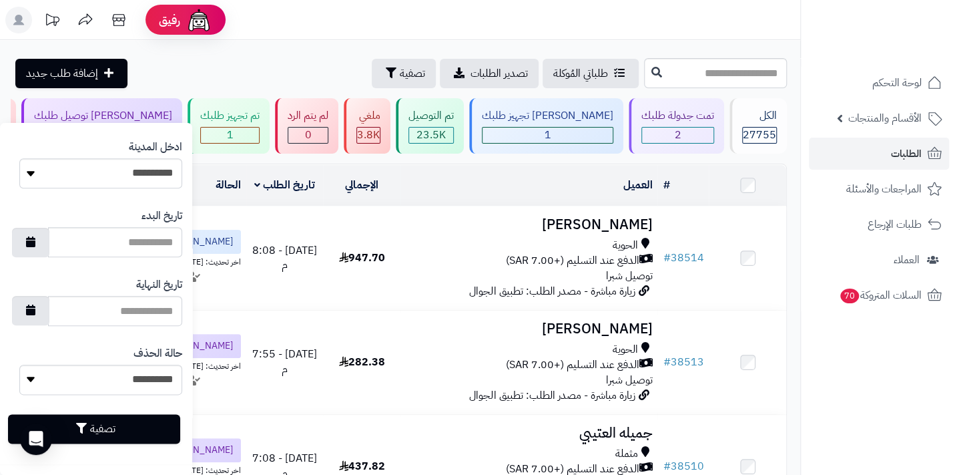
type input "**********"
click at [110, 430] on button "تصفية" at bounding box center [94, 428] width 172 height 29
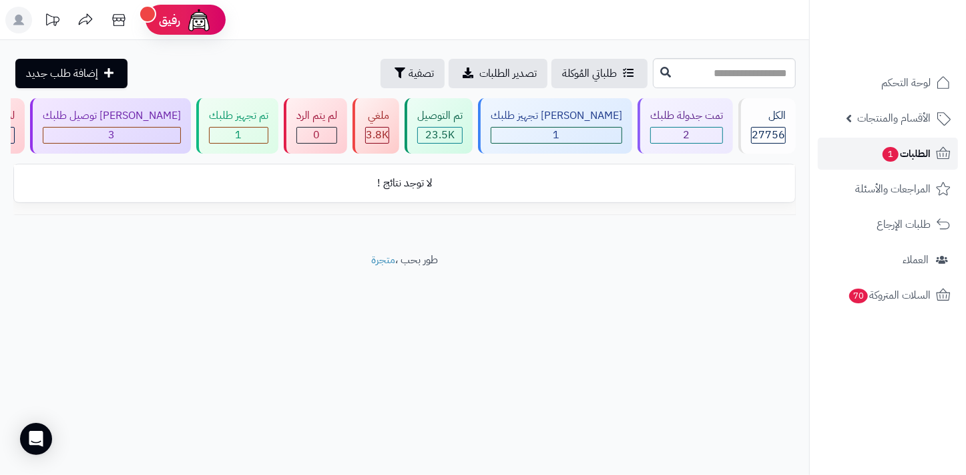
click at [914, 148] on span "الطلبات 1" at bounding box center [905, 153] width 49 height 19
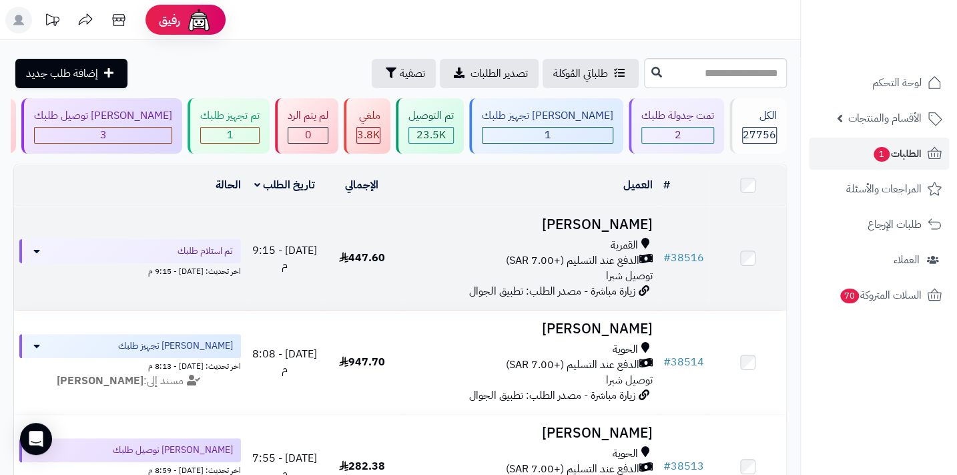
click at [598, 278] on div "القمرية الدفع عند التسليم (+7.00 SAR) توصيل شبرا" at bounding box center [529, 261] width 246 height 46
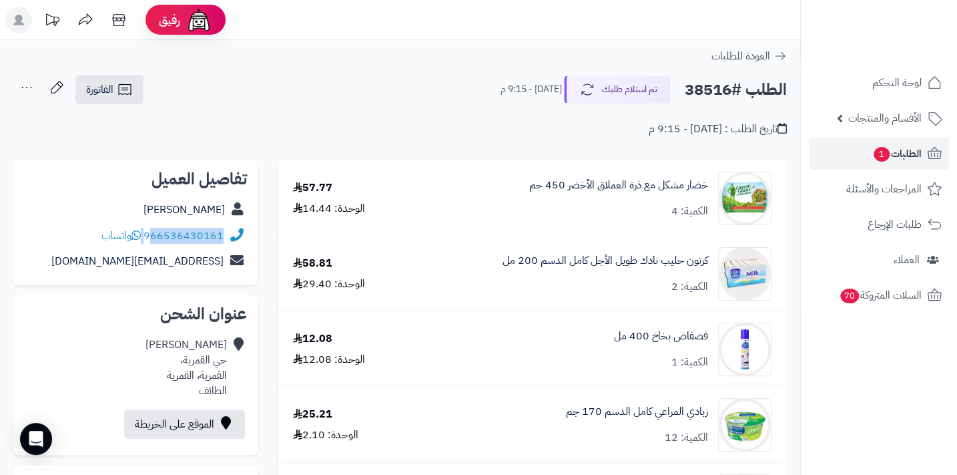
drag, startPoint x: 145, startPoint y: 236, endPoint x: 155, endPoint y: 234, distance: 10.4
click at [155, 234] on div "966536430161 واتساب" at bounding box center [162, 235] width 122 height 15
copy div "66536430161"
click at [852, 161] on link "الطلبات 1" at bounding box center [879, 153] width 140 height 32
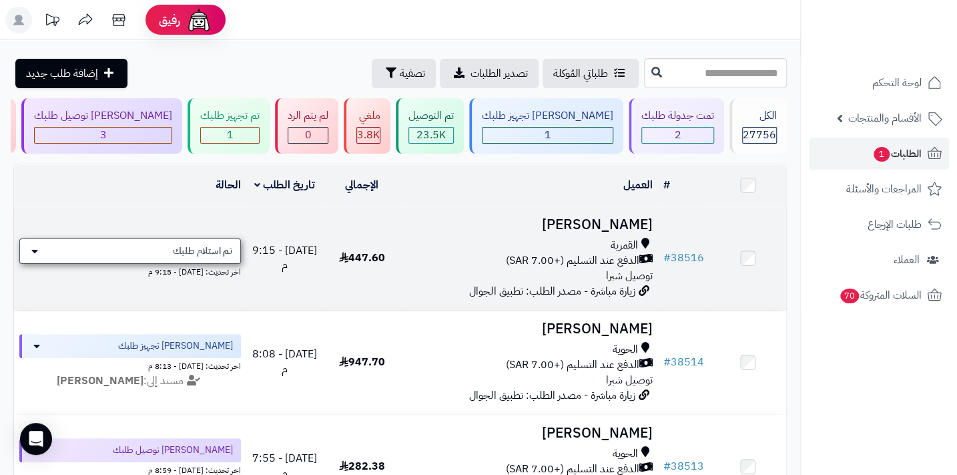
click at [230, 258] on span "تم استلام طلبك" at bounding box center [202, 250] width 59 height 13
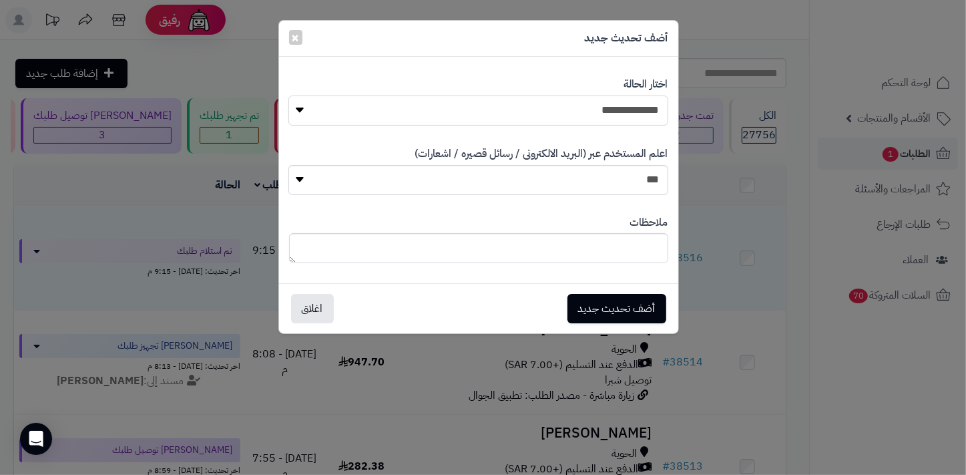
click at [510, 120] on select "**********" at bounding box center [477, 110] width 379 height 30
click at [468, 247] on textarea at bounding box center [478, 248] width 379 height 30
drag, startPoint x: 554, startPoint y: 257, endPoint x: 662, endPoint y: 241, distance: 109.3
click at [662, 241] on textarea "**********" at bounding box center [478, 248] width 379 height 30
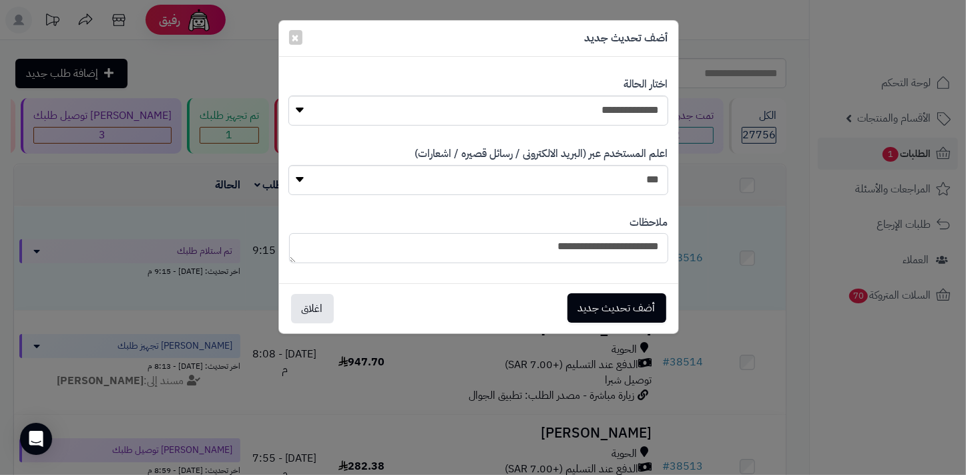
type textarea "**********"
click at [585, 306] on button "أضف تحديث جديد" at bounding box center [616, 307] width 99 height 29
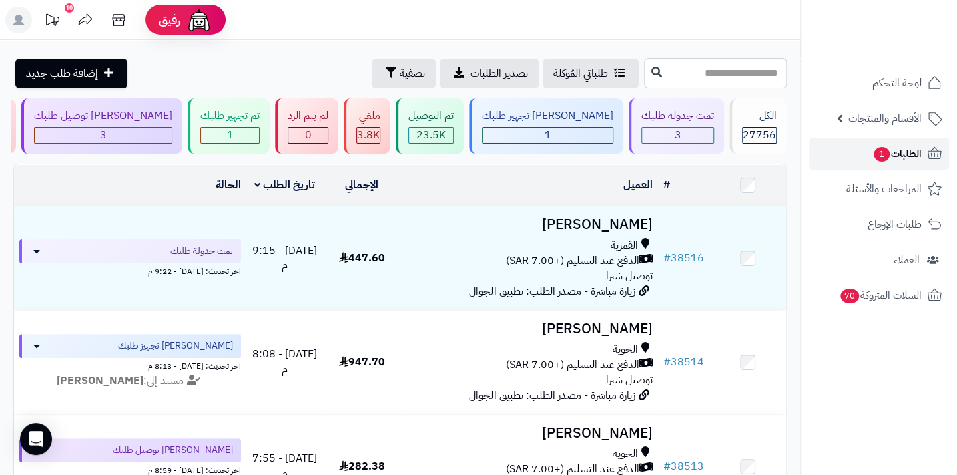
click at [890, 160] on span "الطلبات 1" at bounding box center [896, 153] width 49 height 19
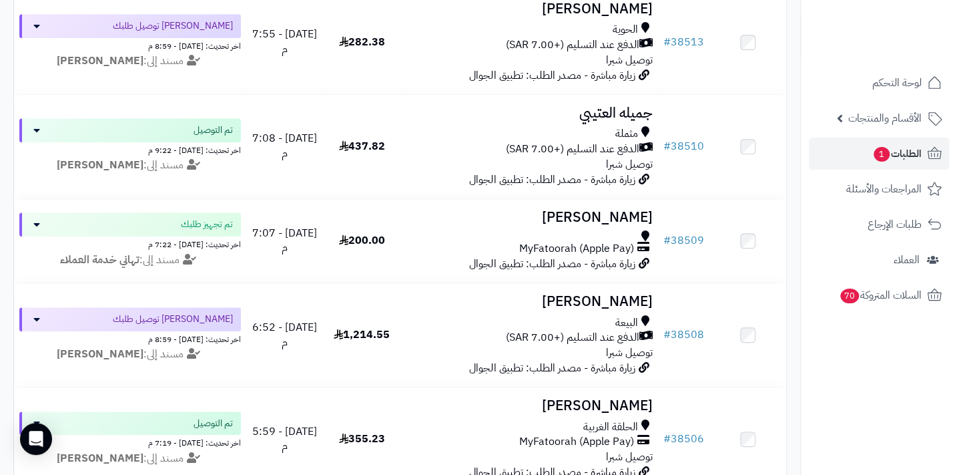
scroll to position [424, 0]
click at [888, 152] on span "الطلبات 1" at bounding box center [896, 153] width 49 height 19
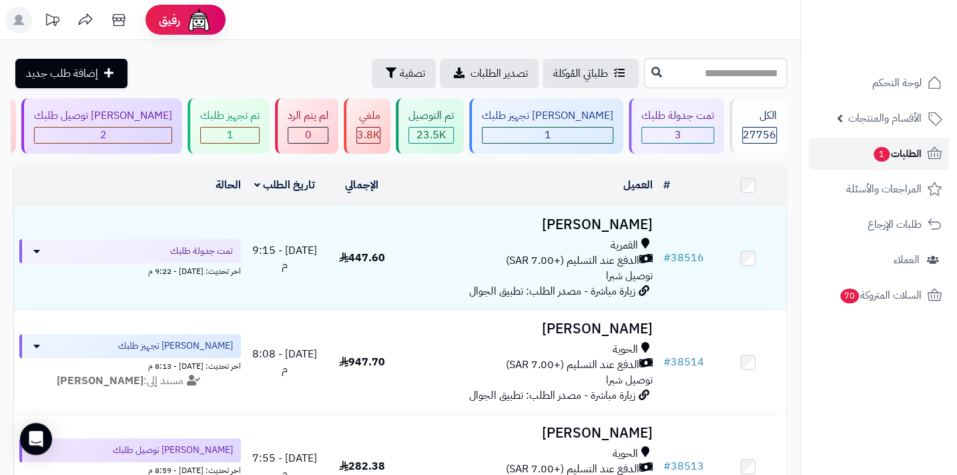
click at [893, 160] on span "الطلبات 1" at bounding box center [896, 153] width 49 height 19
click at [893, 160] on span "الطلبات" at bounding box center [906, 153] width 31 height 19
click at [892, 150] on span "الطلبات" at bounding box center [906, 153] width 31 height 19
click at [915, 157] on span "الطلبات" at bounding box center [906, 153] width 31 height 19
click at [914, 158] on span "الطلبات" at bounding box center [906, 153] width 31 height 19
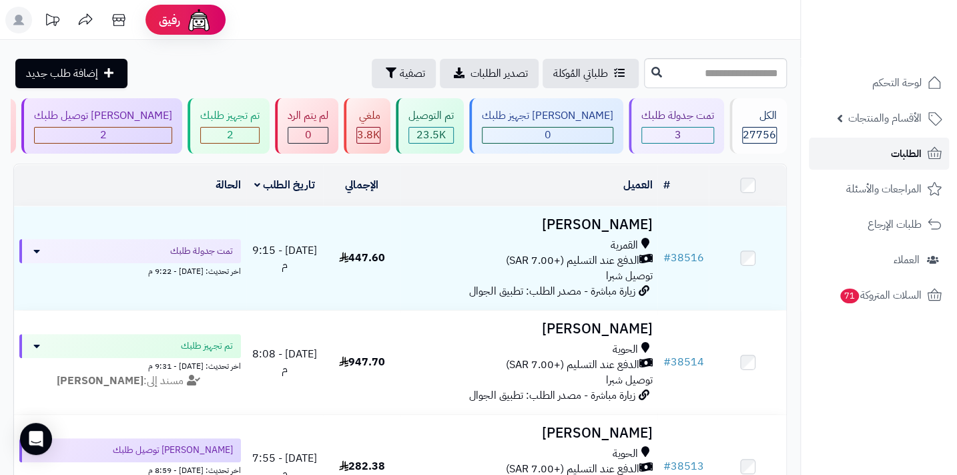
click at [888, 162] on link "الطلبات" at bounding box center [879, 153] width 140 height 32
click at [898, 149] on span "الطلبات" at bounding box center [906, 153] width 31 height 19
click at [904, 157] on span "الطلبات" at bounding box center [906, 153] width 31 height 19
click at [887, 160] on link "الطلبات" at bounding box center [879, 153] width 140 height 32
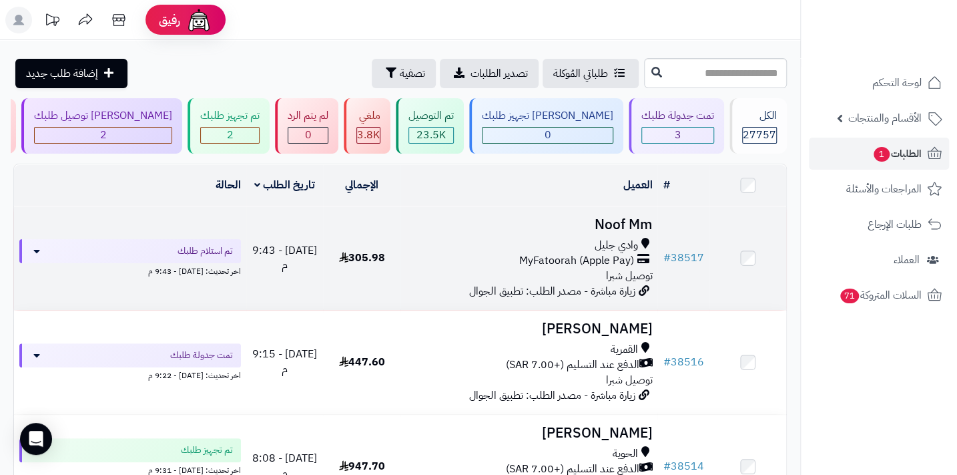
click at [601, 265] on span "MyFatoorah (Apple Pay)" at bounding box center [576, 260] width 115 height 15
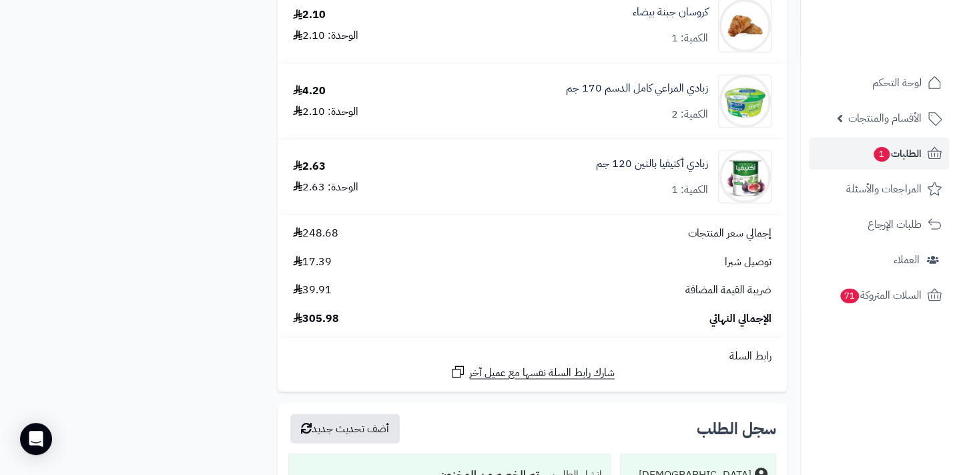
scroll to position [1456, 0]
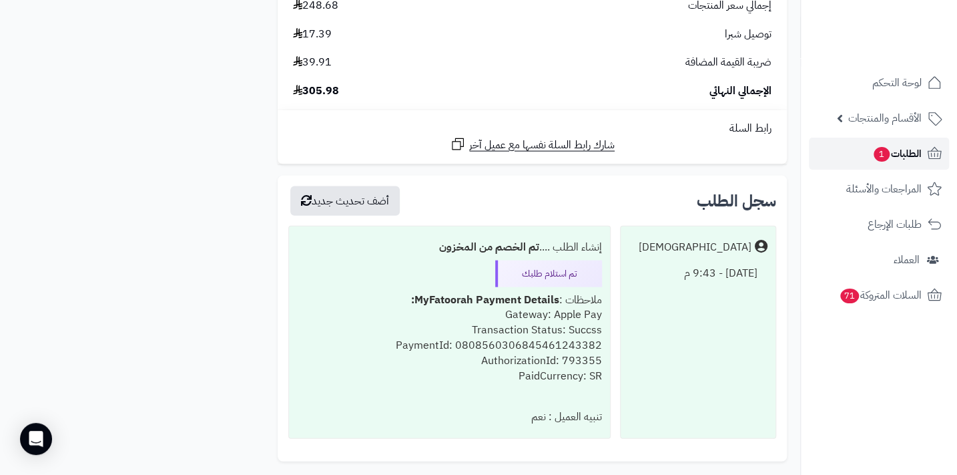
click at [874, 148] on span "1" at bounding box center [882, 154] width 16 height 15
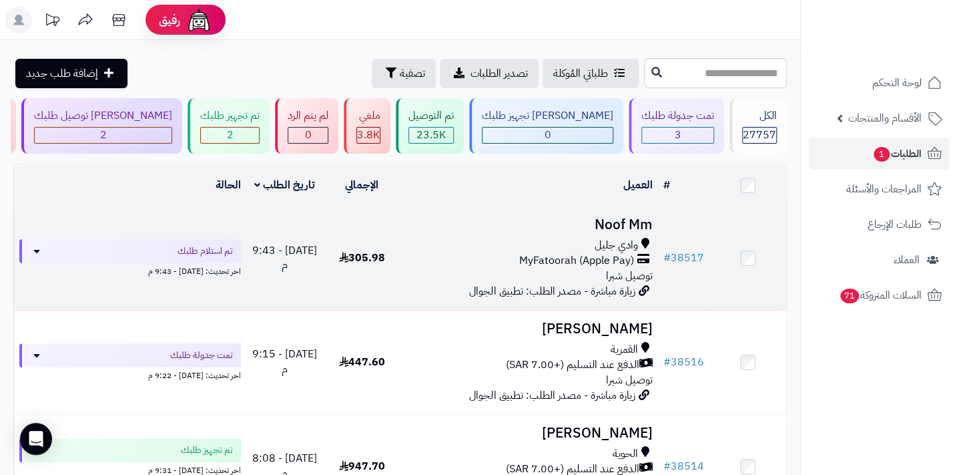
click at [601, 268] on span "MyFatoorah (Apple Pay)" at bounding box center [576, 260] width 115 height 15
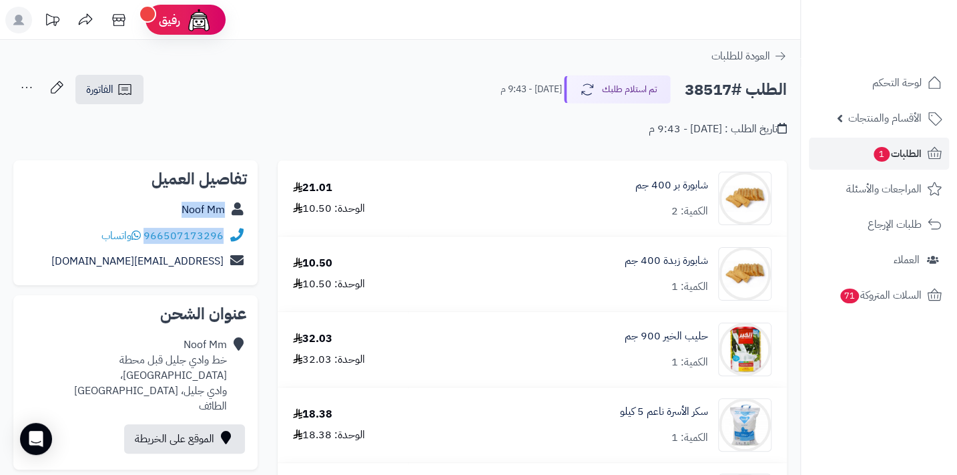
drag, startPoint x: 146, startPoint y: 234, endPoint x: 228, endPoint y: 220, distance: 82.5
click at [228, 220] on div "تفاصيل العميل Noof Mm 966507173296 واتساب mohamadnoof8@gmail.com" at bounding box center [135, 222] width 244 height 125
drag, startPoint x: 228, startPoint y: 220, endPoint x: 178, endPoint y: 236, distance: 52.4
click at [178, 236] on link "966507173296" at bounding box center [183, 236] width 80 height 16
click at [149, 238] on link "966507173296" at bounding box center [183, 236] width 80 height 16
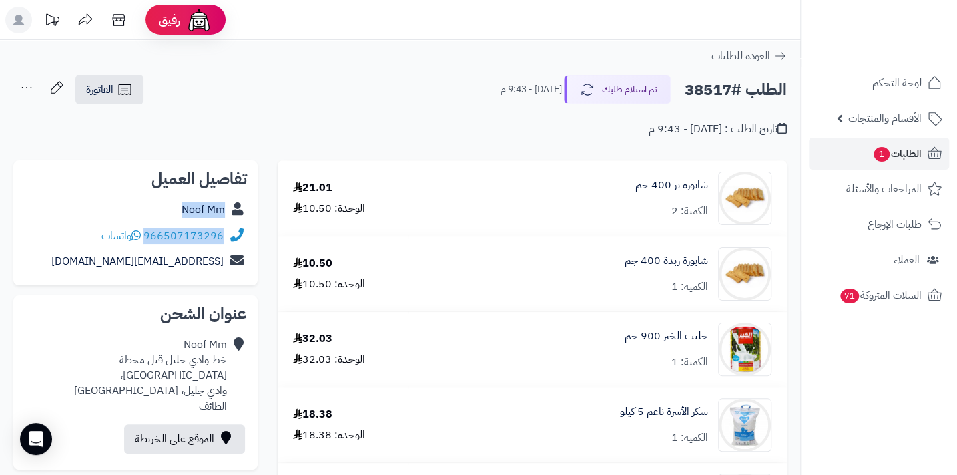
click at [107, 194] on div "تفاصيل العميل Noof Mm 966507173296 واتساب mohamadnoof8@gmail.com" at bounding box center [135, 222] width 244 height 125
drag, startPoint x: 146, startPoint y: 234, endPoint x: 226, endPoint y: 233, distance: 79.4
click at [226, 233] on div "966507173296 واتساب" at bounding box center [135, 236] width 223 height 26
drag, startPoint x: 226, startPoint y: 233, endPoint x: 208, endPoint y: 232, distance: 18.0
copy div "966507173296"
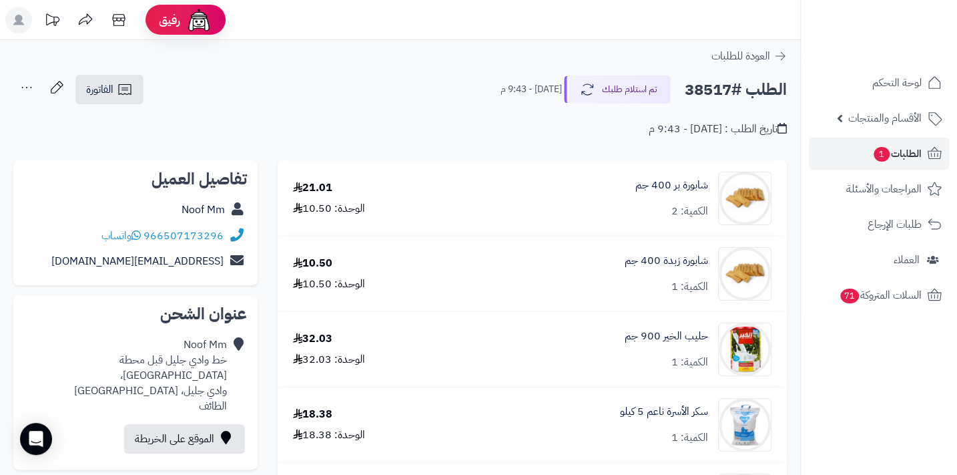
click at [581, 55] on div "العودة للطلبات" at bounding box center [400, 56] width 800 height 16
click at [608, 99] on button "تم استلام طلبك" at bounding box center [617, 89] width 107 height 28
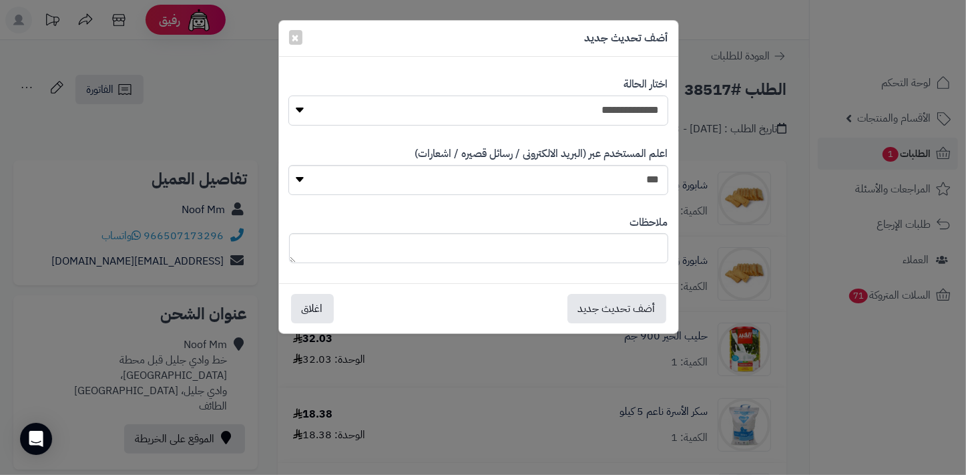
click at [616, 110] on select "**********" at bounding box center [477, 110] width 379 height 30
select select "*"
click at [288, 95] on select "**********" at bounding box center [477, 110] width 379 height 30
click at [582, 246] on textarea at bounding box center [478, 248] width 379 height 30
type textarea "****"
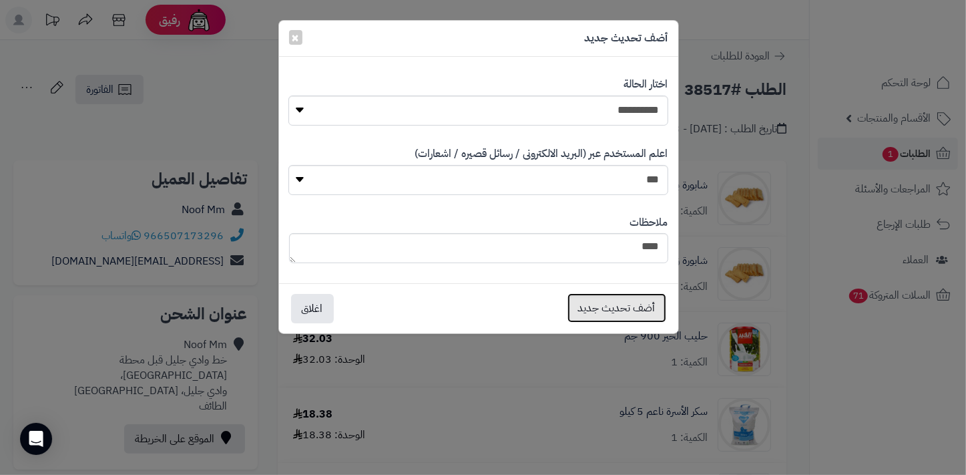
click at [618, 296] on button "أضف تحديث جديد" at bounding box center [616, 307] width 99 height 29
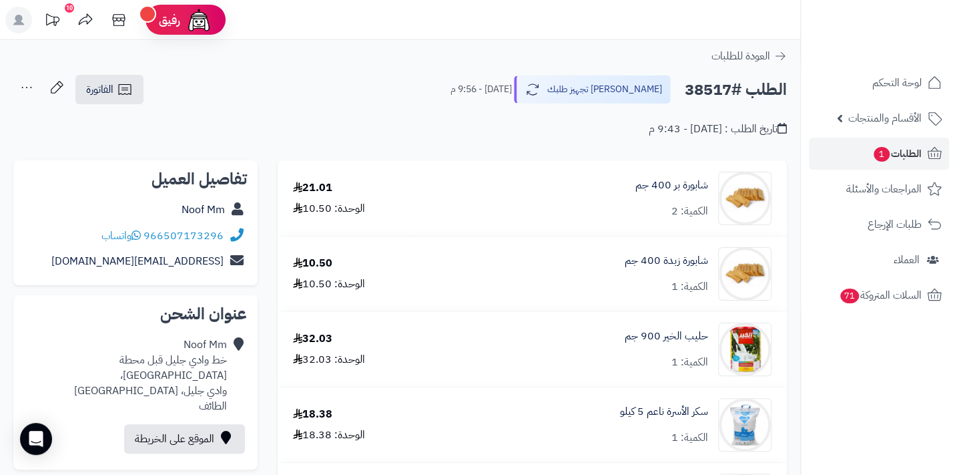
click at [21, 87] on icon at bounding box center [26, 87] width 27 height 27
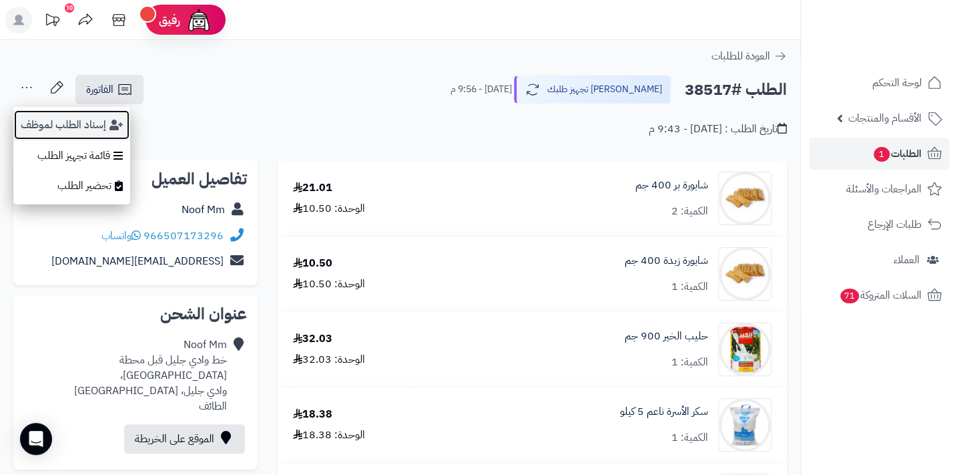
click at [53, 125] on button "إسناد الطلب لموظف" at bounding box center [71, 124] width 117 height 31
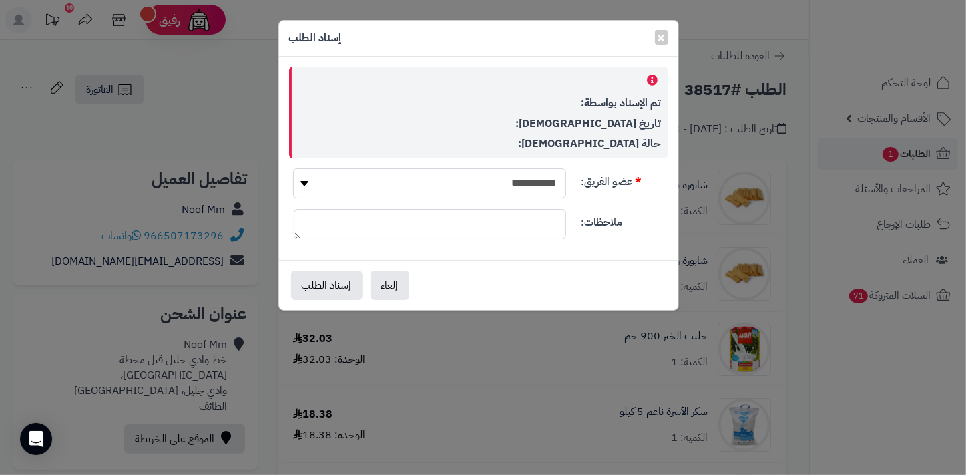
click at [395, 180] on select "**********" at bounding box center [429, 183] width 272 height 30
select select "**"
click at [293, 168] on select "**********" at bounding box center [429, 183] width 272 height 30
click at [302, 280] on button "إسناد الطلب" at bounding box center [326, 284] width 71 height 29
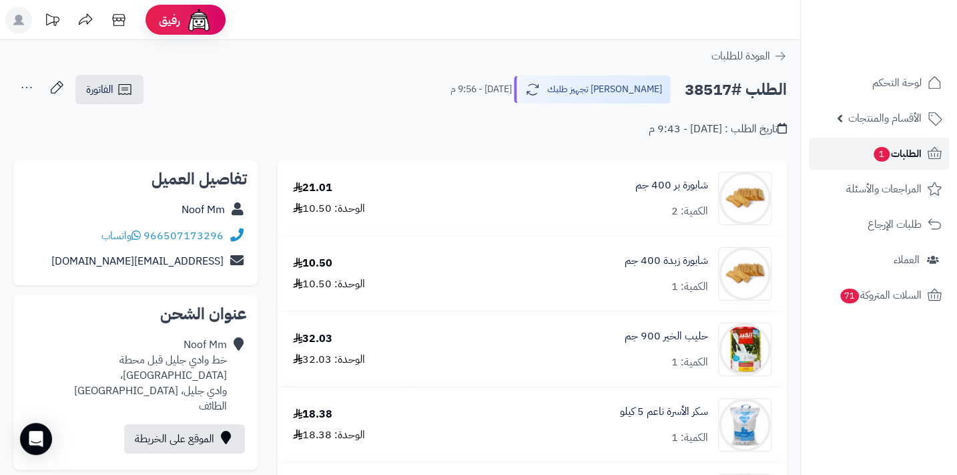
click at [912, 149] on span "الطلبات 1" at bounding box center [896, 153] width 49 height 19
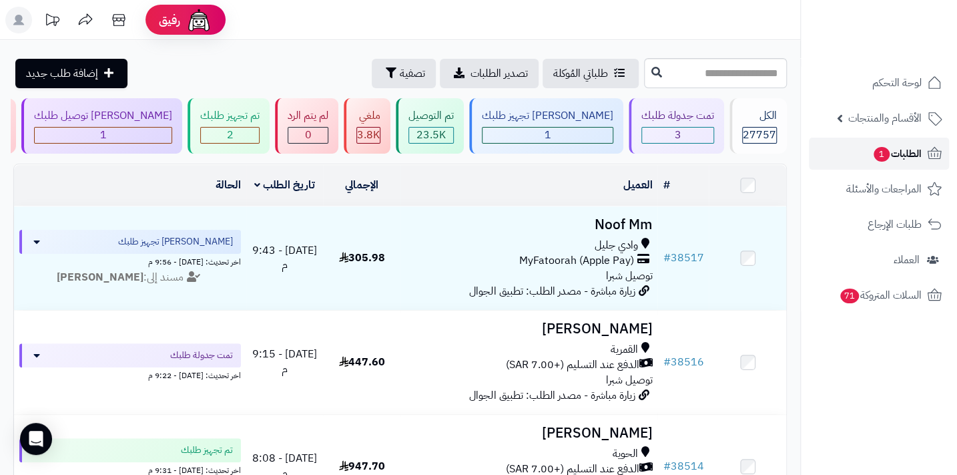
click at [912, 149] on span "الطلبات 1" at bounding box center [896, 153] width 49 height 19
click at [864, 148] on link "الطلبات 1" at bounding box center [879, 153] width 140 height 32
click at [862, 157] on link "الطلبات 1" at bounding box center [879, 153] width 140 height 32
click at [894, 146] on span "الطلبات 1" at bounding box center [896, 153] width 49 height 19
click at [894, 158] on span "الطلبات 1" at bounding box center [896, 153] width 49 height 19
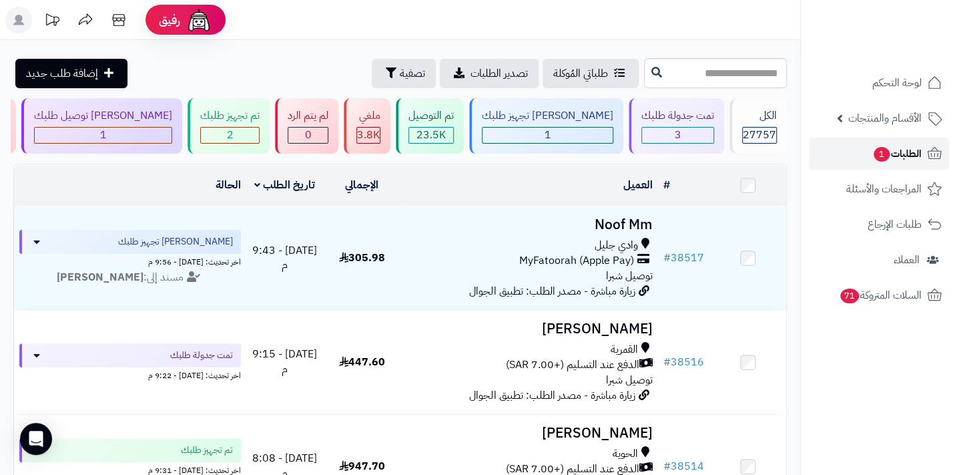
click at [872, 160] on span "الطلبات 1" at bounding box center [896, 153] width 49 height 19
click at [906, 156] on span "الطلبات 1" at bounding box center [896, 153] width 49 height 19
click at [848, 159] on link "الطلبات 1" at bounding box center [879, 153] width 140 height 32
click at [597, 19] on header "رفيق ! الطلبات معالجة مكتمل إرجاع المنتجات العملاء المتواجدون الان 28470 عملاء …" at bounding box center [478, 20] width 957 height 40
click at [885, 147] on span "الطلبات 1" at bounding box center [896, 153] width 49 height 19
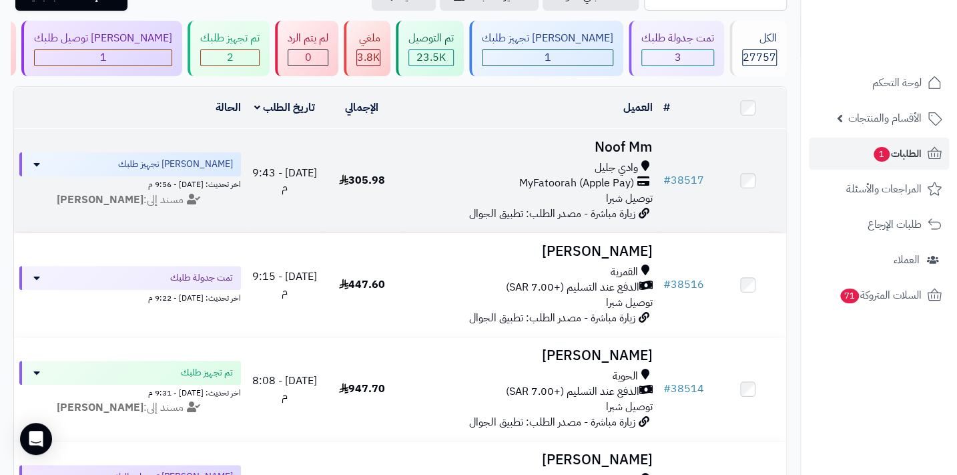
scroll to position [303, 0]
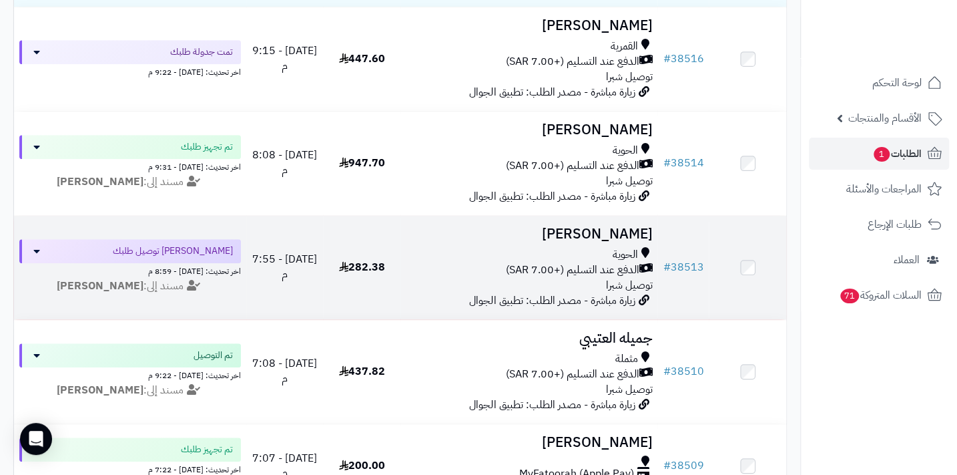
click at [613, 255] on div "الحوية" at bounding box center [529, 254] width 246 height 15
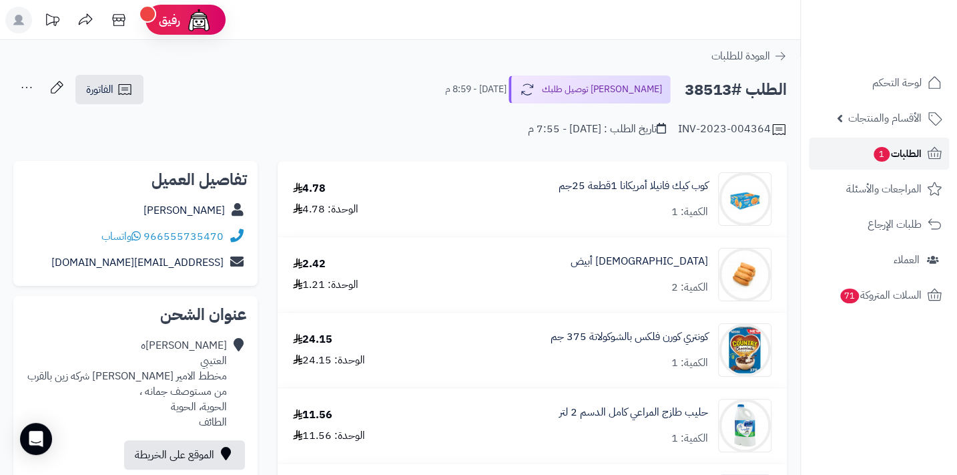
click at [898, 155] on span "الطلبات 1" at bounding box center [896, 153] width 49 height 19
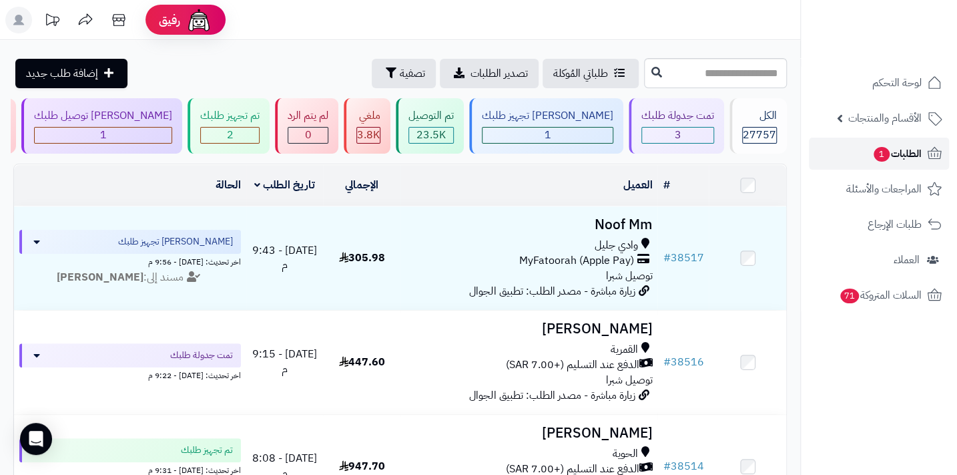
click at [902, 153] on span "الطلبات 1" at bounding box center [896, 153] width 49 height 19
click at [684, 133] on div "3" at bounding box center [677, 134] width 71 height 15
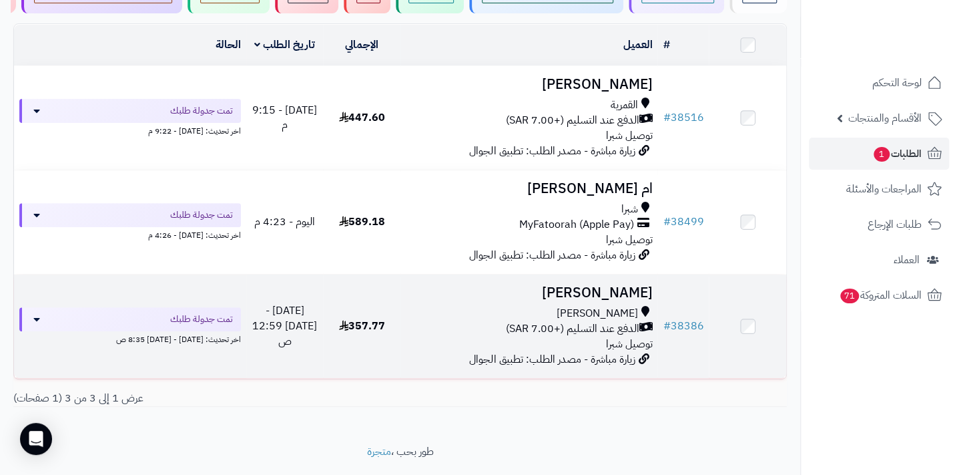
scroll to position [60, 0]
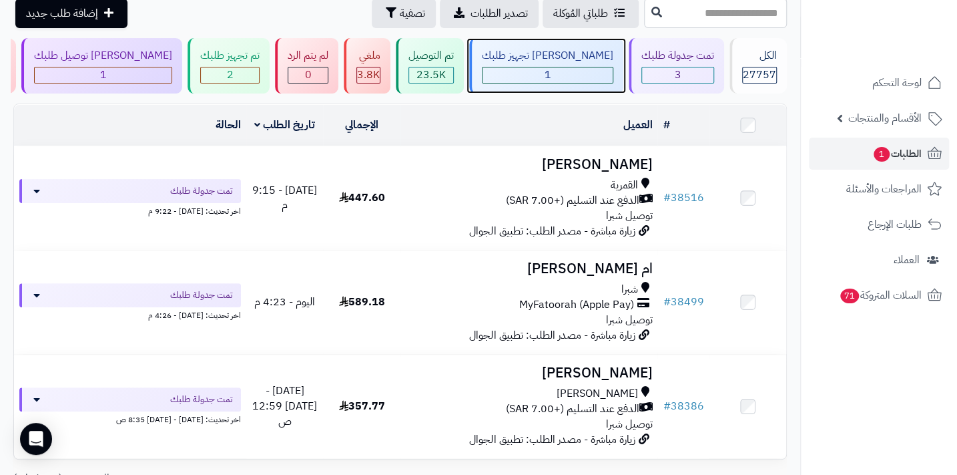
click at [585, 76] on div "1" at bounding box center [548, 74] width 130 height 15
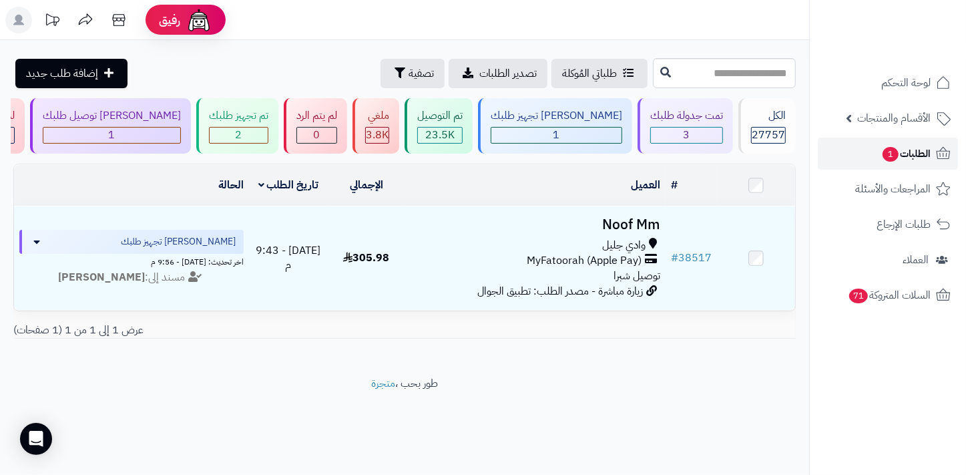
click at [898, 152] on span "الطلبات 1" at bounding box center [905, 153] width 49 height 19
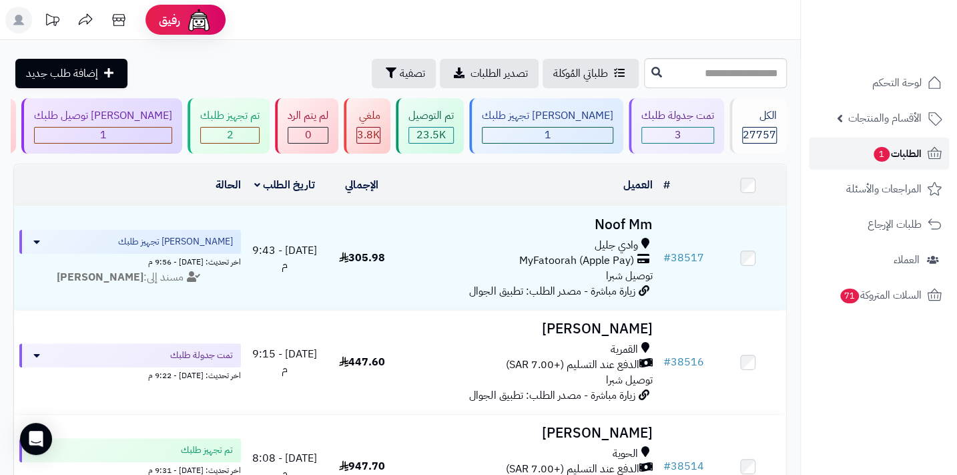
click at [883, 157] on span "1" at bounding box center [882, 154] width 16 height 15
click at [898, 146] on span "الطلبات 1" at bounding box center [896, 153] width 49 height 19
click at [885, 152] on span "1" at bounding box center [882, 154] width 16 height 15
click at [916, 151] on span "الطلبات 1" at bounding box center [896, 153] width 49 height 19
click at [877, 157] on span "1" at bounding box center [882, 154] width 16 height 15
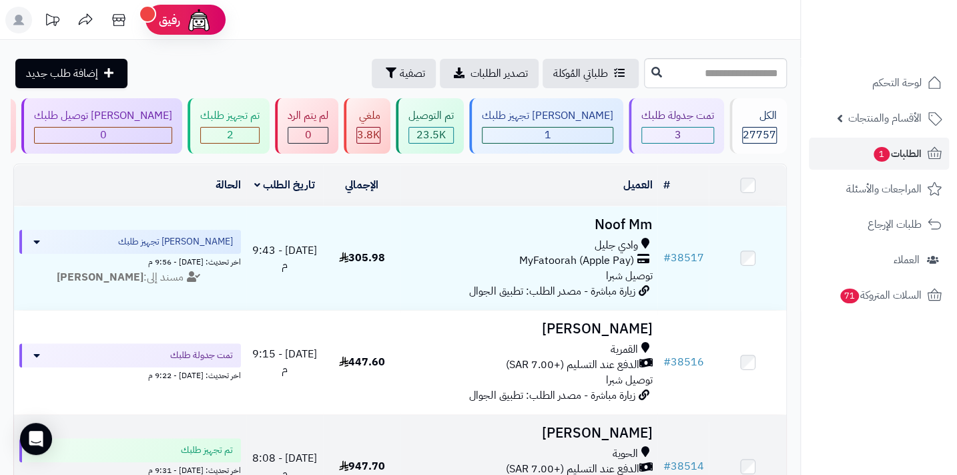
scroll to position [60, 0]
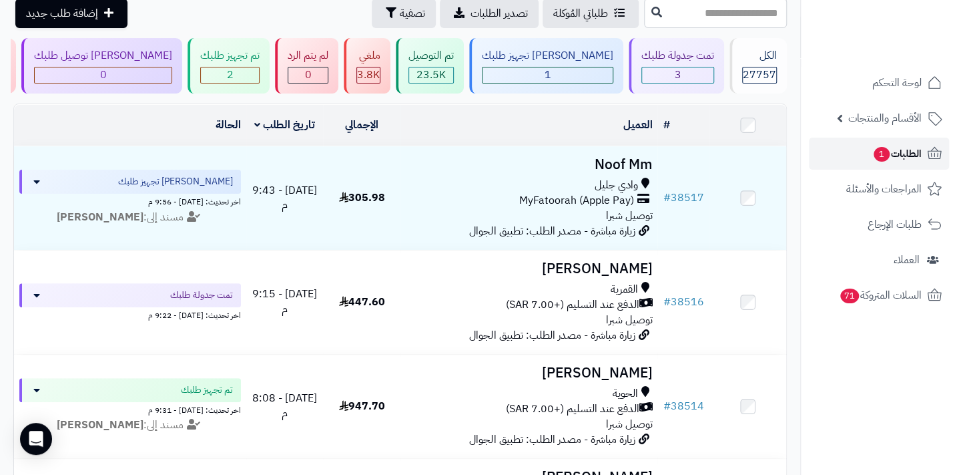
click at [886, 155] on span "1" at bounding box center [882, 154] width 16 height 15
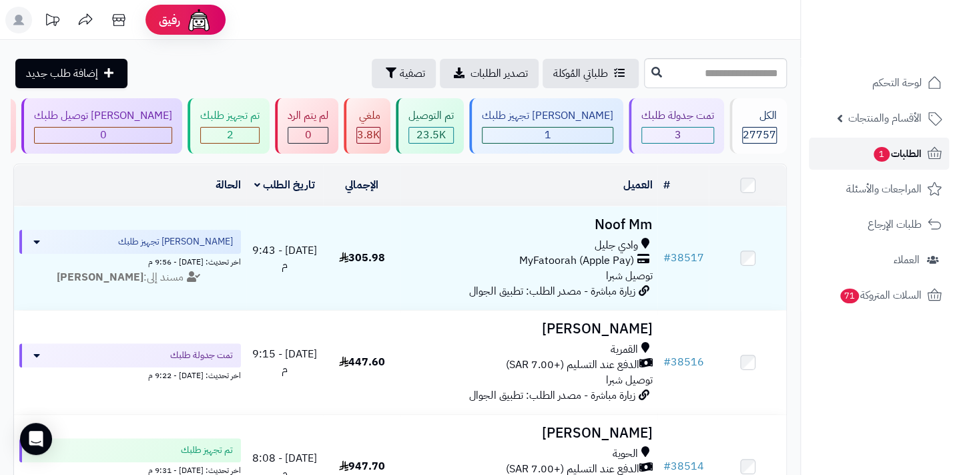
click at [886, 155] on span "1" at bounding box center [882, 154] width 16 height 15
click at [908, 158] on span "الطلبات 1" at bounding box center [896, 153] width 49 height 19
click at [907, 148] on span "الطلبات 1" at bounding box center [896, 153] width 49 height 19
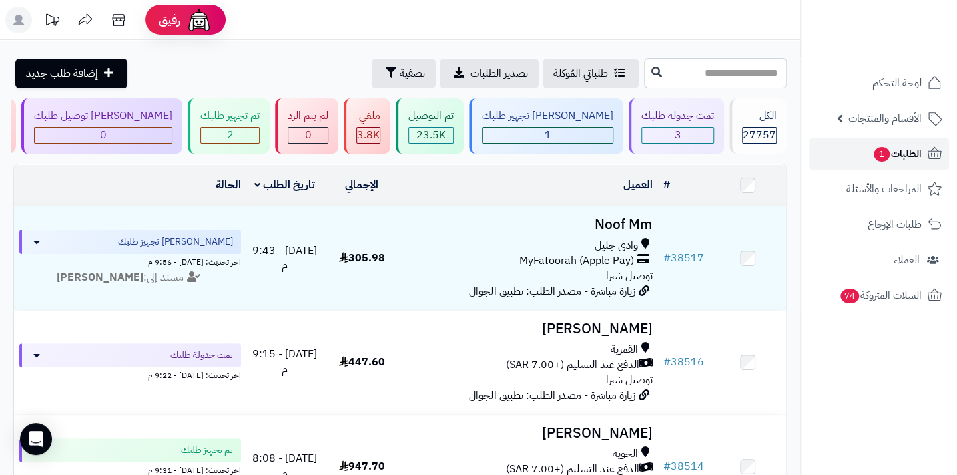
click at [906, 144] on span "الطلبات 1" at bounding box center [896, 153] width 49 height 19
click at [901, 160] on span "الطلبات 1" at bounding box center [896, 153] width 49 height 19
click at [898, 146] on span "الطلبات 1" at bounding box center [896, 153] width 49 height 19
click at [884, 157] on link "الطلبات" at bounding box center [879, 153] width 140 height 32
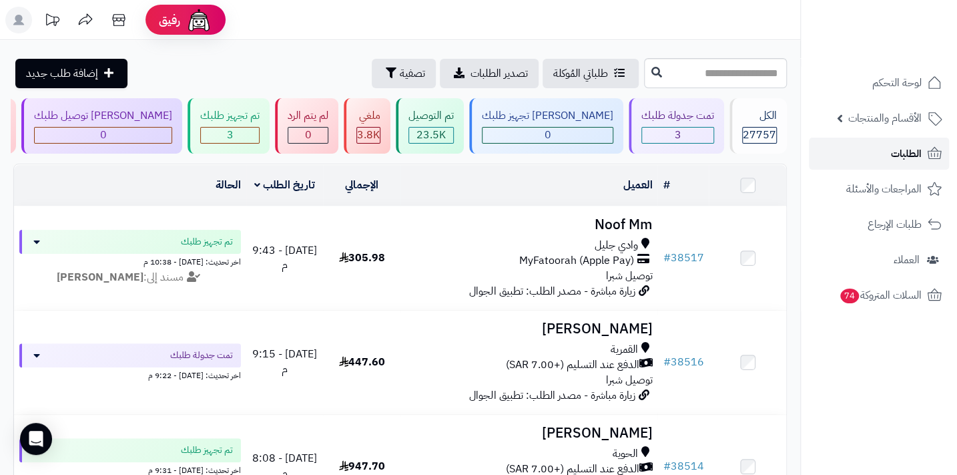
click at [927, 143] on link "الطلبات" at bounding box center [879, 153] width 140 height 32
click at [900, 156] on span "الطلبات" at bounding box center [906, 153] width 31 height 19
click at [923, 158] on link "الطلبات" at bounding box center [879, 153] width 140 height 32
click at [900, 155] on span "الطلبات" at bounding box center [906, 153] width 31 height 19
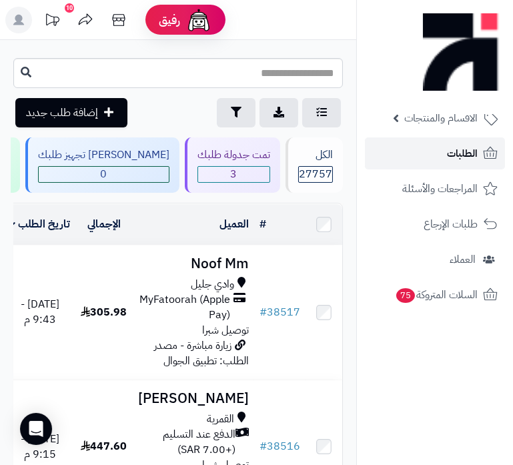
click at [448, 146] on span "الطلبات" at bounding box center [462, 153] width 31 height 19
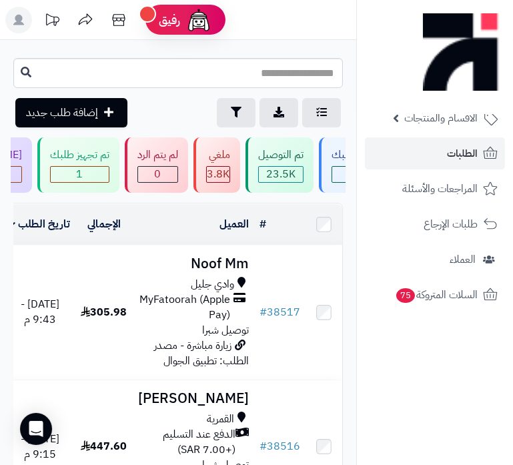
scroll to position [0, -477]
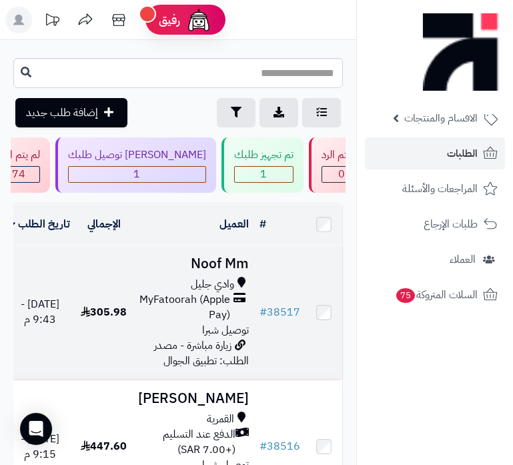
click at [214, 282] on td "Noof Mm وادي جليل MyFatoorah (Apple Pay) توصيل شبرا زيارة مباشرة - مصدر الطلب: …" at bounding box center [193, 313] width 121 height 134
click at [220, 311] on span "MyFatoorah (Apple Pay)" at bounding box center [184, 307] width 92 height 31
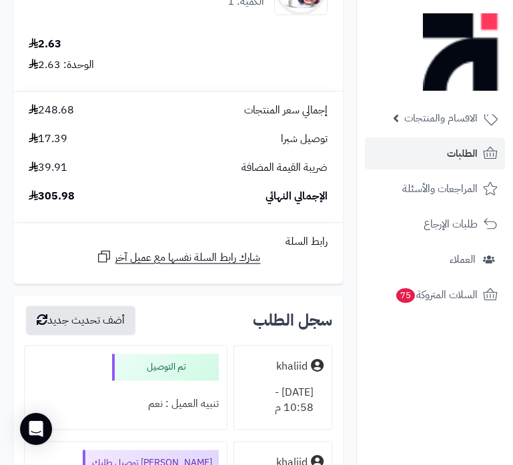
scroll to position [2609, 0]
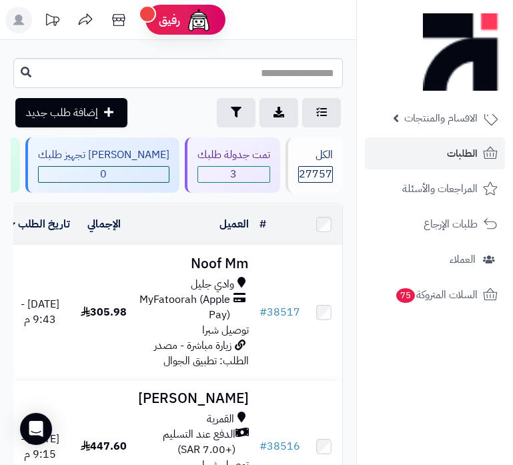
scroll to position [0, -293]
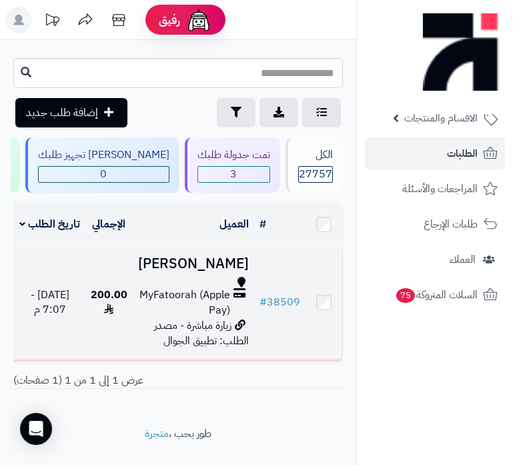
click at [216, 318] on span "MyFatoorah (Apple Pay)" at bounding box center [184, 303] width 92 height 31
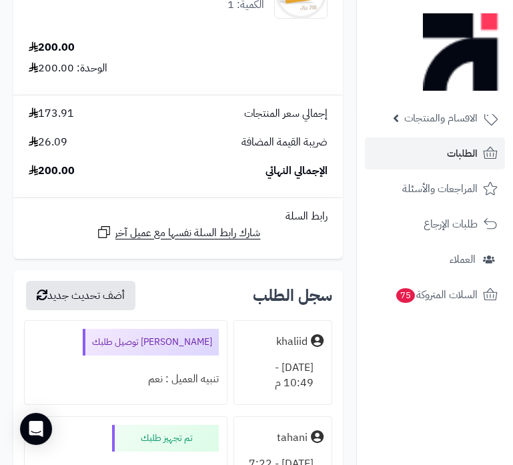
scroll to position [242, 0]
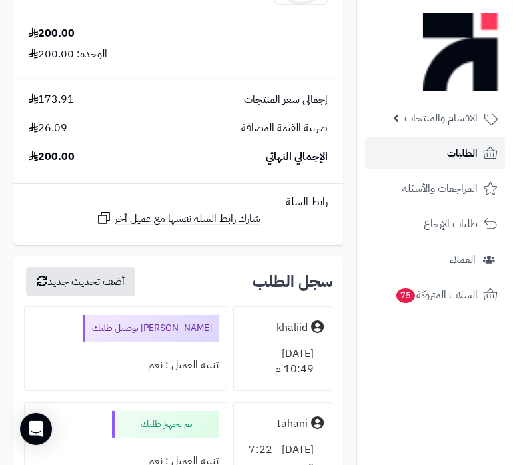
click at [461, 153] on span "الطلبات" at bounding box center [462, 153] width 31 height 19
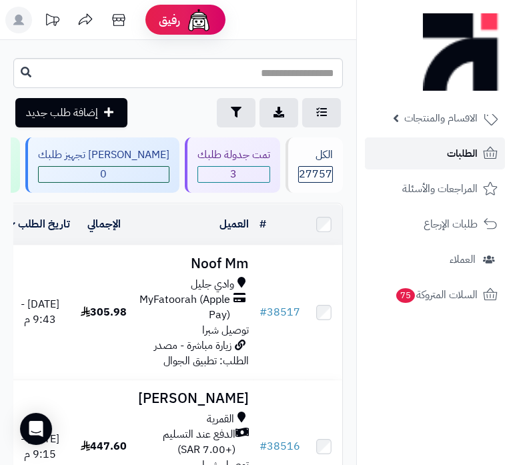
click at [479, 153] on link "الطلبات" at bounding box center [435, 153] width 140 height 32
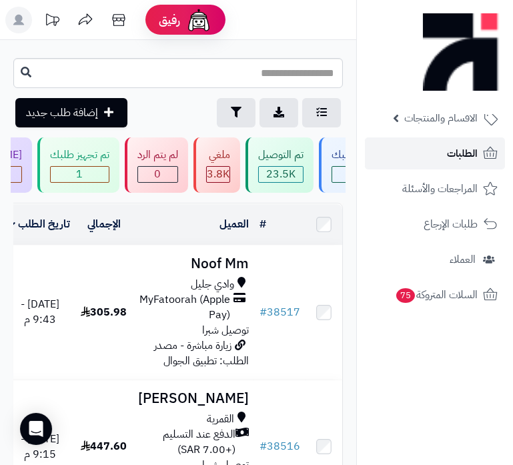
click at [475, 155] on span "الطلبات" at bounding box center [462, 153] width 31 height 19
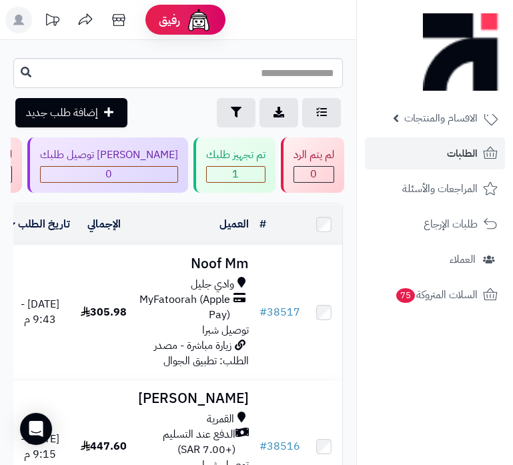
scroll to position [0, -477]
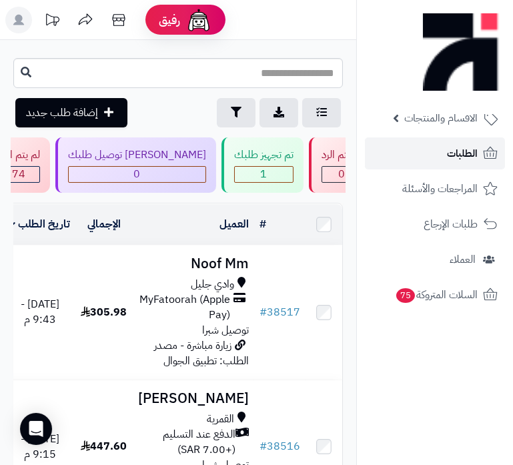
click at [463, 152] on span "الطلبات" at bounding box center [462, 153] width 31 height 19
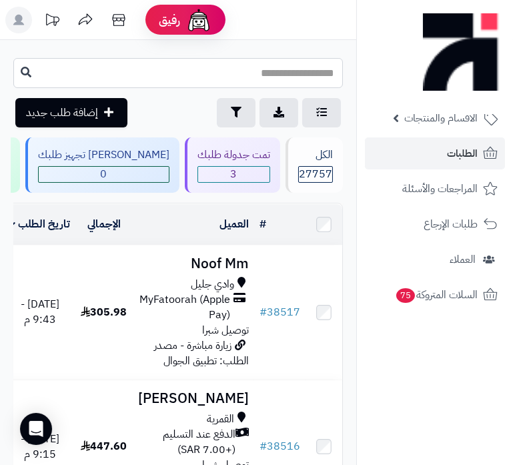
click at [287, 75] on input "text" at bounding box center [178, 73] width 330 height 30
type input "*****"
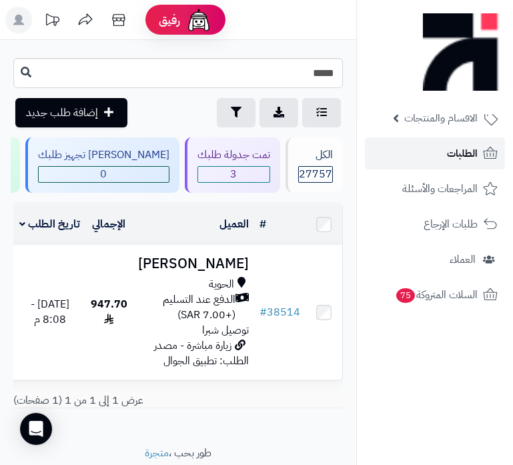
click at [465, 158] on span "الطلبات" at bounding box center [462, 153] width 31 height 19
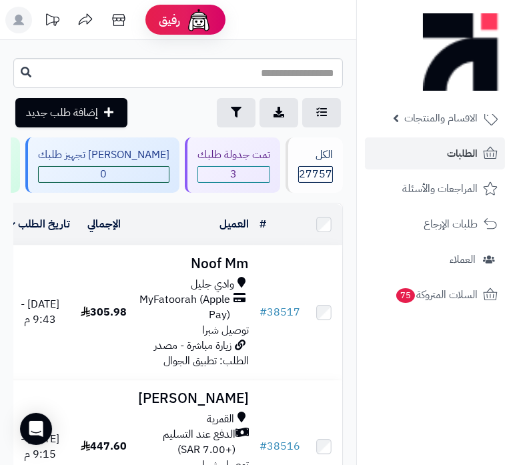
scroll to position [0, -293]
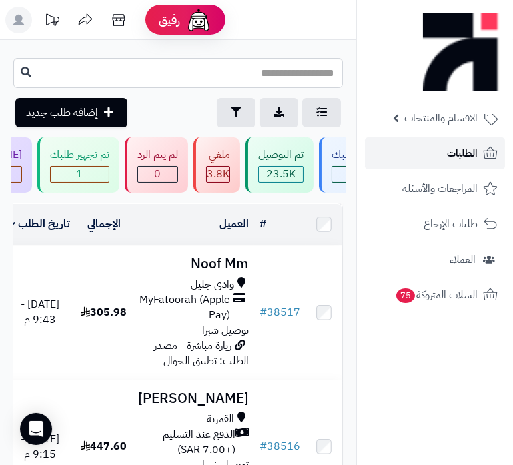
click at [441, 160] on link "الطلبات" at bounding box center [435, 153] width 140 height 32
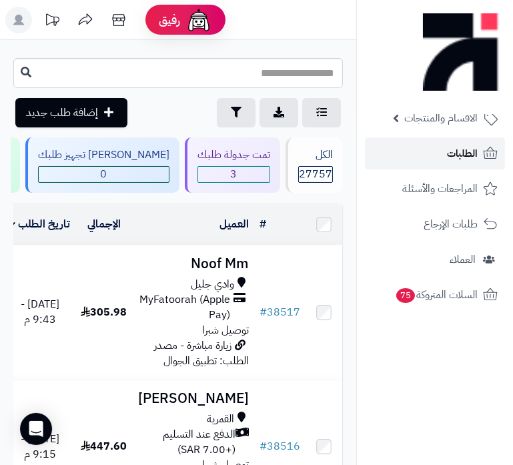
click at [455, 160] on span "الطلبات" at bounding box center [462, 153] width 31 height 19
click at [462, 154] on span "الطلبات" at bounding box center [462, 153] width 31 height 19
click at [434, 149] on link "الطلبات" at bounding box center [435, 153] width 140 height 32
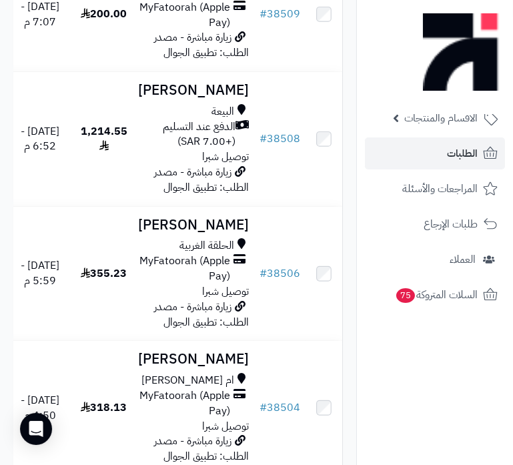
scroll to position [970, 0]
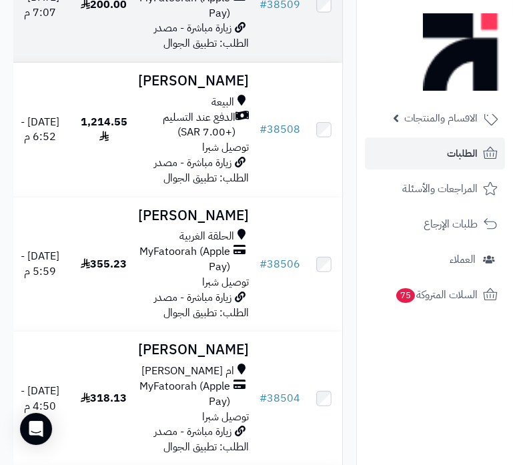
click at [181, 62] on td "Norah Alamri MyFatoorah (Apple Pay) زيارة مباشرة - مصدر الطلب: تطبيق الجوال" at bounding box center [193, 5] width 121 height 114
click at [206, 21] on span "MyFatoorah (Apple Pay)" at bounding box center [184, 6] width 92 height 31
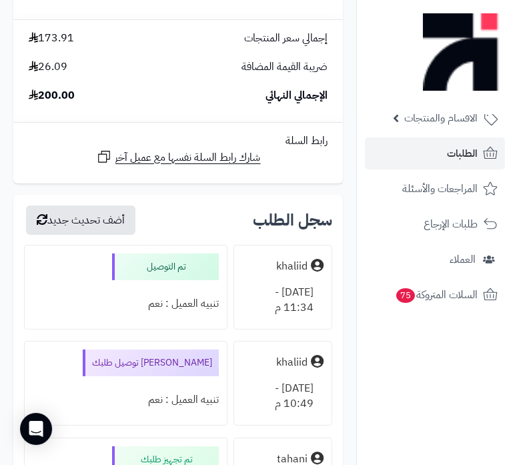
scroll to position [364, 0]
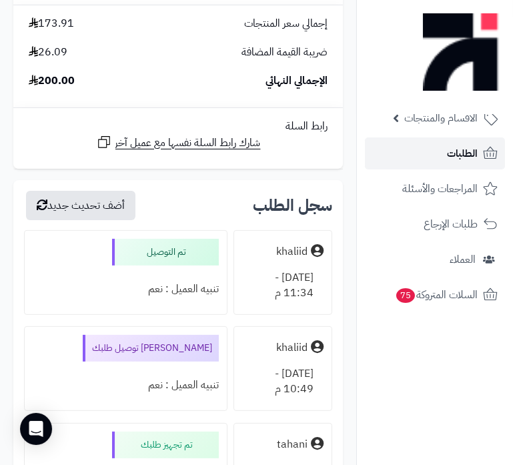
click at [479, 156] on link "الطلبات" at bounding box center [435, 153] width 140 height 32
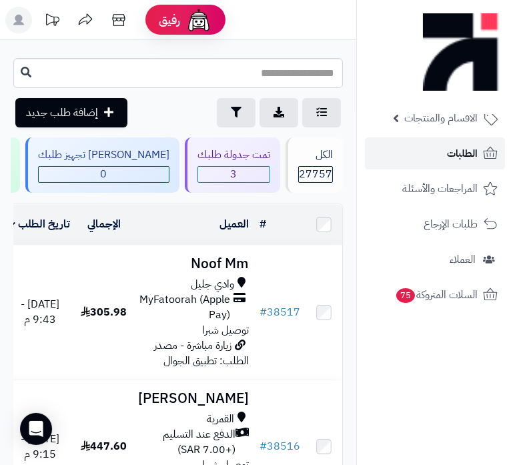
click at [439, 150] on link "الطلبات" at bounding box center [435, 153] width 140 height 32
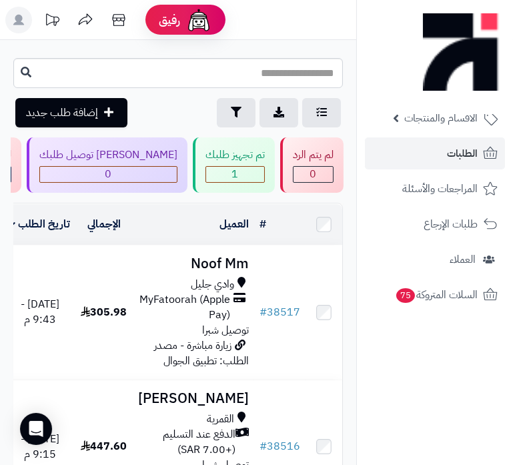
scroll to position [0, -477]
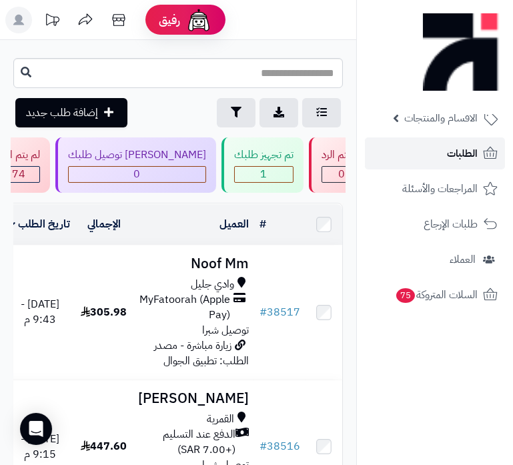
click at [446, 149] on link "الطلبات" at bounding box center [435, 153] width 140 height 32
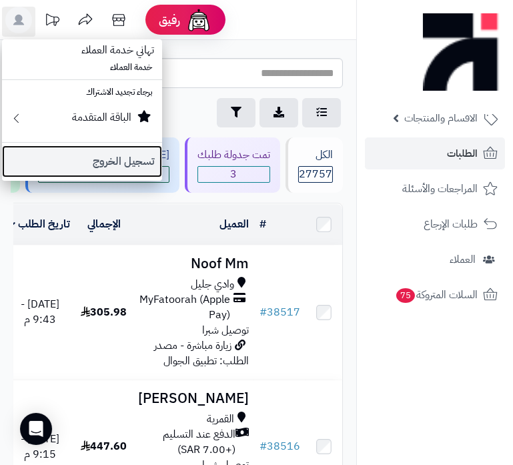
click at [120, 170] on link "تسجيل الخروج" at bounding box center [82, 162] width 160 height 32
